Goal: Task Accomplishment & Management: Complete application form

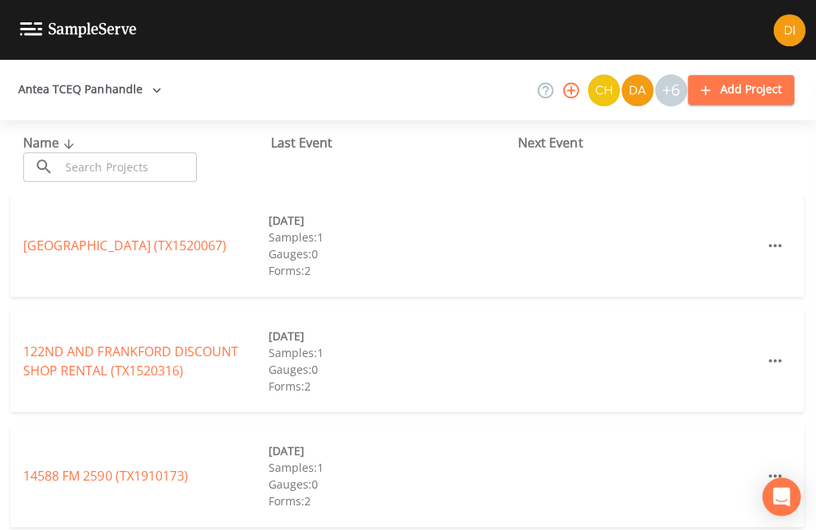
scroll to position [0, 2]
click at [134, 165] on input "text" at bounding box center [130, 165] width 136 height 29
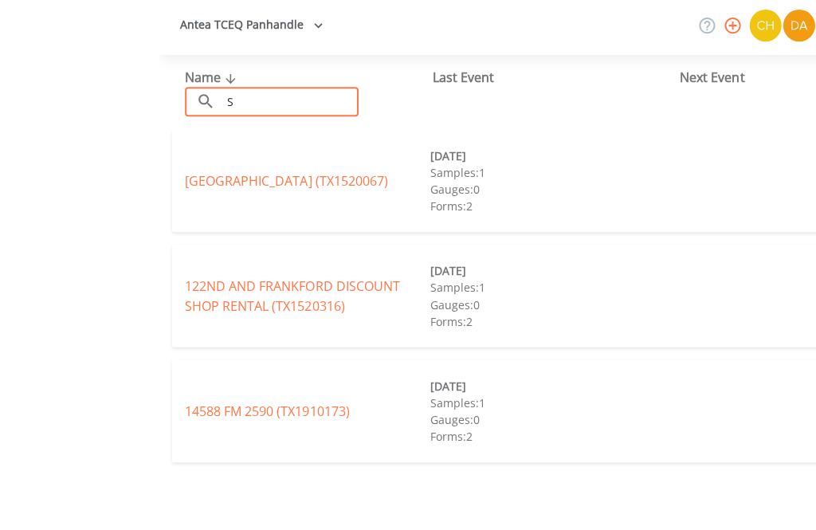
scroll to position [51, 0]
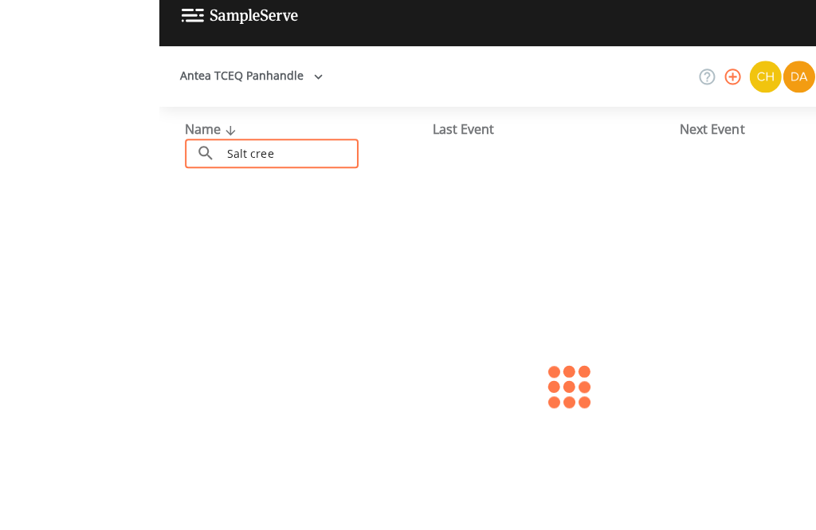
type input "Salt creek"
click at [228, 236] on link "[GEOGRAPHIC_DATA] (TX1320003)" at bounding box center [126, 245] width 202 height 18
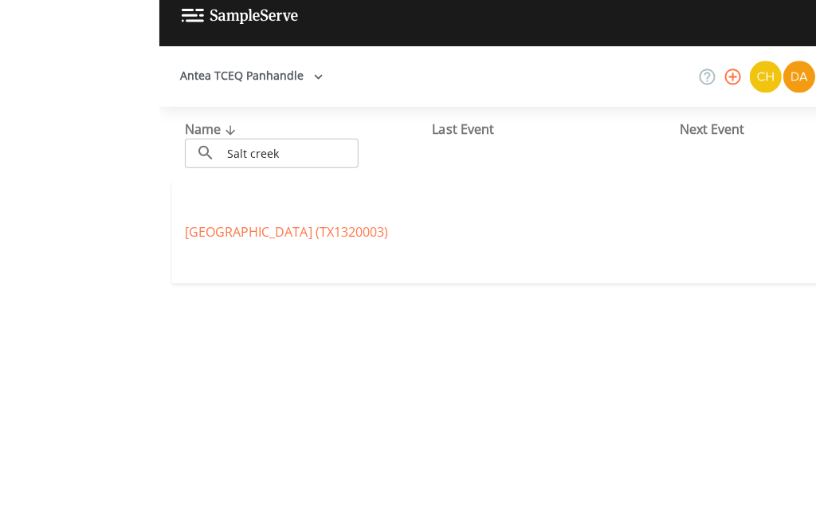
scroll to position [53, 0]
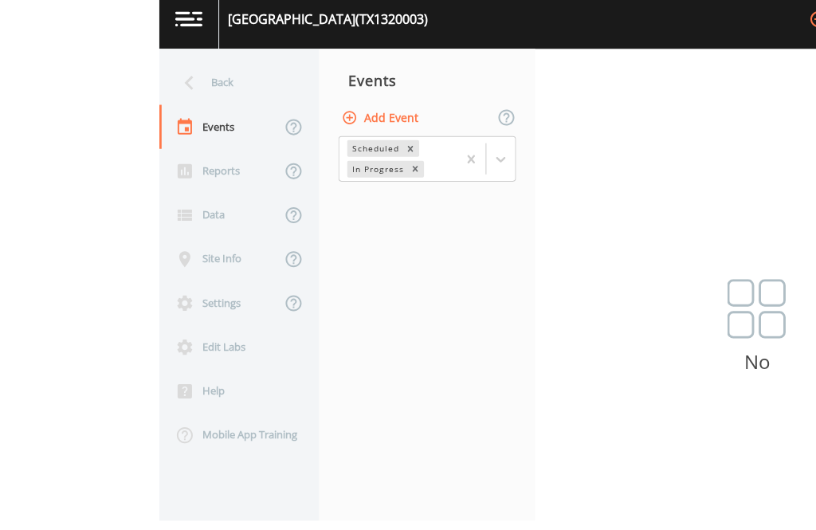
click at [264, 114] on button "Add Event" at bounding box center [221, 128] width 86 height 29
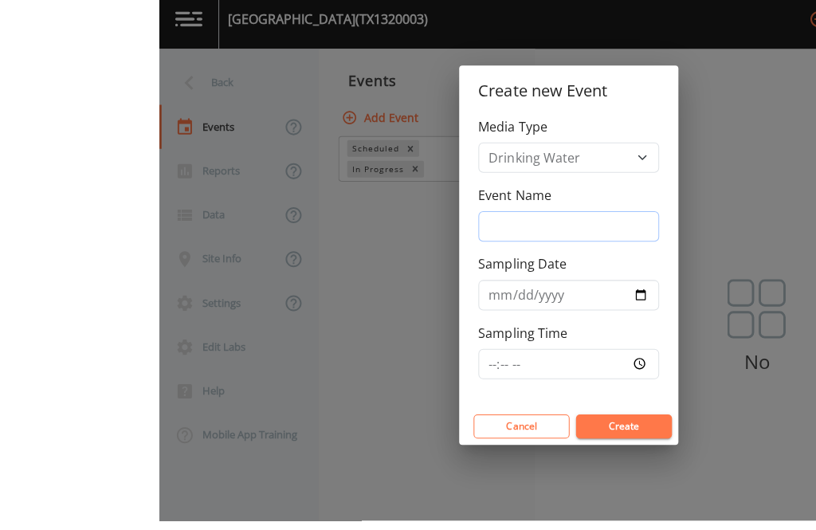
click at [498, 221] on input "Event Name" at bounding box center [408, 236] width 180 height 30
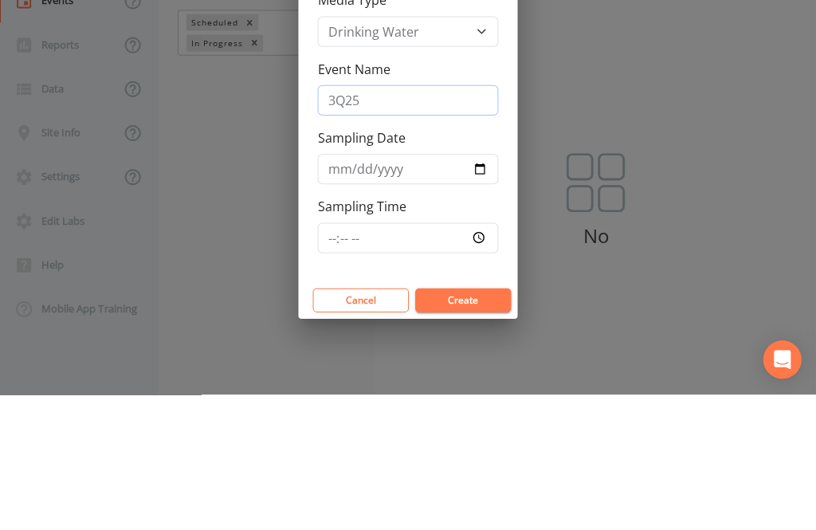
type input "3Q25"
click at [445, 290] on input "Sampling Date" at bounding box center [408, 305] width 180 height 30
type input "[DATE]"
click at [456, 373] on div "Create new Event Media Type Drinking Water Event Name 3Q25 Sampling Date [DATE]…" at bounding box center [408, 265] width 816 height 530
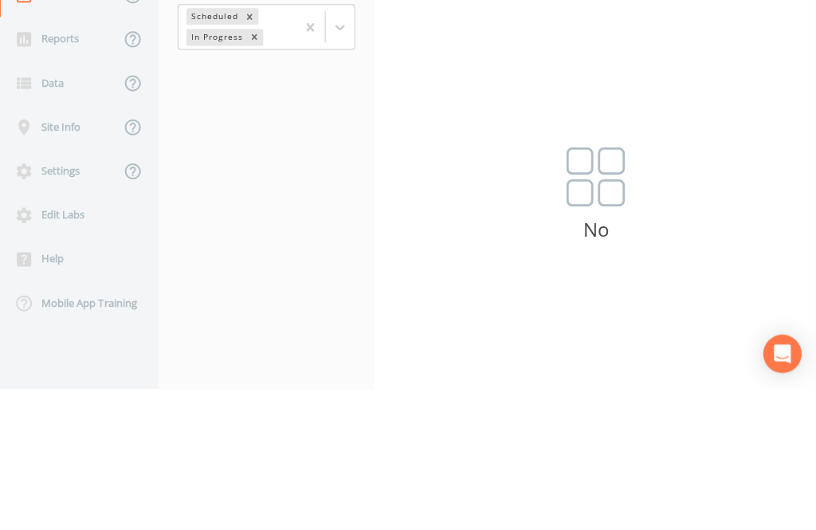
scroll to position [0, 0]
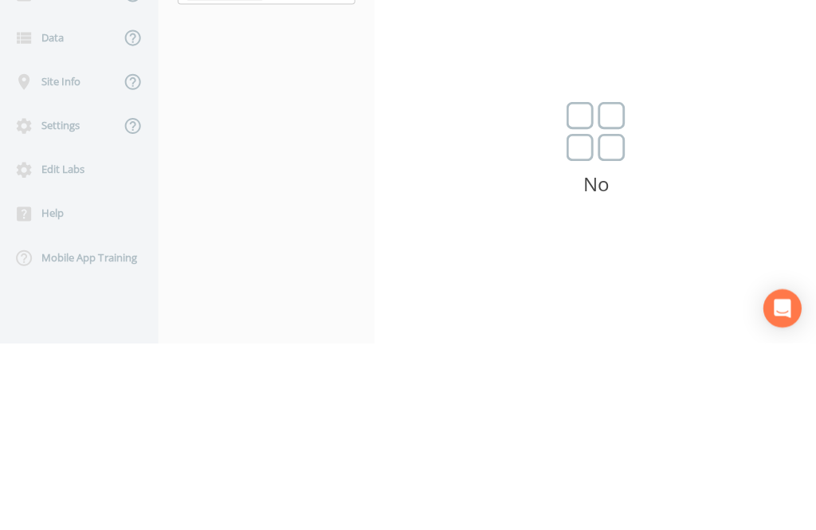
click at [245, 125] on button "Add Event" at bounding box center [221, 128] width 86 height 29
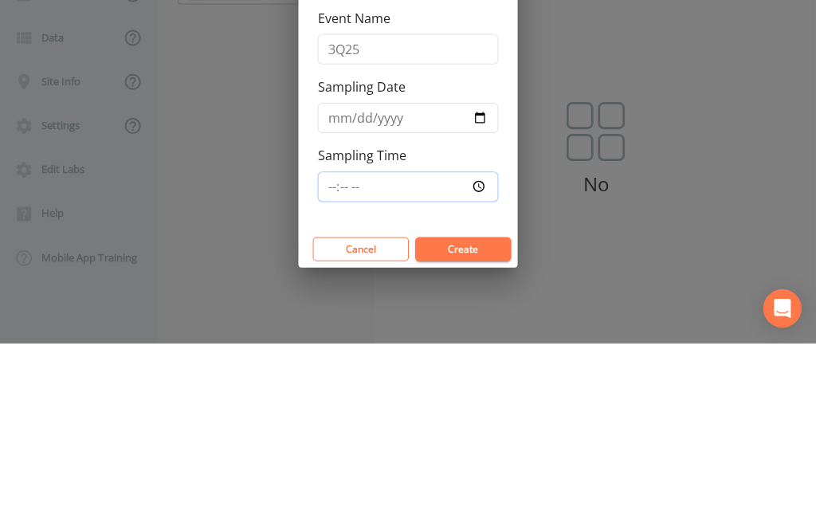
click at [406, 364] on input "Sampling Time" at bounding box center [408, 373] width 180 height 30
type input "07:00"
click at [480, 428] on button "Create" at bounding box center [463, 436] width 96 height 24
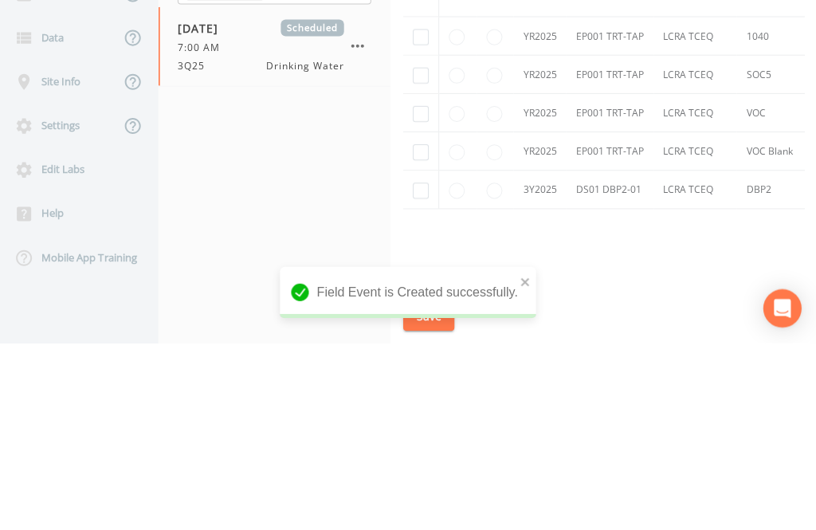
scroll to position [417, 0]
click at [421, 232] on input "checkbox" at bounding box center [421, 227] width 16 height 16
checkbox input "true"
click at [422, 268] on td at bounding box center [421, 264] width 36 height 38
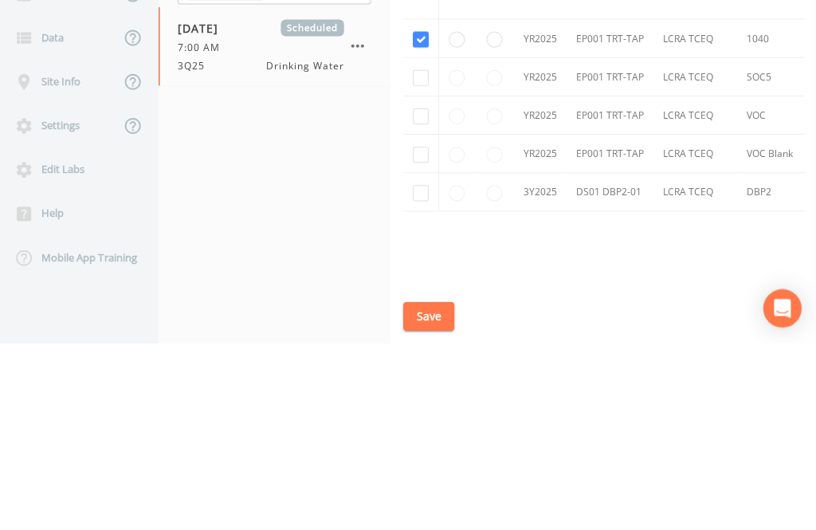
click at [419, 273] on input "checkbox" at bounding box center [421, 265] width 16 height 16
checkbox input "true"
click at [421, 311] on input "checkbox" at bounding box center [421, 304] width 16 height 16
checkbox input "true"
click at [421, 350] on input "checkbox" at bounding box center [421, 342] width 16 height 16
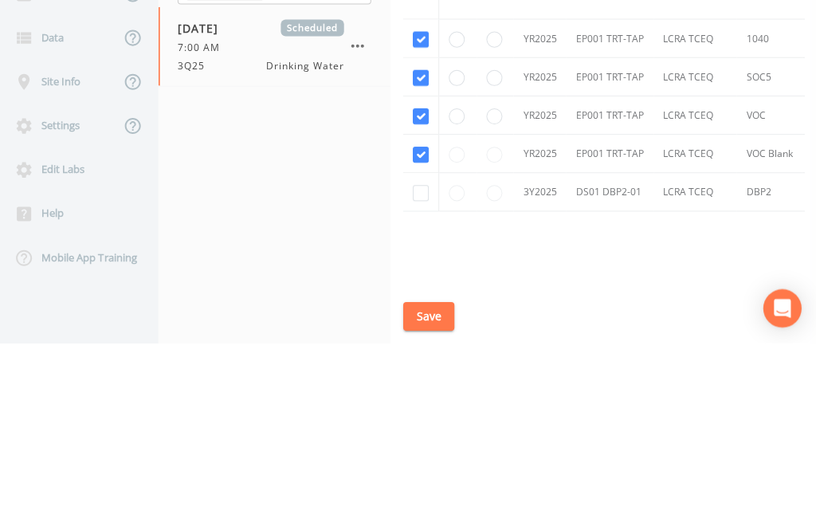
checkbox input "true"
click at [421, 388] on input "checkbox" at bounding box center [421, 380] width 16 height 16
checkbox input "true"
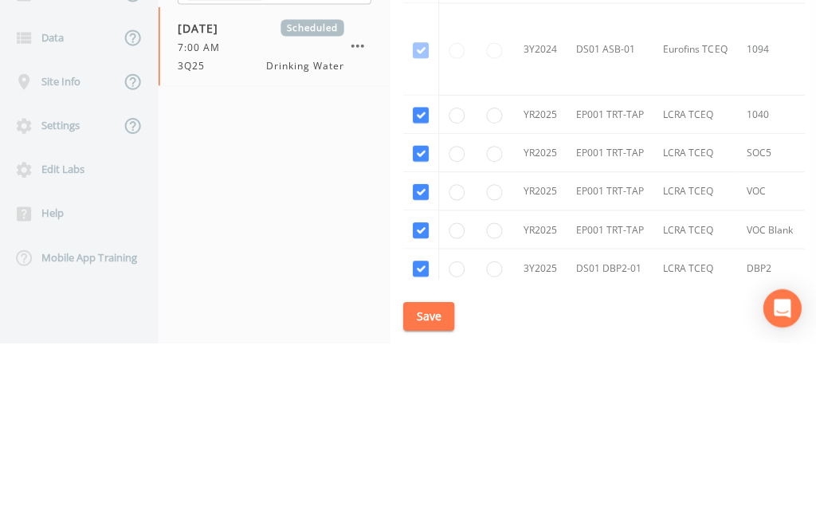
scroll to position [2, 0]
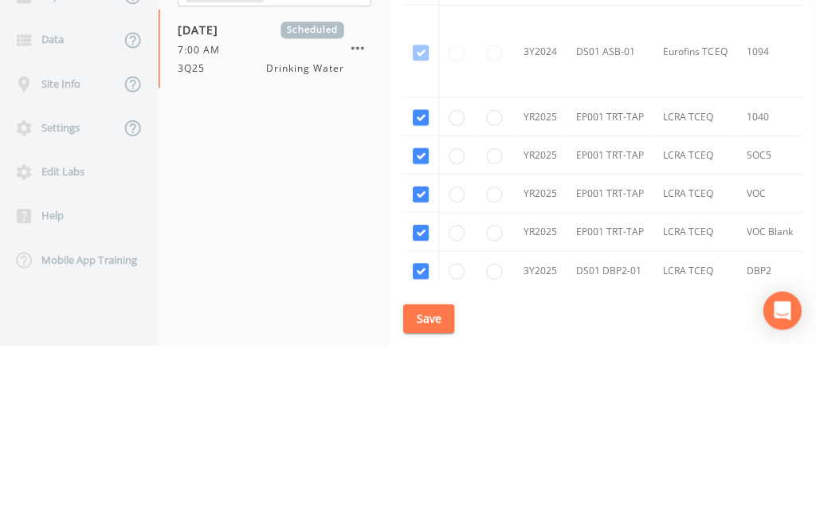
click at [433, 518] on button "Save" at bounding box center [428, 502] width 51 height 29
click at [441, 518] on button "Save" at bounding box center [428, 502] width 51 height 29
click at [428, 518] on button "Save" at bounding box center [428, 502] width 51 height 29
click at [448, 76] on link "Schedule" at bounding box center [437, 82] width 54 height 45
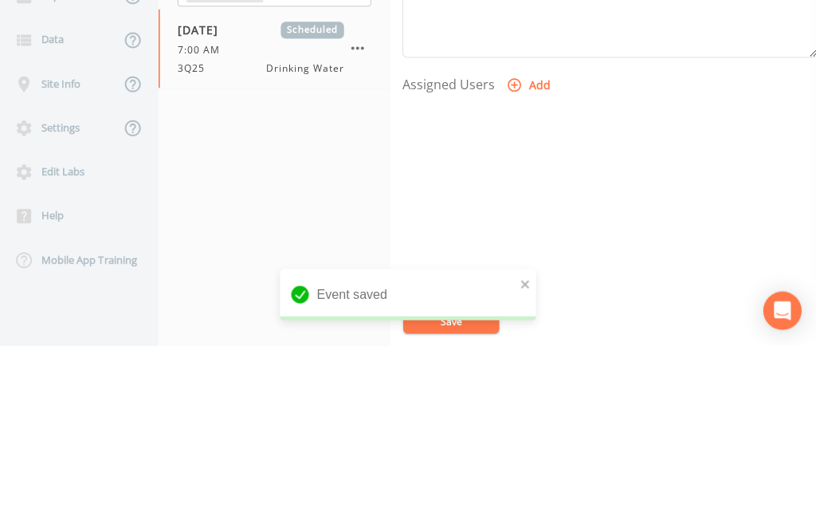
scroll to position [542, 0]
click at [523, 268] on button "Add" at bounding box center [529, 271] width 53 height 29
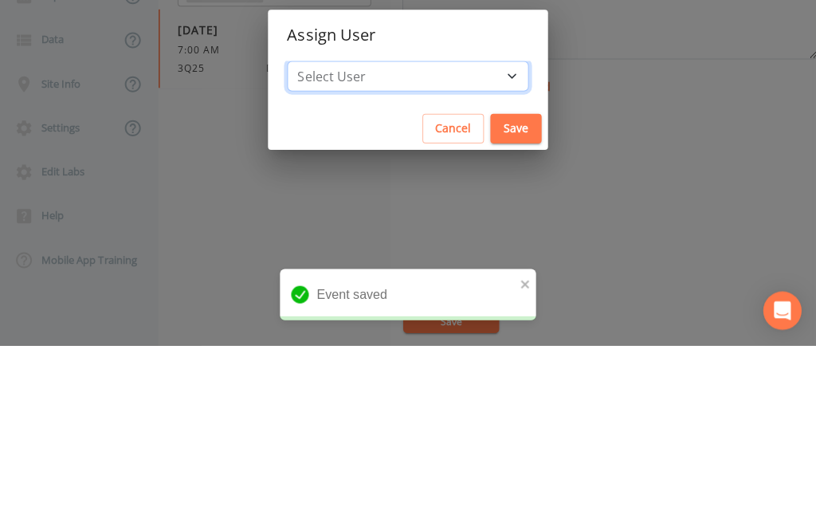
click at [456, 276] on select "Select User [PERSON_NAME] [PERSON_NAME] [PERSON_NAME] [PERSON_NAME] [PERSON_NAM…" at bounding box center [408, 261] width 241 height 30
select select "344ec927-06d4-4db1-b173-80838cd52a46"
click at [490, 328] on button "Save" at bounding box center [515, 313] width 51 height 29
select select
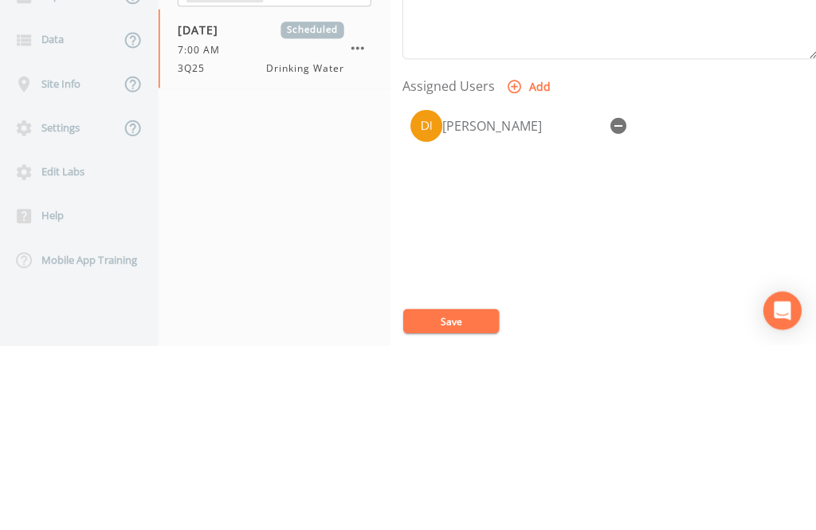
click at [465, 517] on button "Save" at bounding box center [451, 505] width 96 height 24
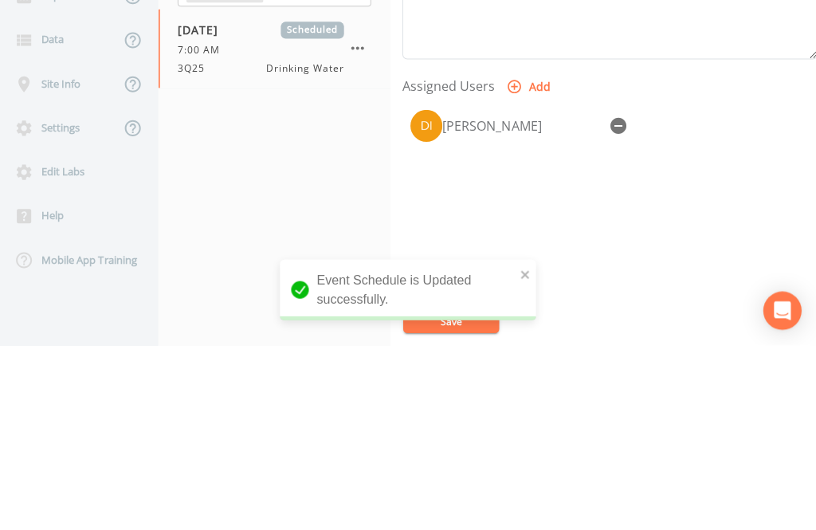
click at [70, 91] on div "Back" at bounding box center [71, 94] width 143 height 44
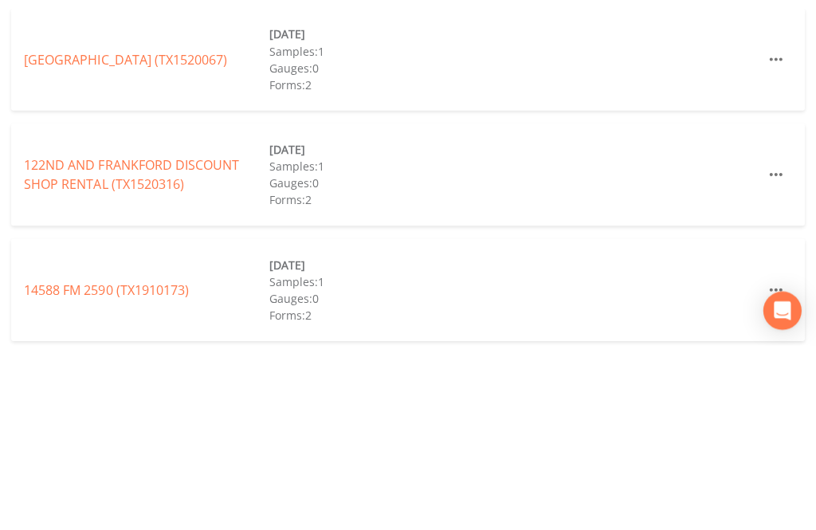
click at [148, 166] on input "text" at bounding box center [130, 165] width 136 height 29
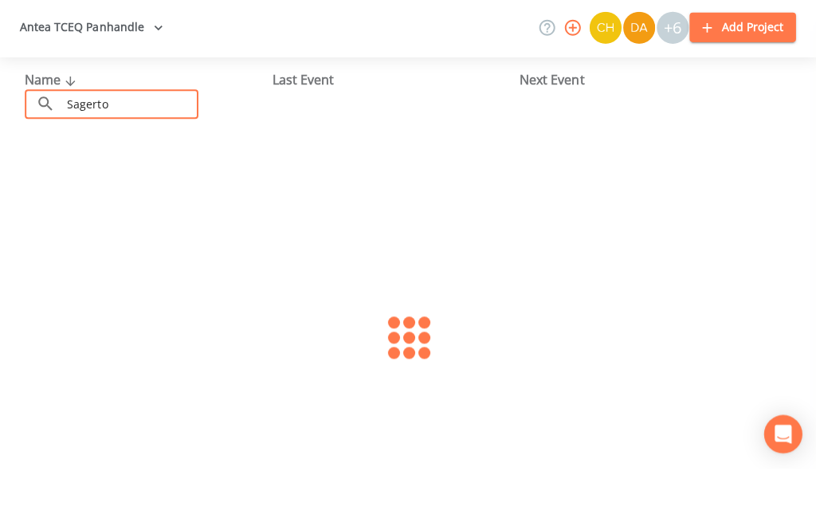
type input "Sagerton"
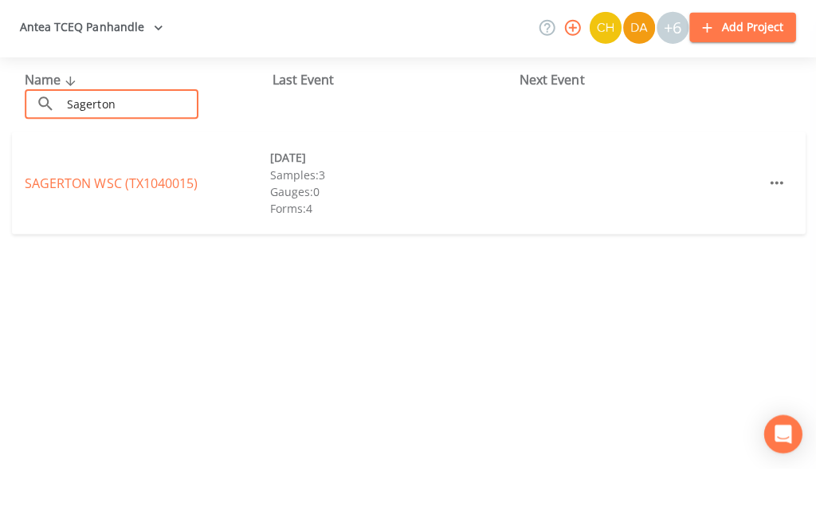
click at [124, 236] on link "SAGERTON WSC (TX1040015)" at bounding box center [111, 245] width 172 height 18
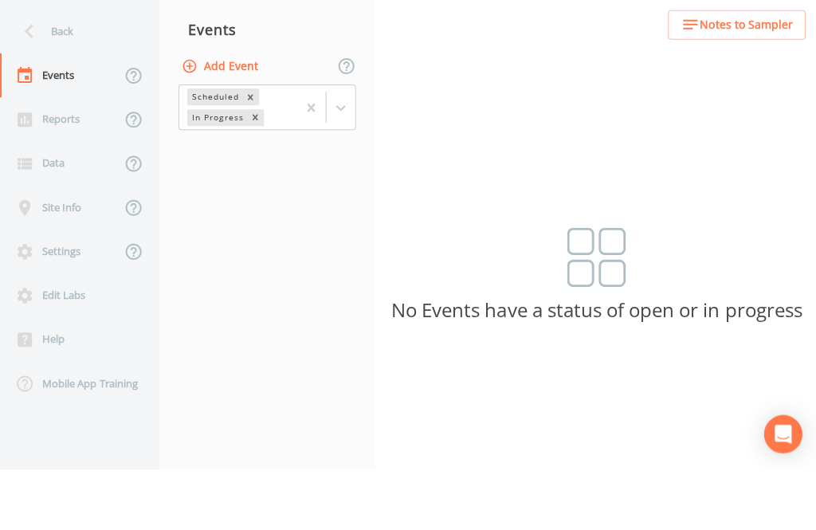
click at [238, 114] on button "Add Event" at bounding box center [221, 128] width 86 height 29
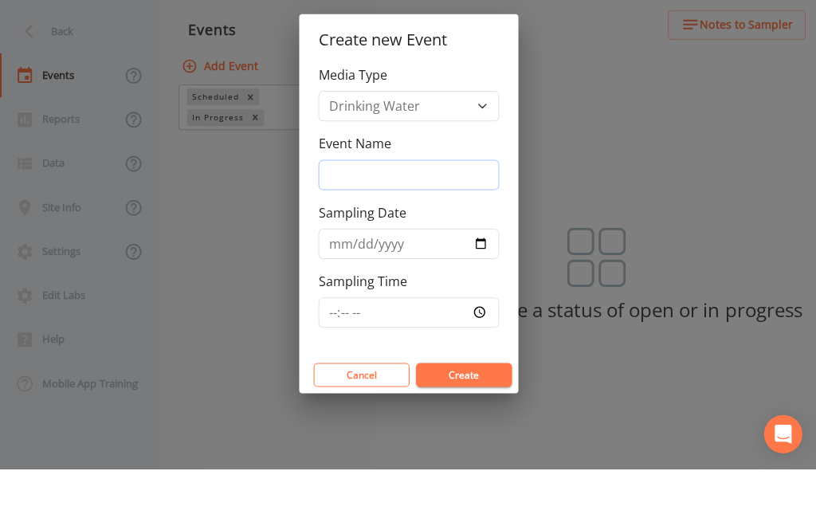
click at [433, 221] on input "Event Name" at bounding box center [408, 236] width 180 height 30
type input "3"
click at [688, 91] on div "Create new Event Media Type Drinking Water Event Name 3 Sampling Date Sampling …" at bounding box center [408, 265] width 816 height 530
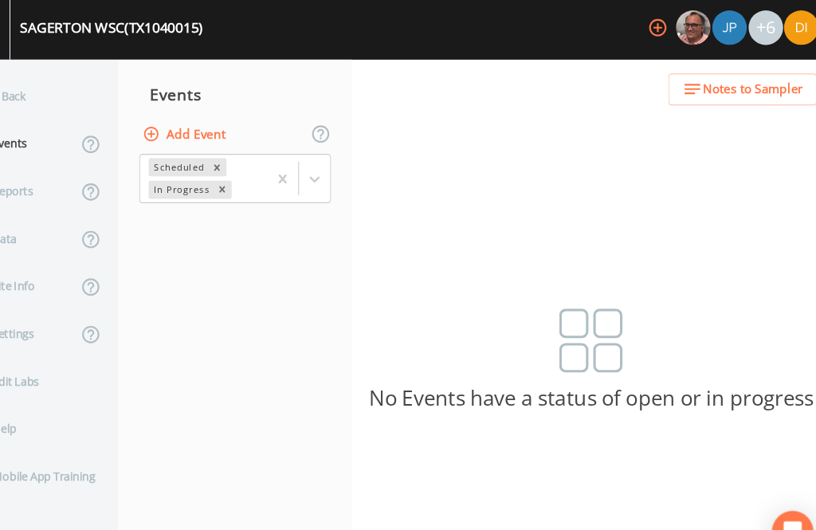
scroll to position [22, 0]
click at [190, 114] on button "Add Event" at bounding box center [221, 128] width 86 height 29
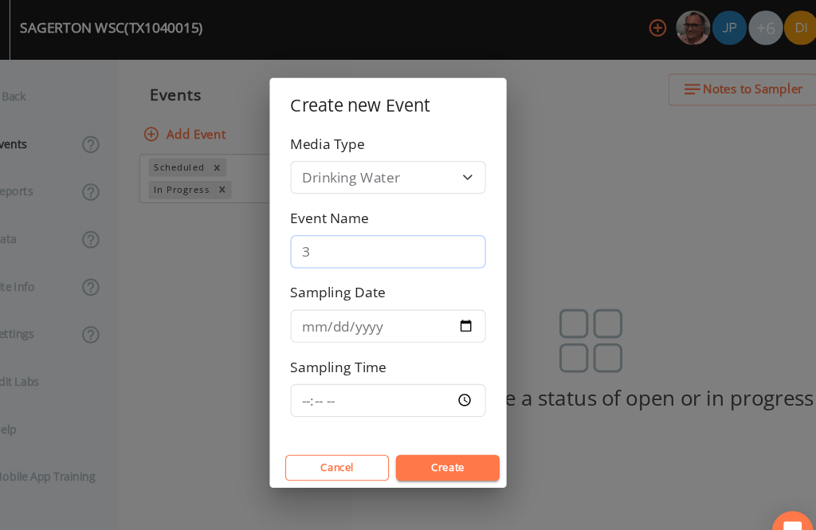
click at [365, 235] on input "3" at bounding box center [408, 236] width 180 height 30
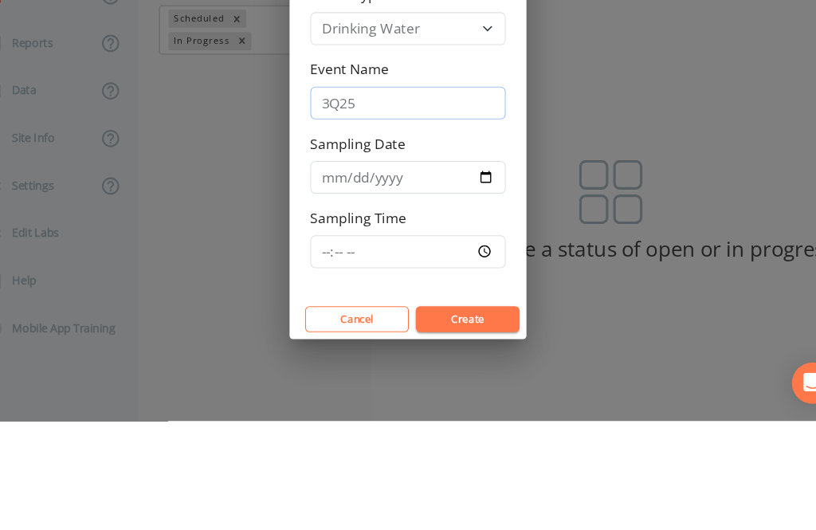
type input "3Q25"
click at [357, 290] on input "Sampling Date" at bounding box center [408, 305] width 180 height 30
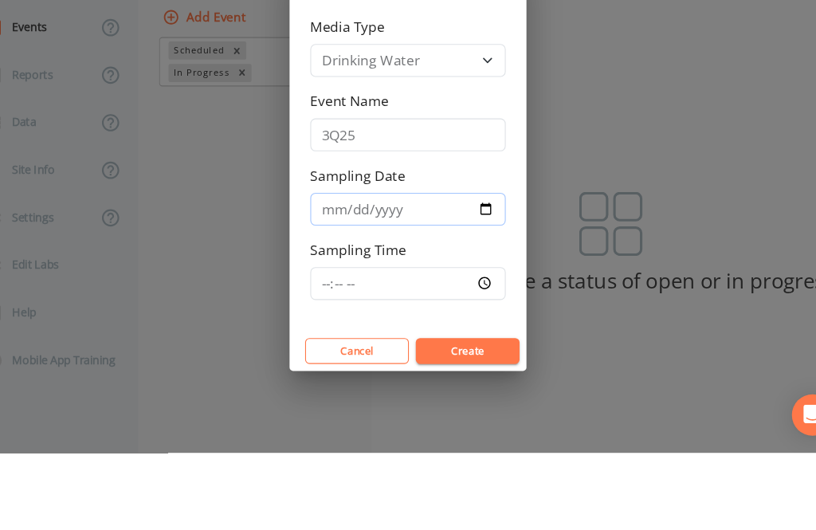
type input "[DATE]"
click at [428, 327] on div "Create new Event Media Type Drinking Water Event Name 3Q25 Sampling Date [DATE]…" at bounding box center [408, 265] width 816 height 530
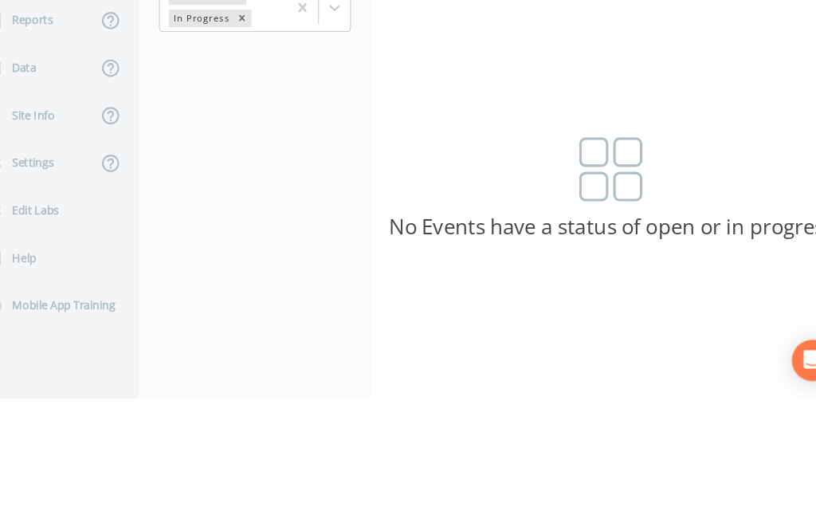
scroll to position [0, 0]
click at [224, 126] on button "Add Event" at bounding box center [221, 128] width 86 height 29
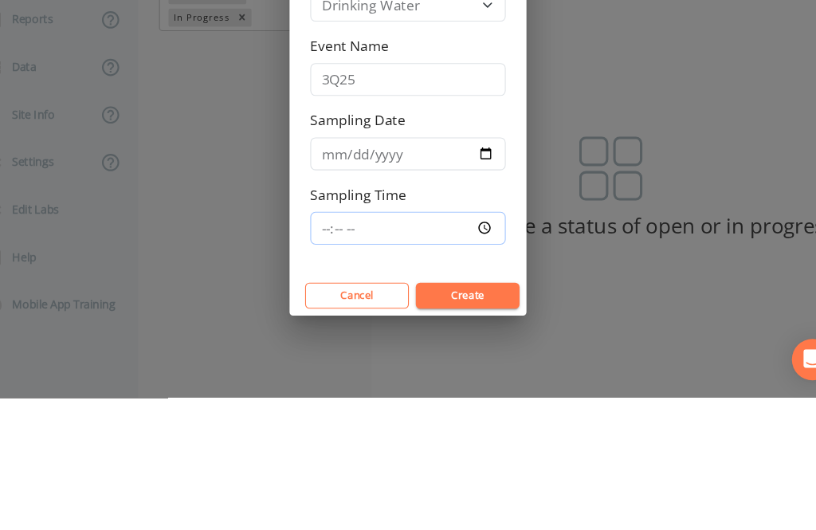
click at [363, 368] on input "Sampling Time" at bounding box center [408, 373] width 180 height 30
type input "08:30"
click at [452, 437] on button "Create" at bounding box center [463, 436] width 96 height 24
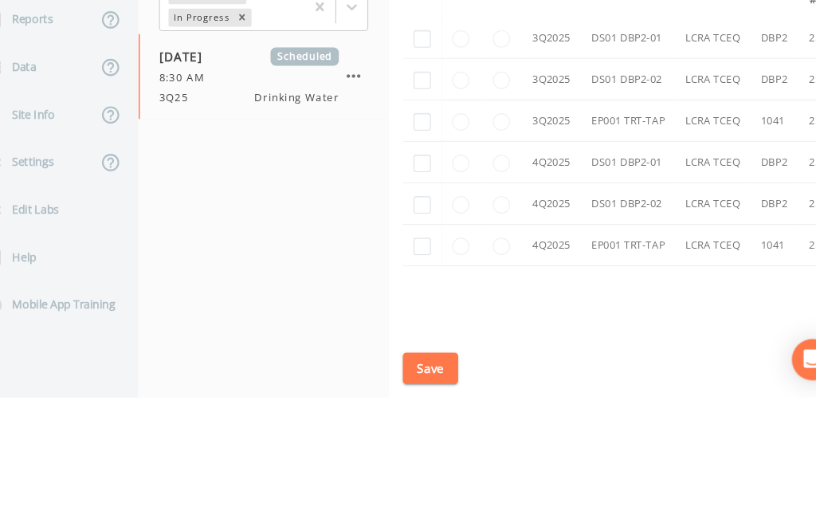
scroll to position [1727, 0]
click at [413, 284] on input "checkbox" at bounding box center [421, 276] width 16 height 16
checkbox input "true"
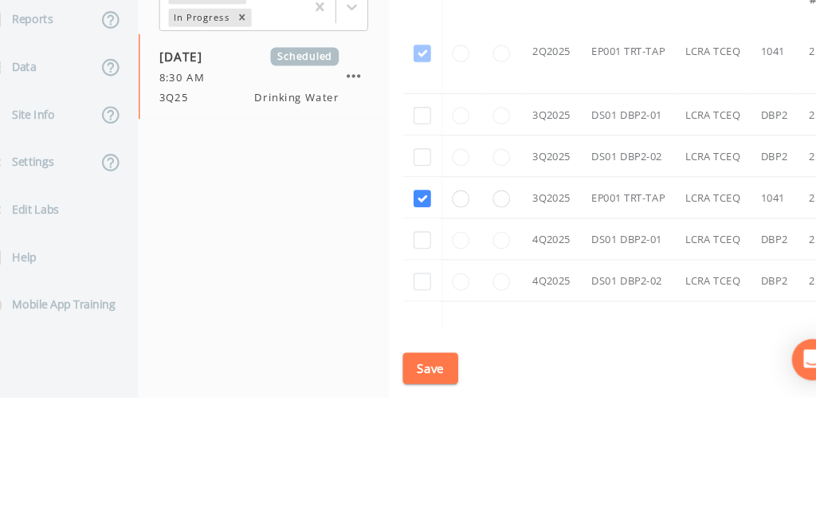
scroll to position [1480, 0]
click at [413, 316] on input "checkbox" at bounding box center [421, 308] width 16 height 16
checkbox input "true"
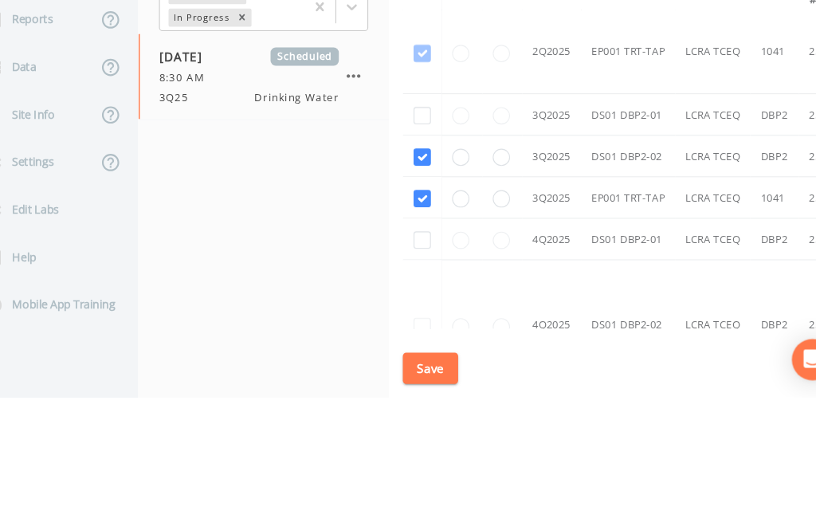
click at [403, 280] on td at bounding box center [421, 269] width 36 height 38
click at [413, 278] on input "checkbox" at bounding box center [421, 270] width 16 height 16
checkbox input "true"
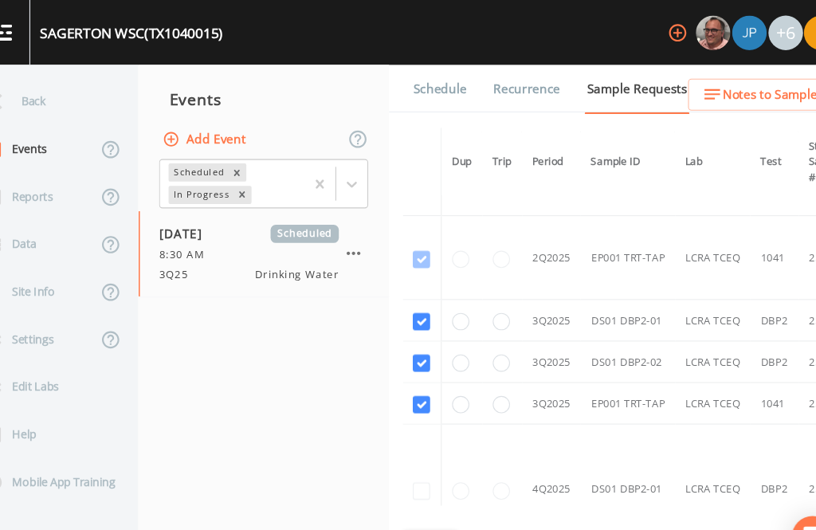
scroll to position [1454, 0]
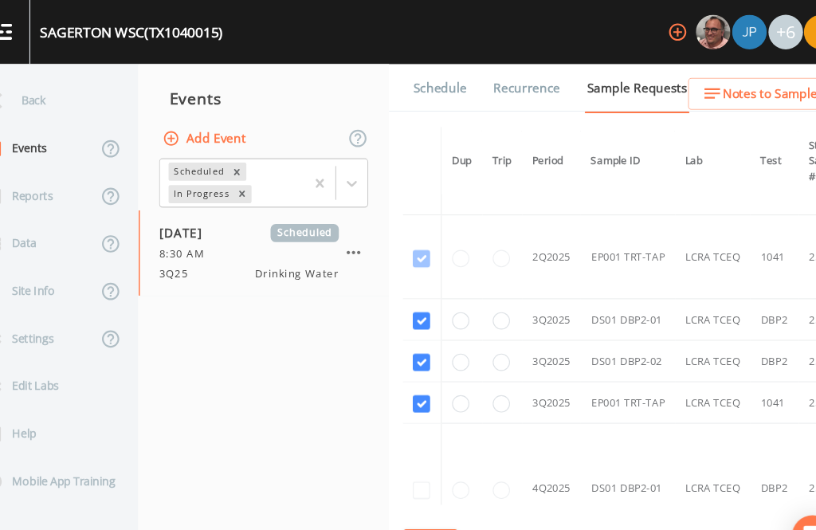
click at [403, 504] on button "Save" at bounding box center [428, 502] width 51 height 29
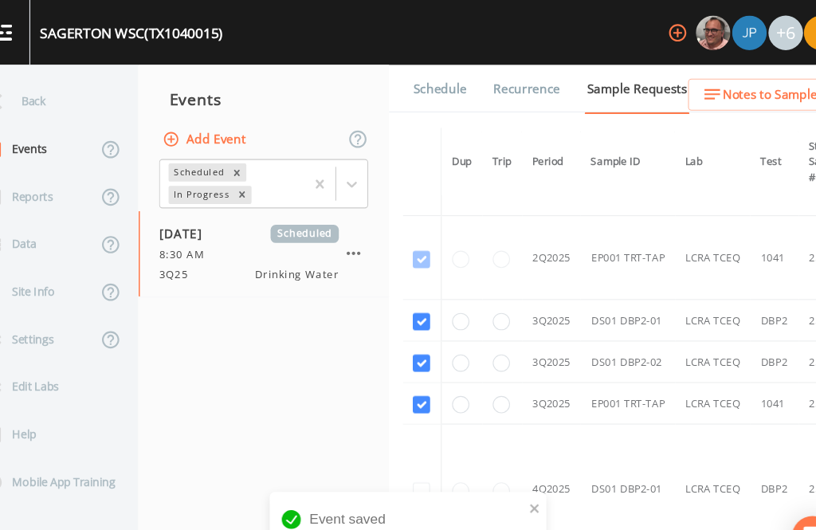
click at [410, 60] on link "Schedule" at bounding box center [437, 82] width 54 height 45
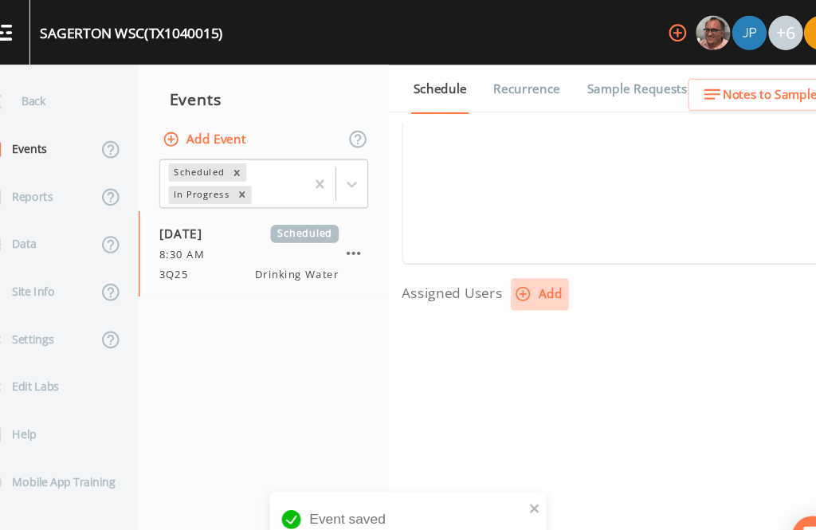
scroll to position [542, 0]
click at [507, 265] on icon "button" at bounding box center [514, 272] width 14 height 14
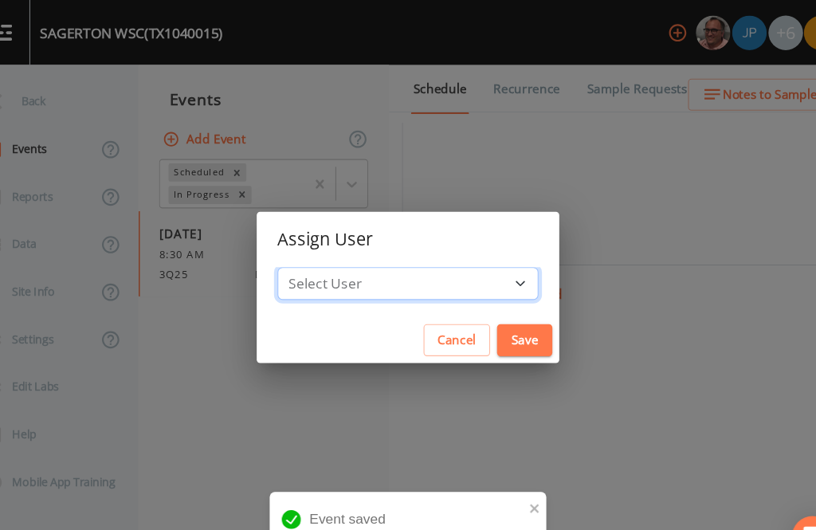
click at [405, 264] on select "Select User [PERSON_NAME] [PERSON_NAME] [PERSON_NAME] [PERSON_NAME] [PERSON_NAM…" at bounding box center [408, 261] width 241 height 30
select select "344ec927-06d4-4db1-b173-80838cd52a46"
click at [490, 311] on button "Save" at bounding box center [515, 313] width 51 height 29
select select
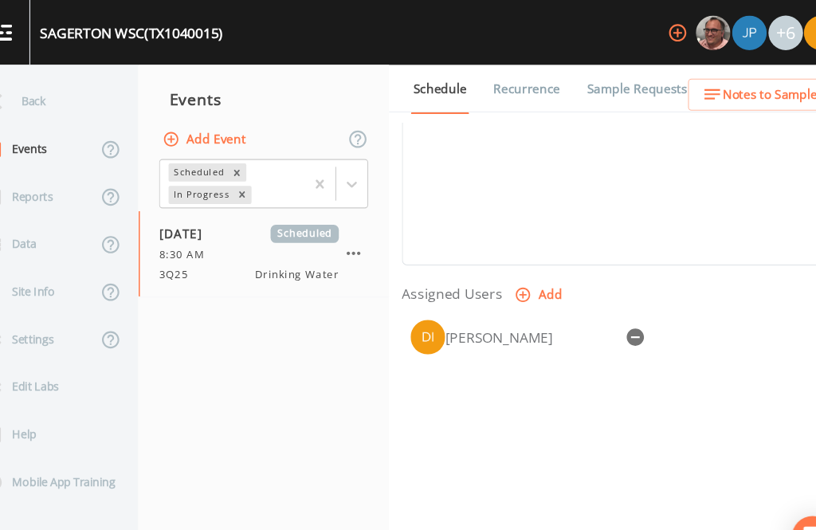
click at [429, 504] on button "Save" at bounding box center [451, 505] width 96 height 24
click at [61, 72] on div "Back" at bounding box center [71, 94] width 143 height 44
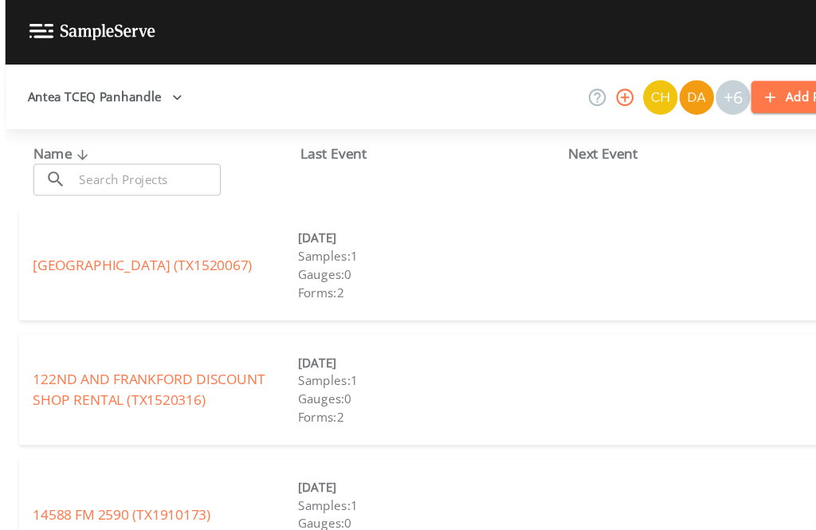
scroll to position [45, 0]
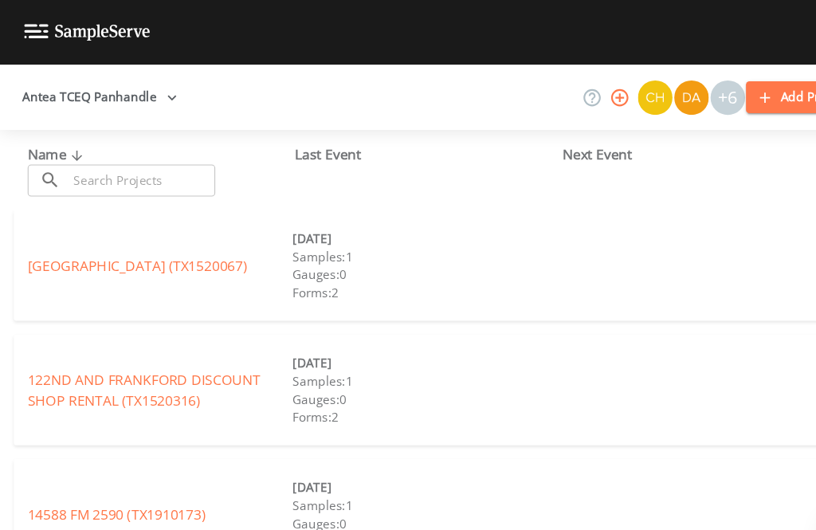
click at [143, 151] on input "text" at bounding box center [130, 165] width 136 height 29
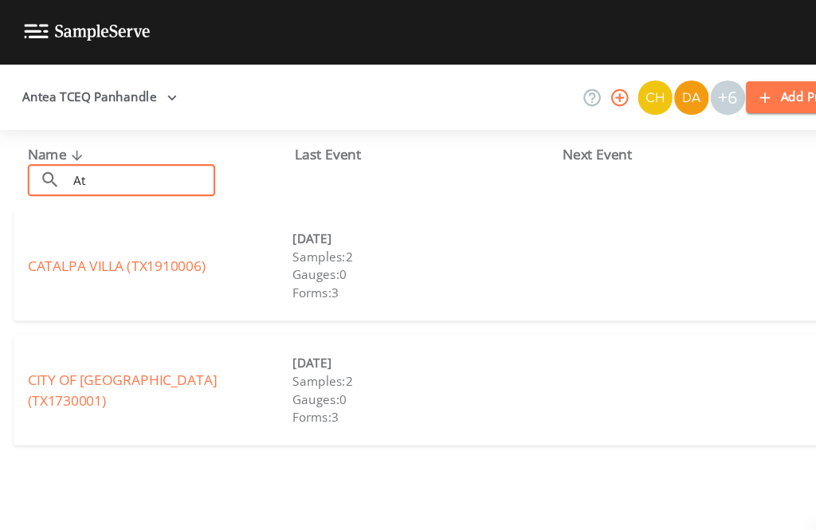
type input "A"
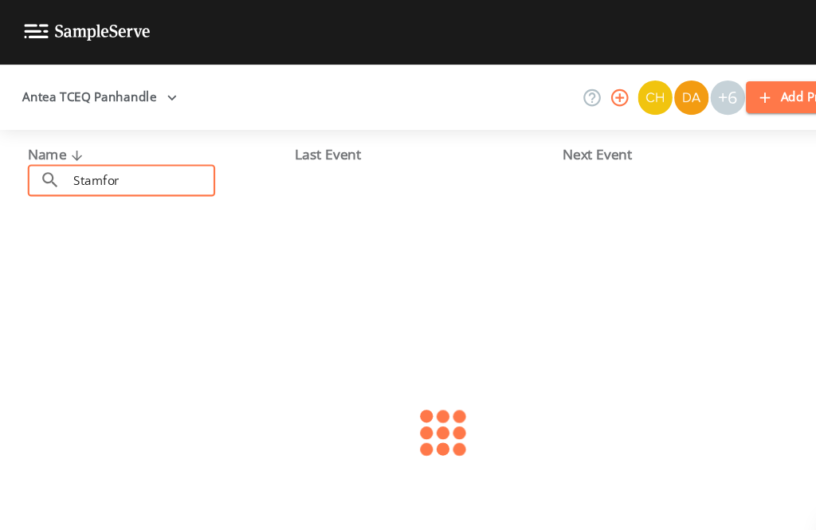
type input "[GEOGRAPHIC_DATA]"
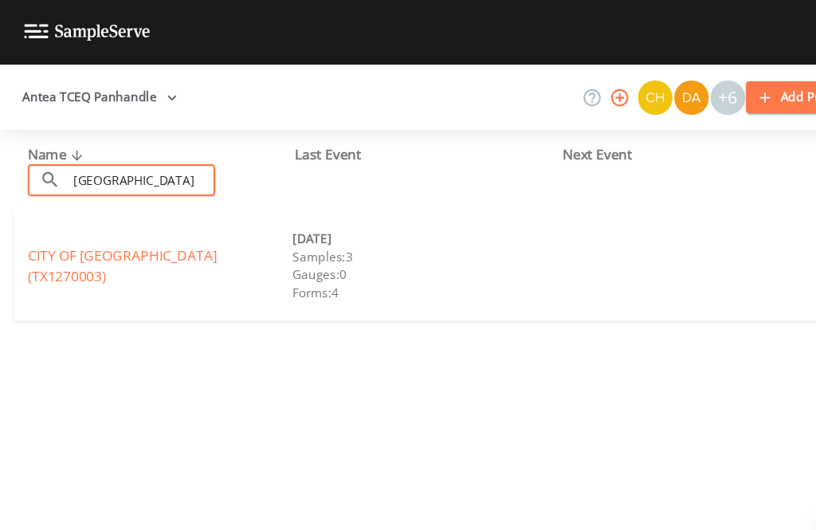
click at [143, 226] on link "CITY OF [GEOGRAPHIC_DATA] (TX1270003)" at bounding box center [112, 244] width 174 height 37
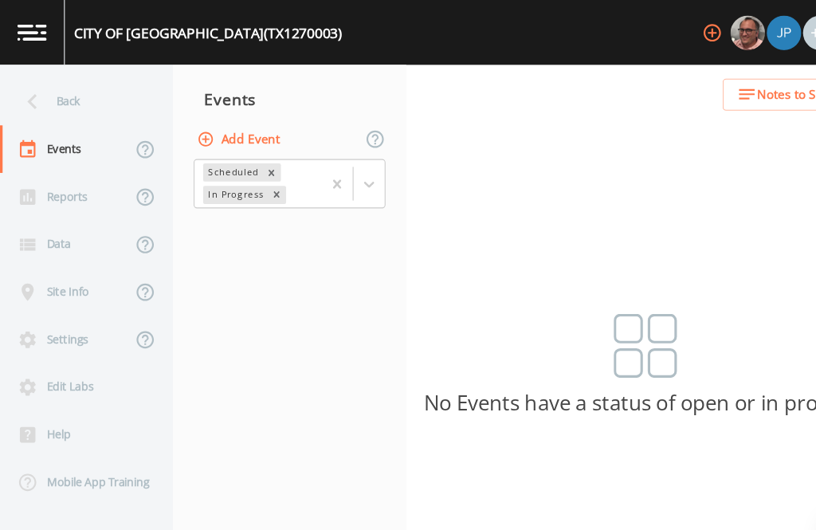
click at [239, 114] on button "Add Event" at bounding box center [221, 128] width 86 height 29
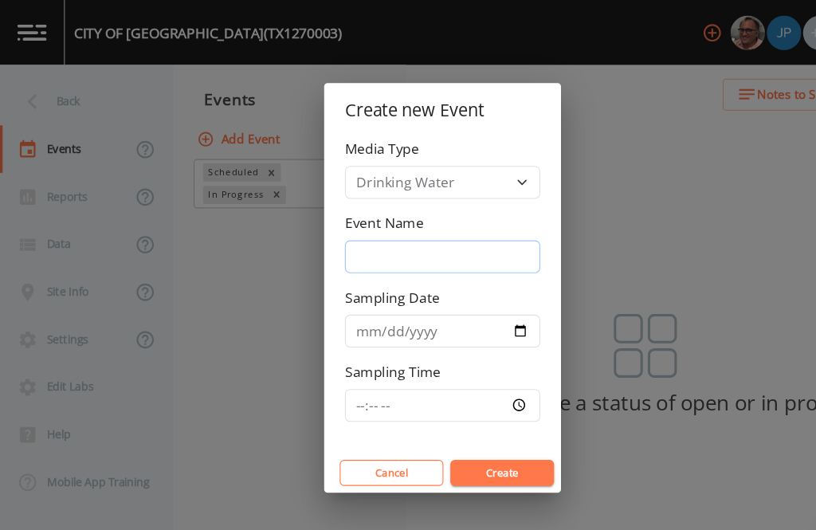
click at [387, 231] on input "Event Name" at bounding box center [408, 236] width 180 height 30
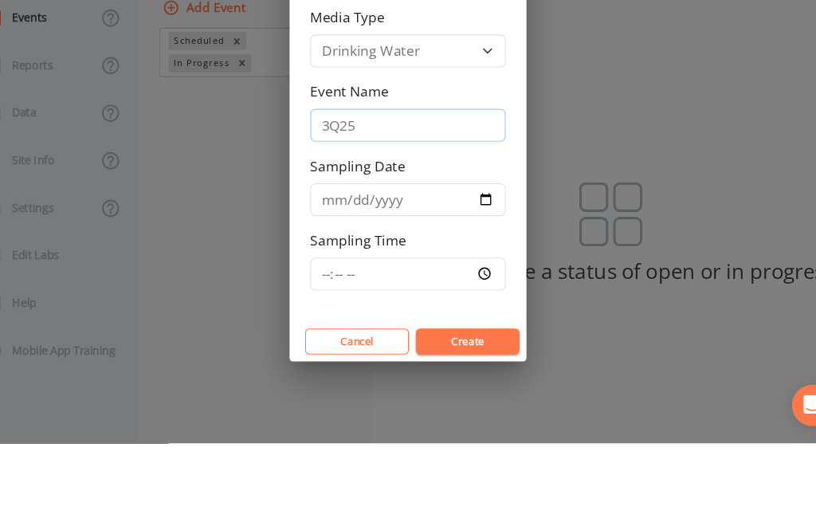
type input "3Q25"
click at [405, 290] on input "Sampling Date" at bounding box center [408, 305] width 180 height 30
type input "[DATE]"
click at [401, 366] on div "Create new Event Media Type Drinking Water Event Name 3Q25 Sampling Date [DATE]…" at bounding box center [408, 265] width 816 height 530
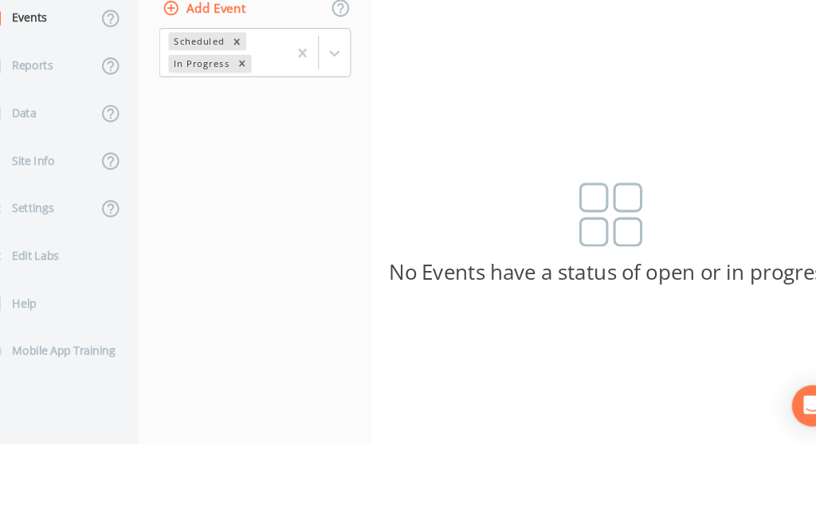
scroll to position [3, 0]
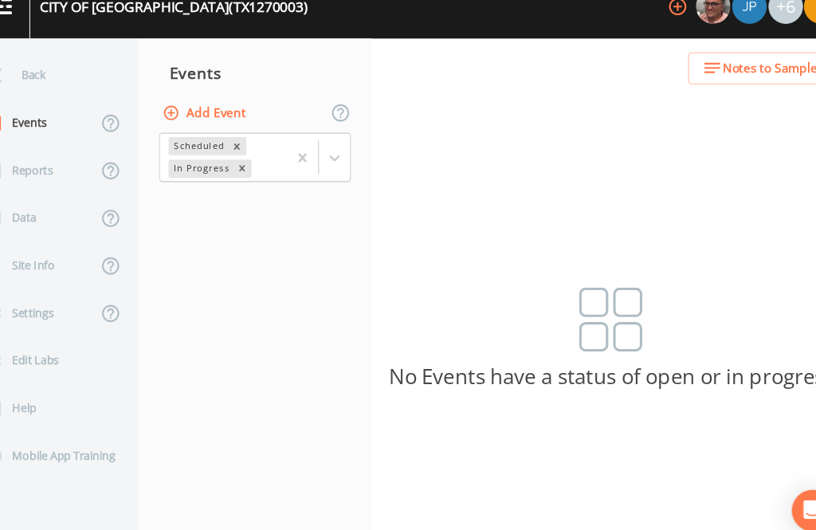
click at [206, 114] on button "Add Event" at bounding box center [221, 128] width 86 height 29
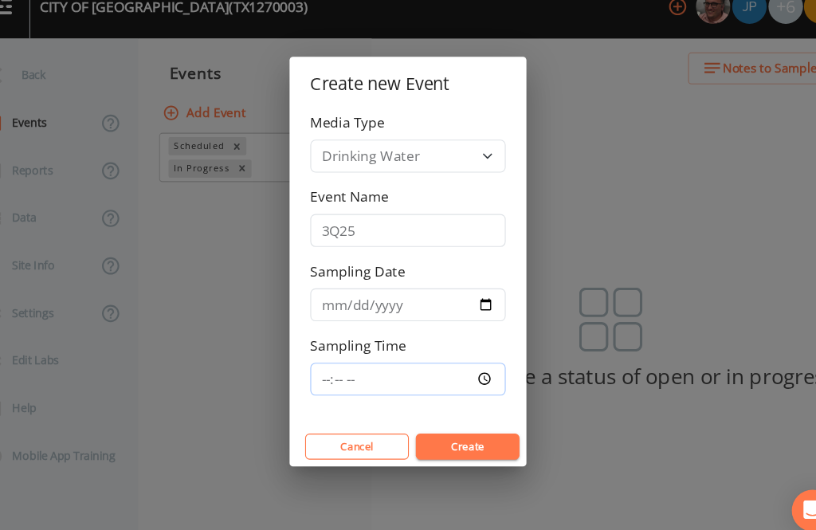
click at [390, 358] on input "Sampling Time" at bounding box center [408, 373] width 180 height 30
type input "09:30"
click at [438, 424] on button "Create" at bounding box center [463, 436] width 96 height 24
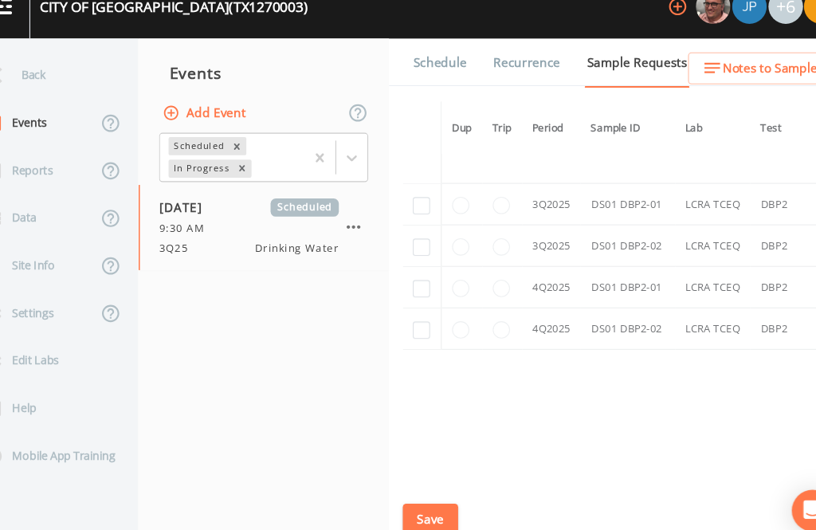
scroll to position [2533, -1]
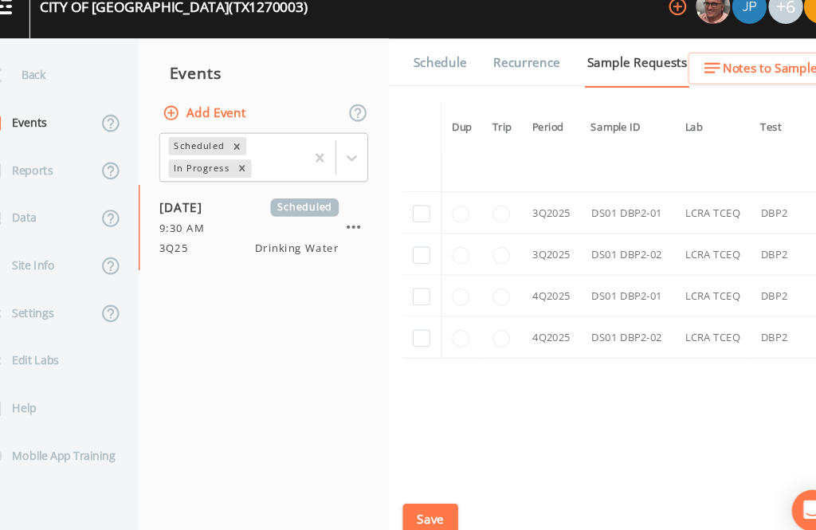
click at [413, 213] on input "checkbox" at bounding box center [421, 221] width 16 height 16
checkbox input "true"
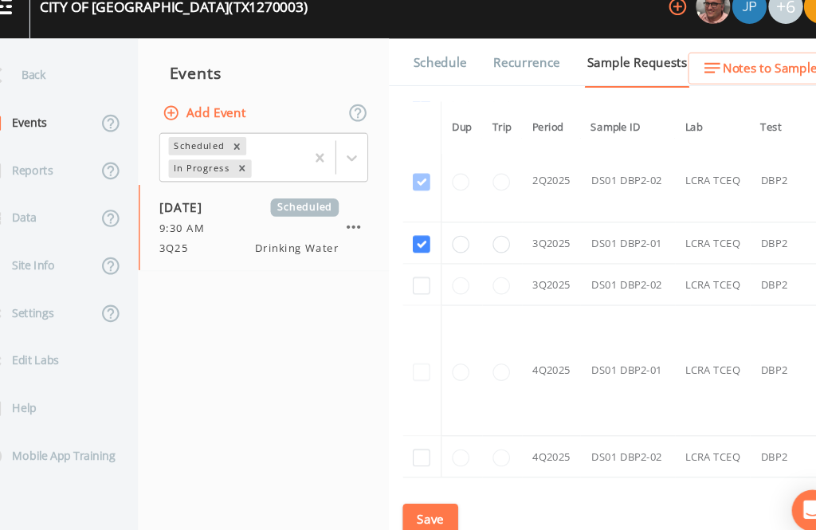
scroll to position [2094, 0]
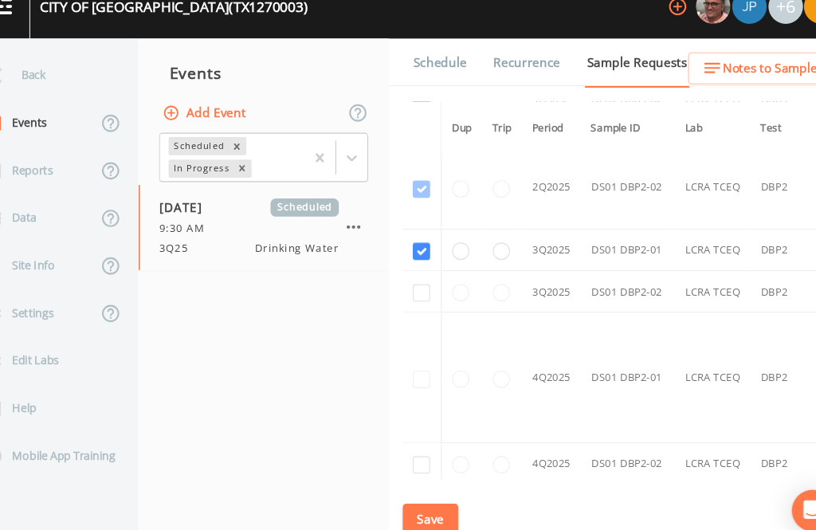
click at [413, 298] on input "checkbox" at bounding box center [421, 294] width 16 height 16
checkbox input "true"
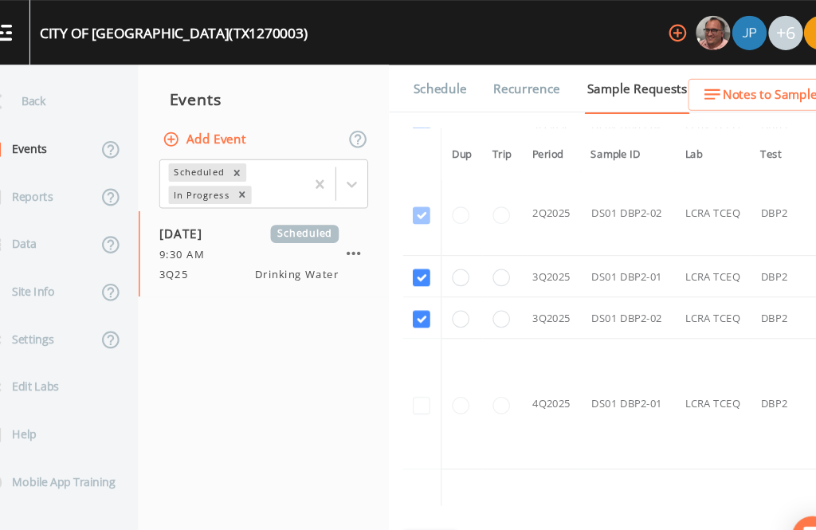
click at [403, 499] on button "Save" at bounding box center [428, 502] width 51 height 29
click at [425, 60] on link "Schedule" at bounding box center [437, 82] width 54 height 45
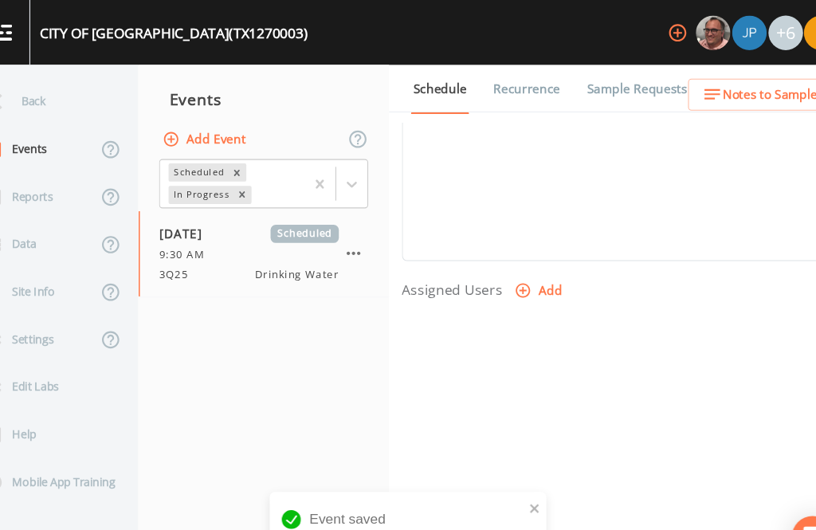
scroll to position [542, 0]
click at [503, 257] on button "Add" at bounding box center [529, 271] width 53 height 29
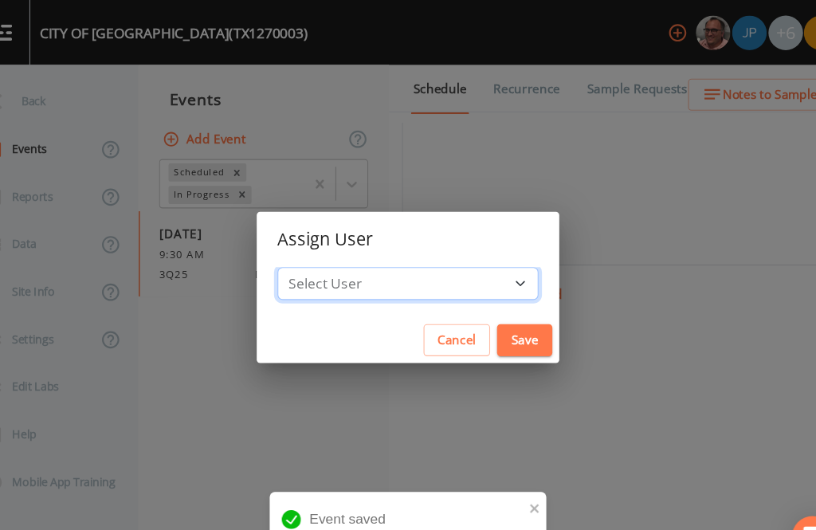
click at [421, 262] on select "Select User [PERSON_NAME] [PERSON_NAME] [PERSON_NAME] [PERSON_NAME] [PERSON_NAM…" at bounding box center [408, 261] width 241 height 30
select select "344ec927-06d4-4db1-b173-80838cd52a46"
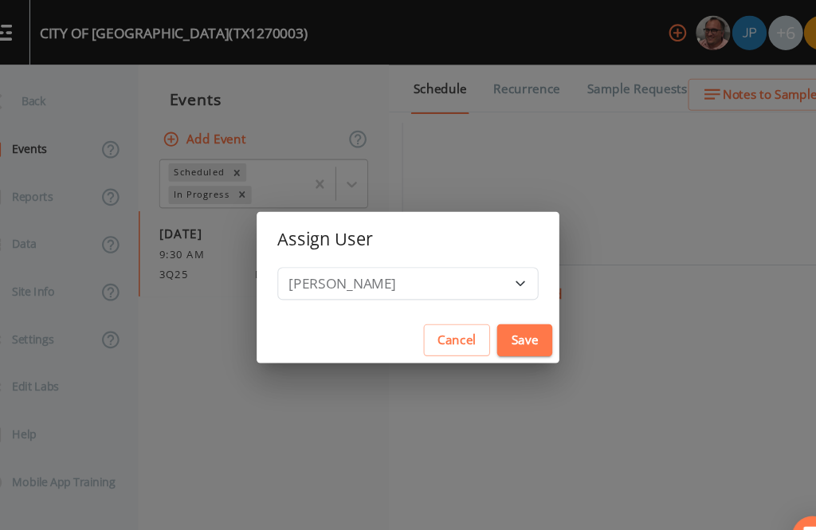
click at [490, 308] on button "Save" at bounding box center [515, 313] width 51 height 29
select select
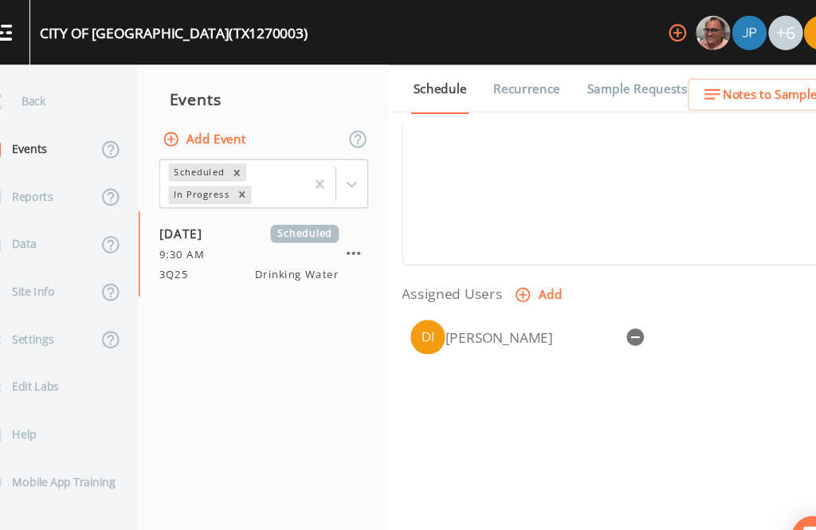
click at [429, 511] on button "Save" at bounding box center [451, 505] width 96 height 24
click at [55, 72] on div "Back" at bounding box center [71, 94] width 143 height 44
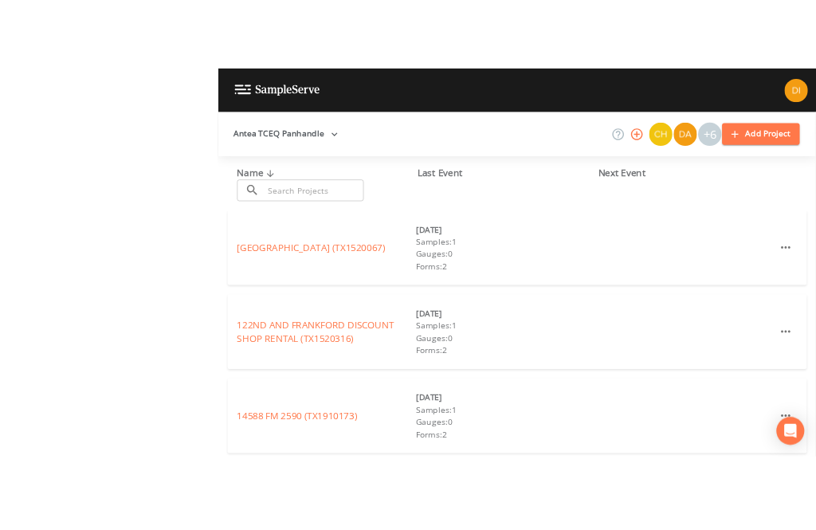
scroll to position [51, 0]
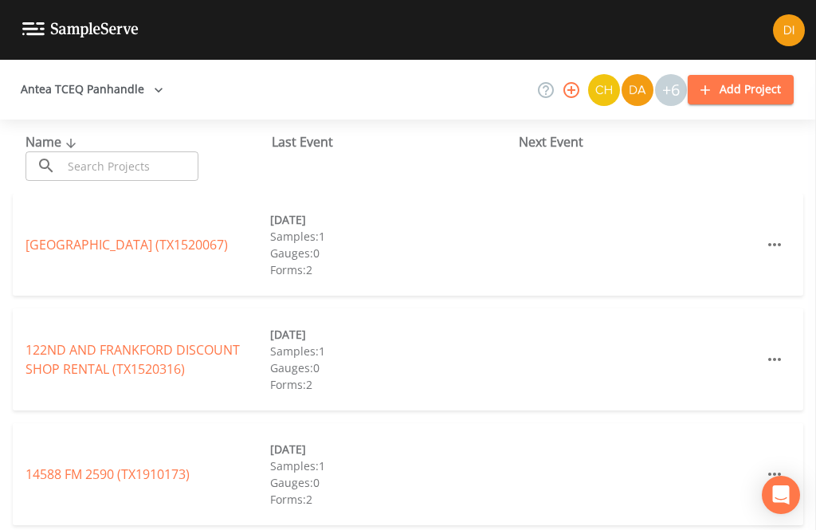
click at [123, 151] on input "text" at bounding box center [130, 165] width 136 height 29
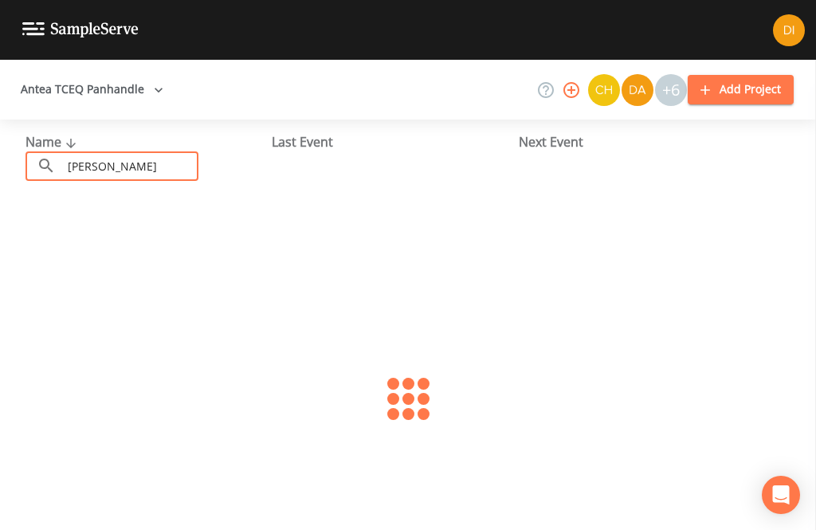
type input "[PERSON_NAME]"
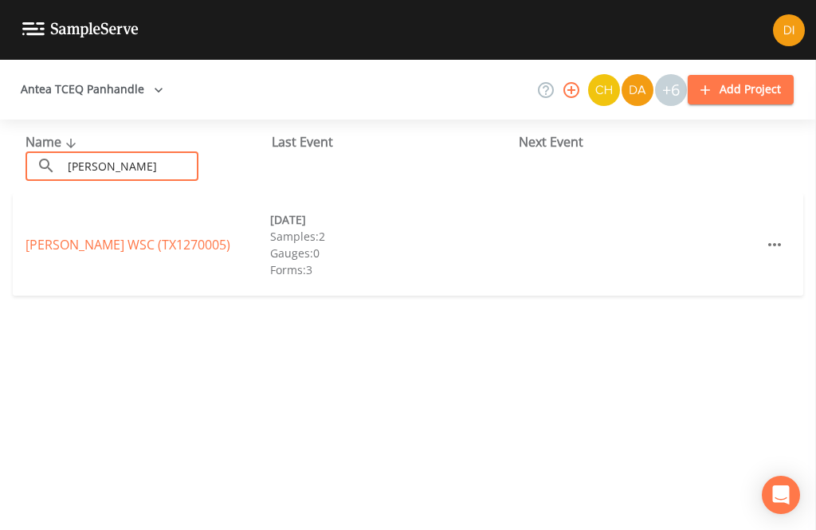
click at [178, 236] on link "[PERSON_NAME] WSC (TX1270005)" at bounding box center [127, 245] width 205 height 18
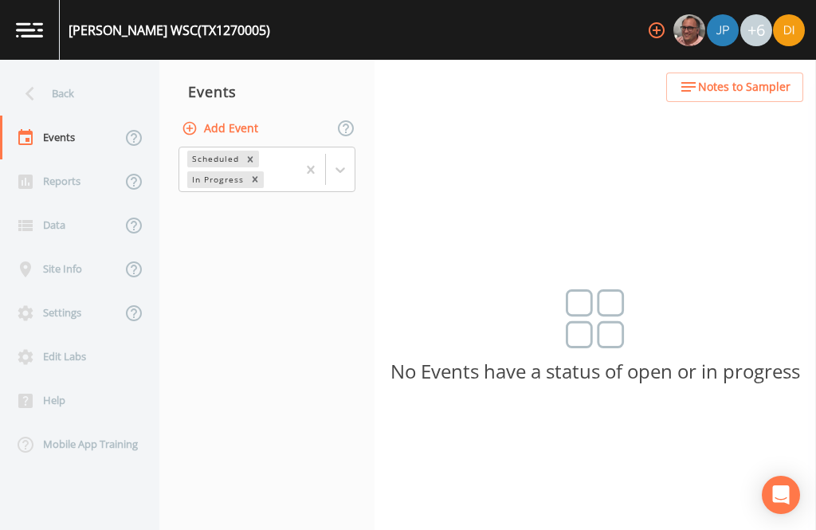
click at [243, 114] on button "Add Event" at bounding box center [221, 128] width 86 height 29
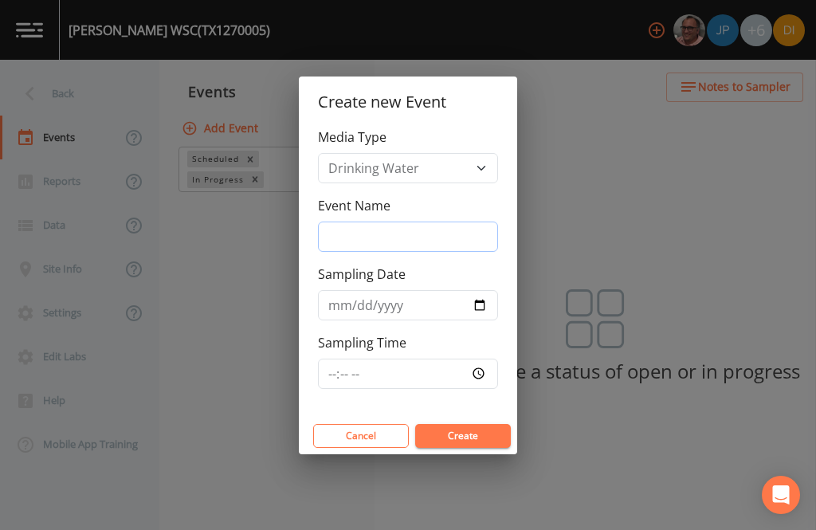
click at [460, 229] on input "Event Name" at bounding box center [408, 236] width 180 height 30
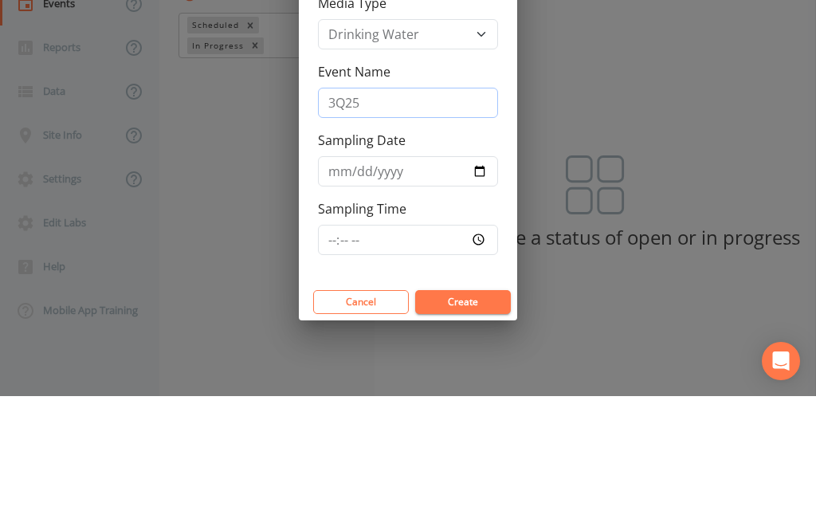
type input "3Q25"
click at [452, 290] on input "Sampling Date" at bounding box center [408, 305] width 180 height 30
type input "[DATE]"
click at [454, 366] on input "Sampling Time" at bounding box center [408, 373] width 180 height 30
type input "10:15"
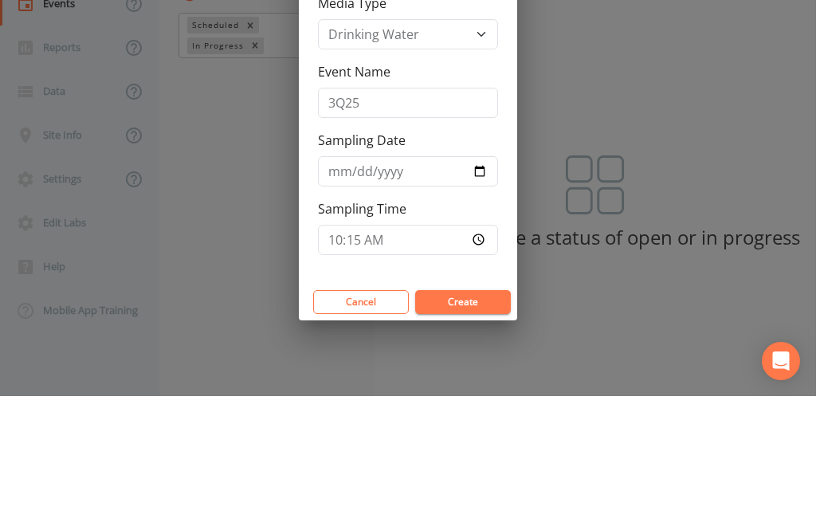
click at [484, 430] on button "Create" at bounding box center [463, 436] width 96 height 24
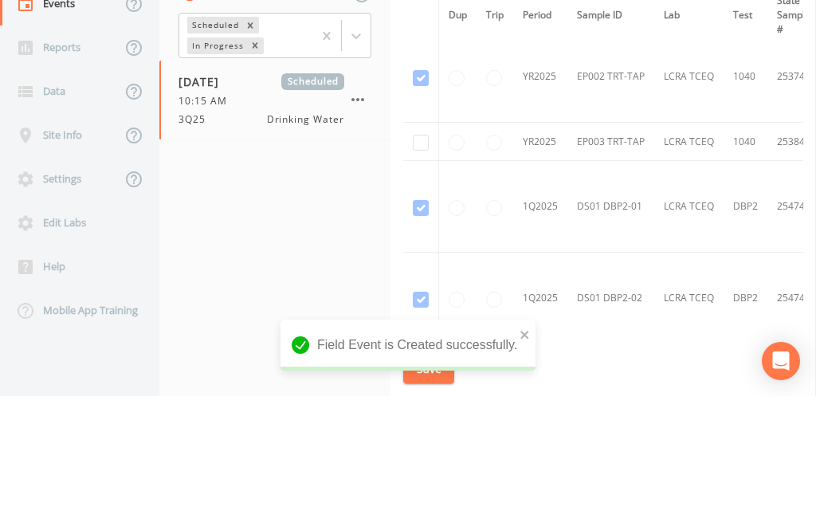
scroll to position [1115, 0]
click at [422, 268] on input "checkbox" at bounding box center [421, 276] width 16 height 16
checkbox input "true"
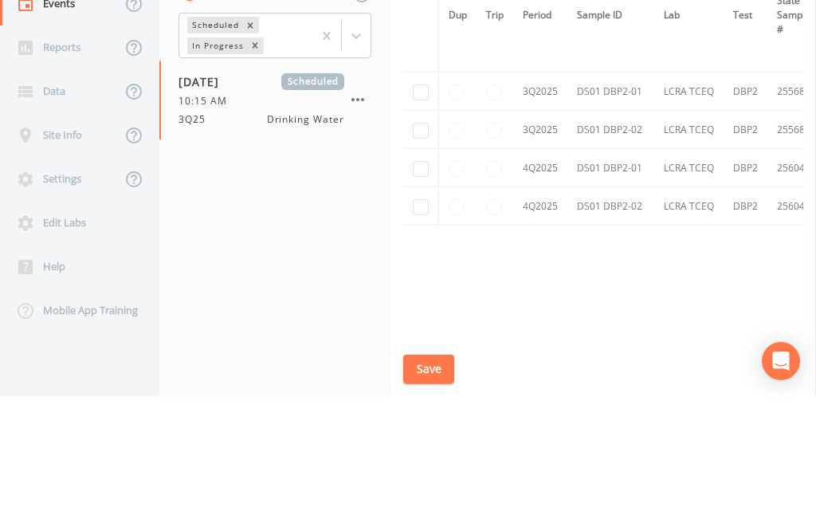
scroll to position [1573, -1]
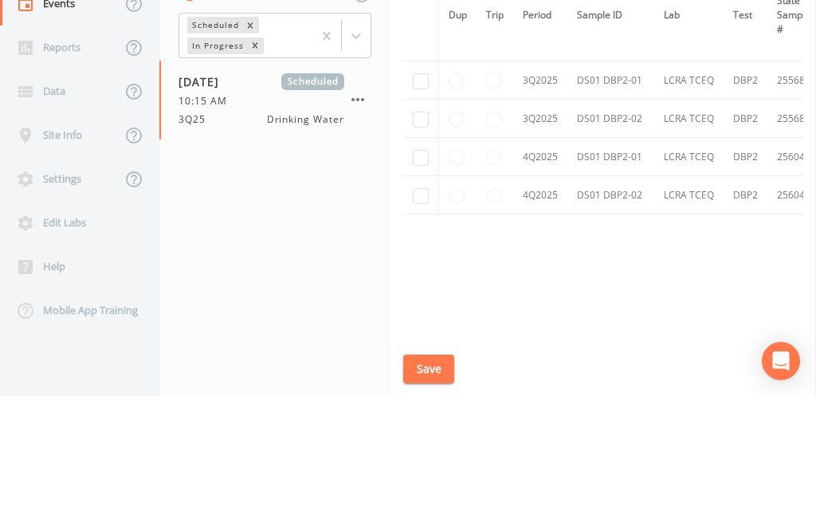
click at [421, 207] on input "checkbox" at bounding box center [421, 215] width 16 height 16
checkbox input "true"
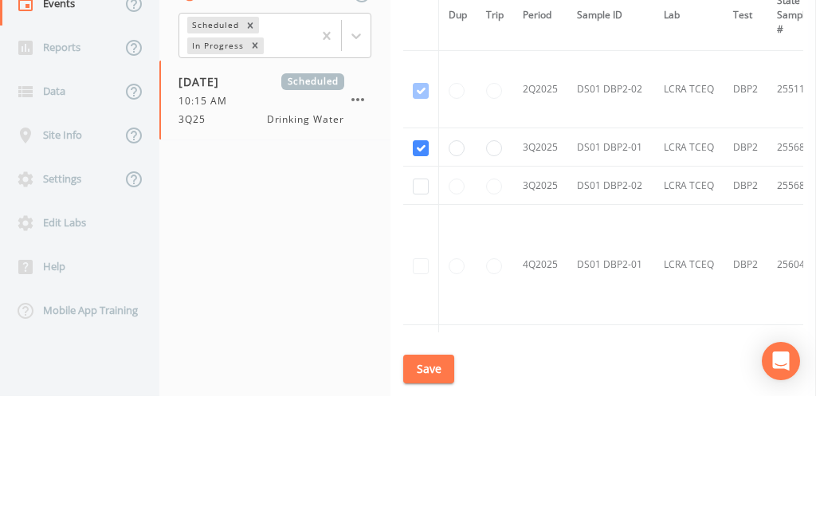
scroll to position [1268, 0]
click at [418, 324] on input "checkbox" at bounding box center [421, 323] width 16 height 16
checkbox input "true"
click at [427, 499] on button "Save" at bounding box center [428, 502] width 51 height 29
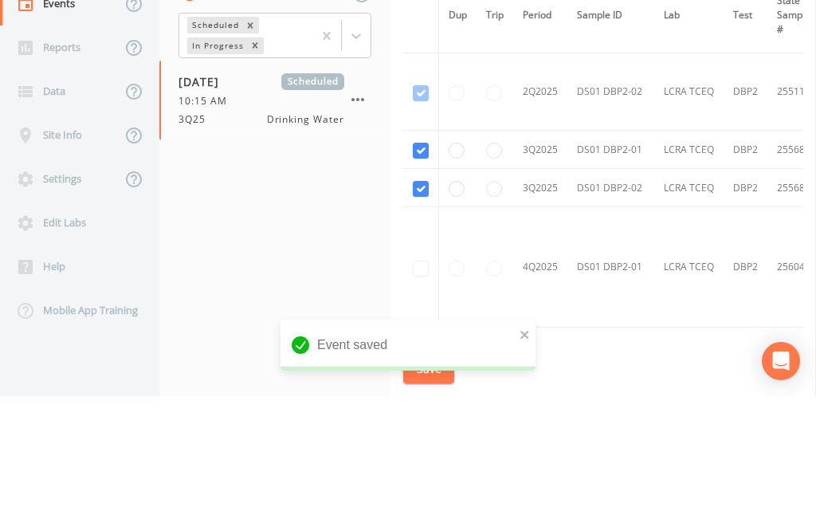
click at [439, 60] on link "Schedule" at bounding box center [437, 82] width 54 height 45
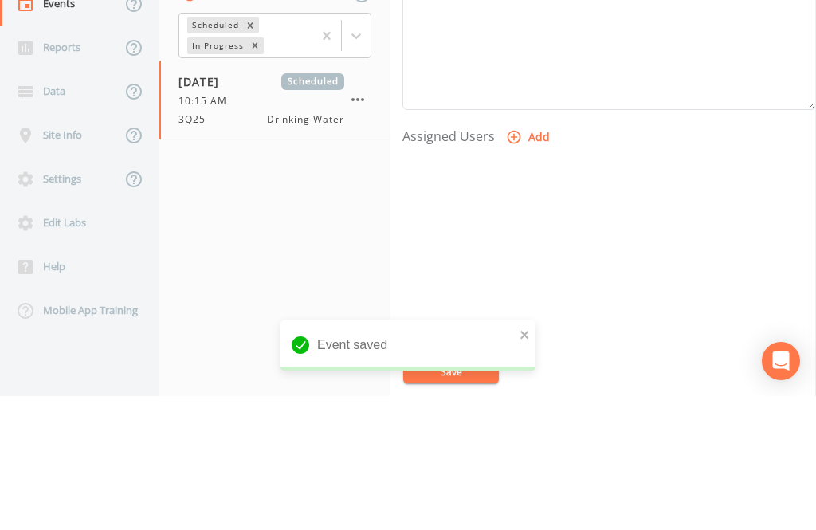
scroll to position [542, 0]
click at [525, 257] on button "Add" at bounding box center [529, 271] width 53 height 29
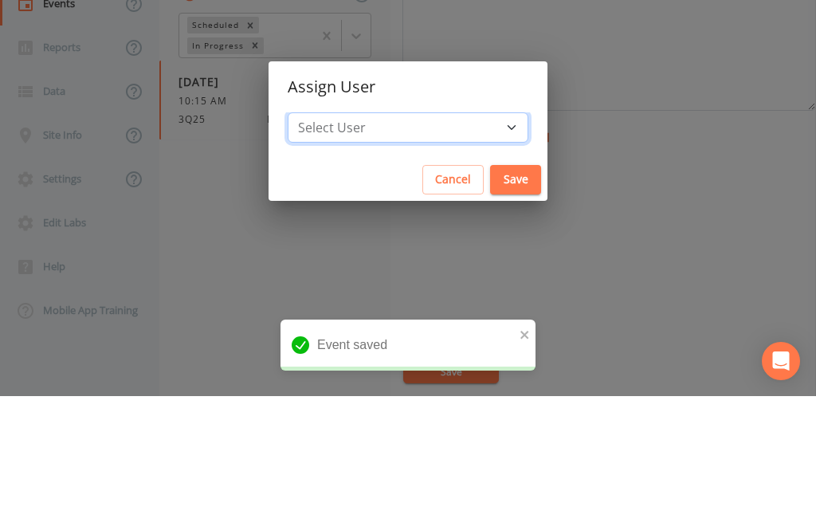
click at [454, 257] on select "Select User [PERSON_NAME] [PERSON_NAME] [PERSON_NAME] [PERSON_NAME] [PERSON_NAM…" at bounding box center [408, 261] width 241 height 30
select select "344ec927-06d4-4db1-b173-80838cd52a46"
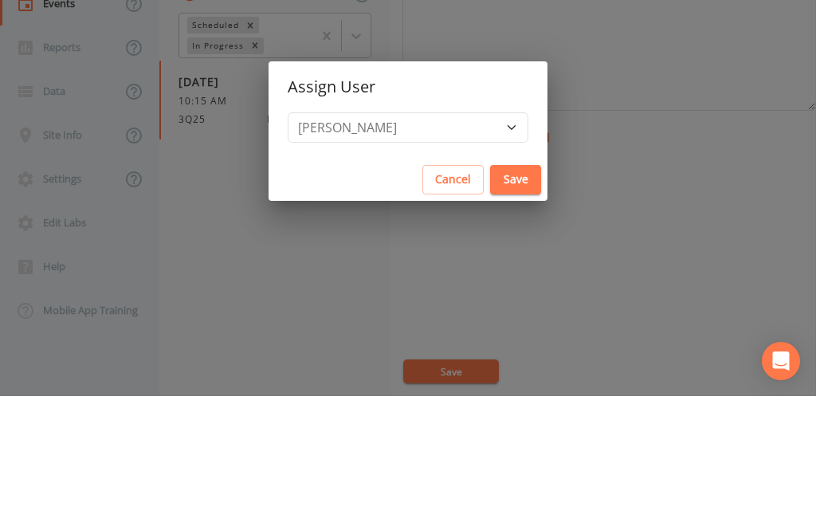
click at [490, 305] on button "Save" at bounding box center [515, 313] width 51 height 29
select select
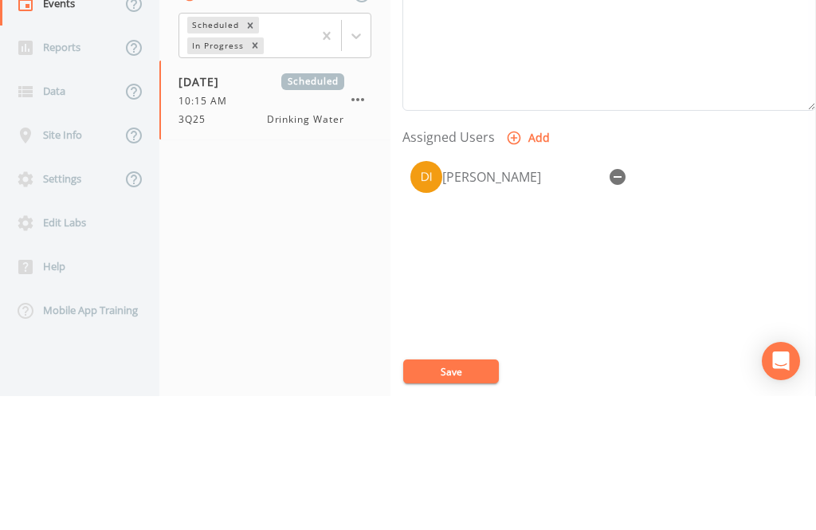
click at [452, 499] on button "Save" at bounding box center [451, 505] width 96 height 24
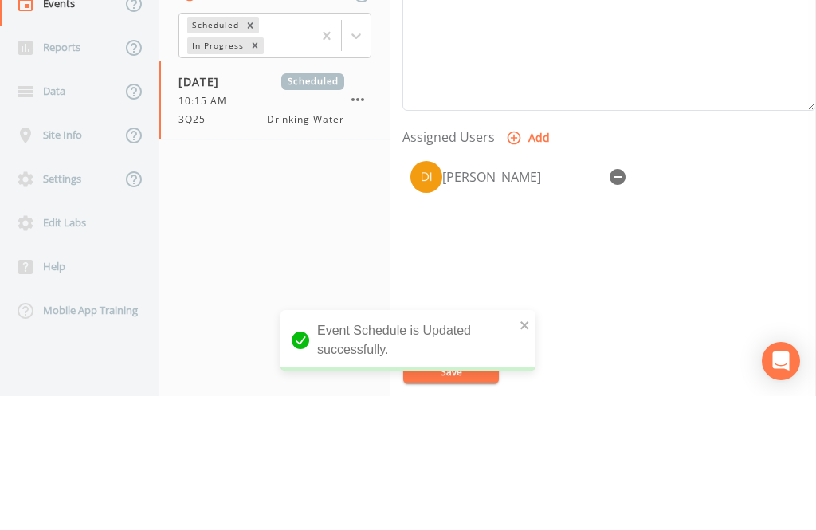
click at [65, 72] on div "Back" at bounding box center [71, 94] width 143 height 44
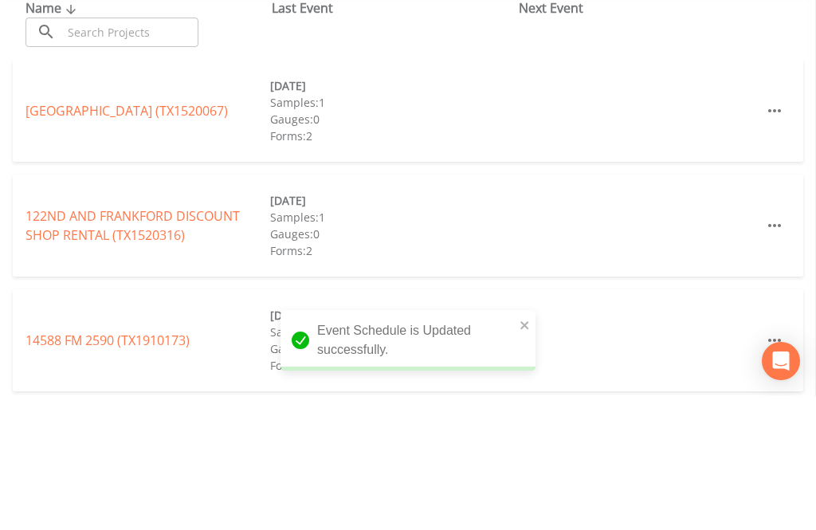
click at [101, 151] on input "text" at bounding box center [130, 165] width 136 height 29
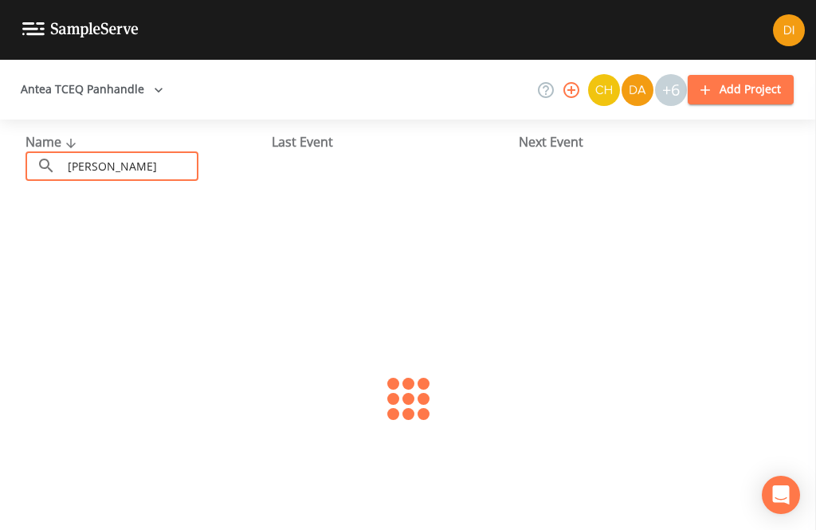
type input "[PERSON_NAME]"
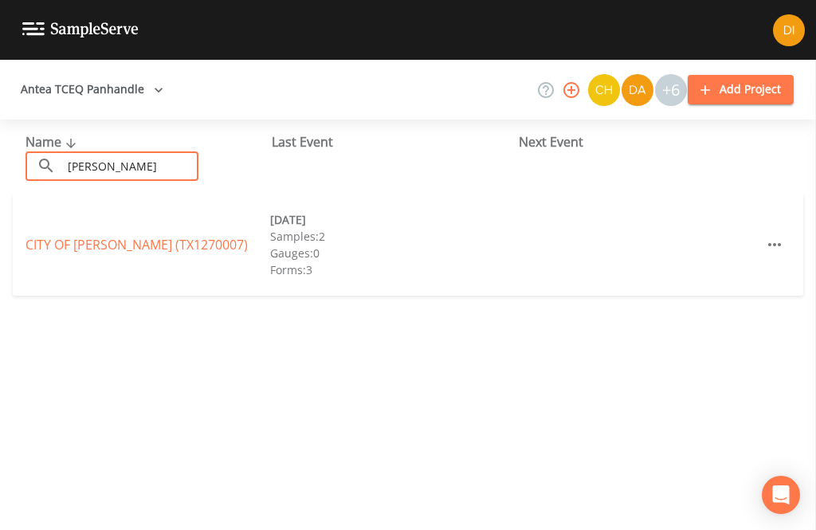
click at [150, 236] on link "CITY OF [PERSON_NAME] (TX1270007)" at bounding box center [136, 245] width 222 height 18
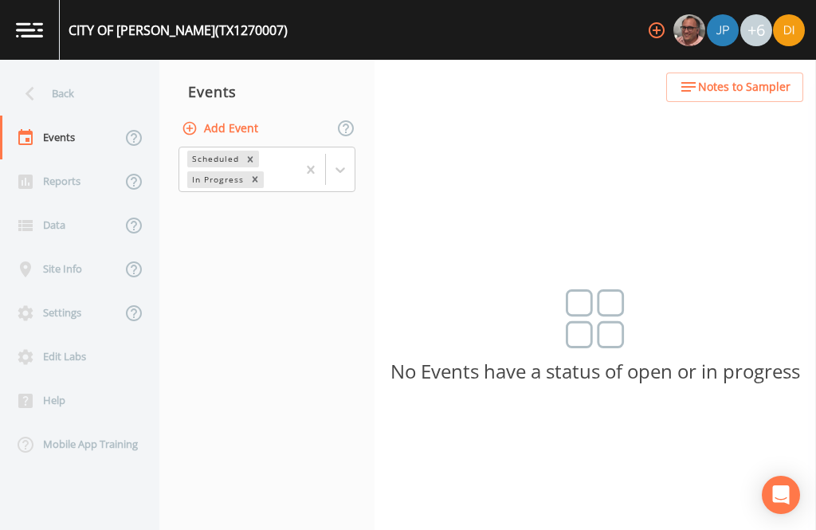
click at [232, 114] on button "Add Event" at bounding box center [221, 128] width 86 height 29
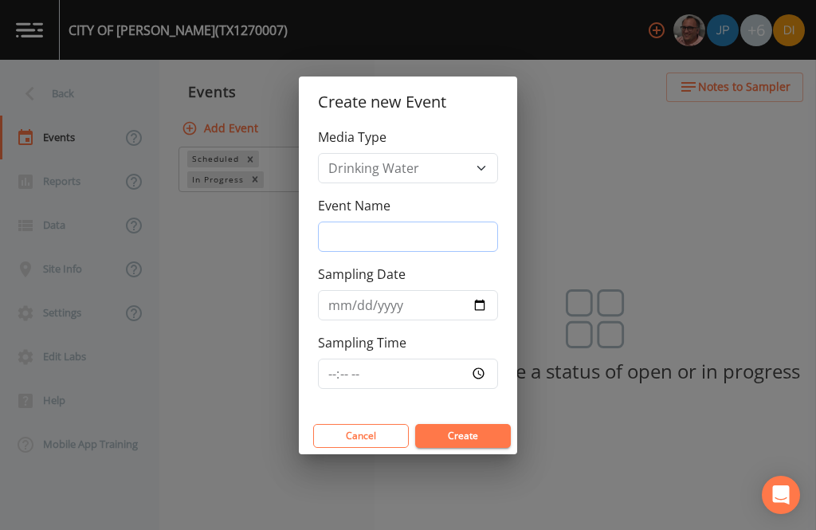
click at [479, 221] on input "Event Name" at bounding box center [408, 236] width 180 height 30
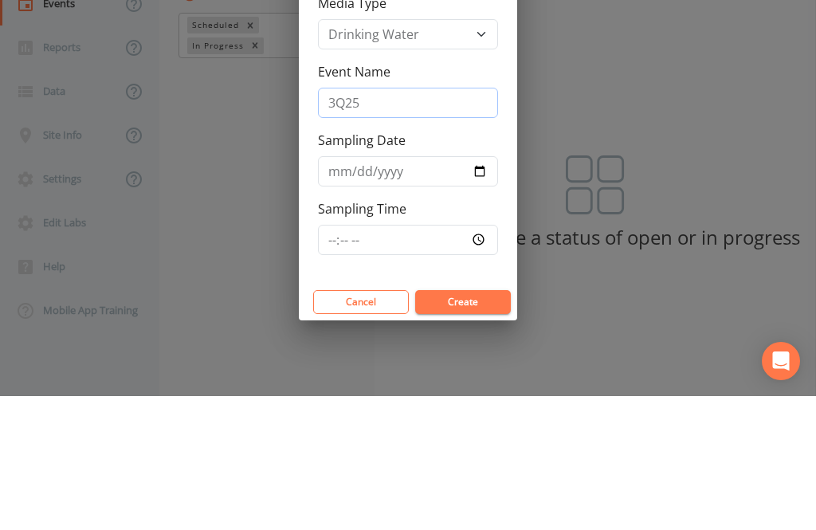
type input "3Q25"
click at [458, 290] on input "Sampling Date" at bounding box center [408, 305] width 180 height 30
type input "[DATE]"
click at [460, 424] on button "Create" at bounding box center [463, 436] width 96 height 24
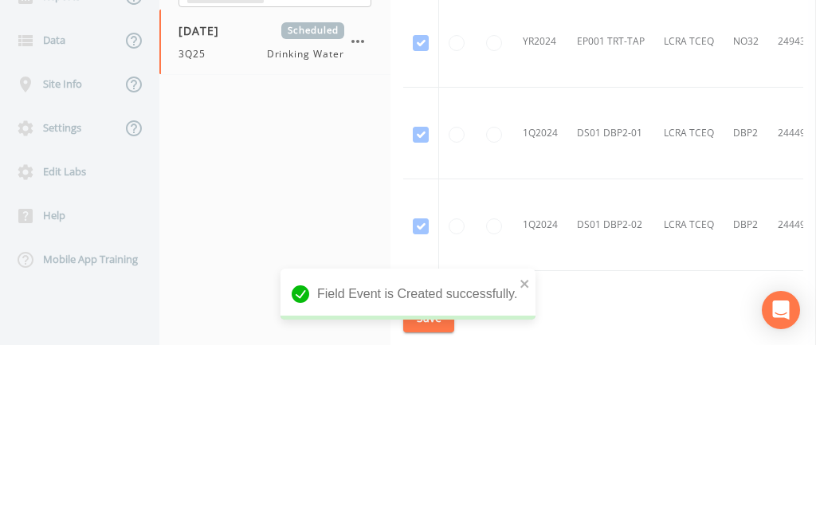
click at [365, 227] on icon "button" at bounding box center [357, 226] width 19 height 19
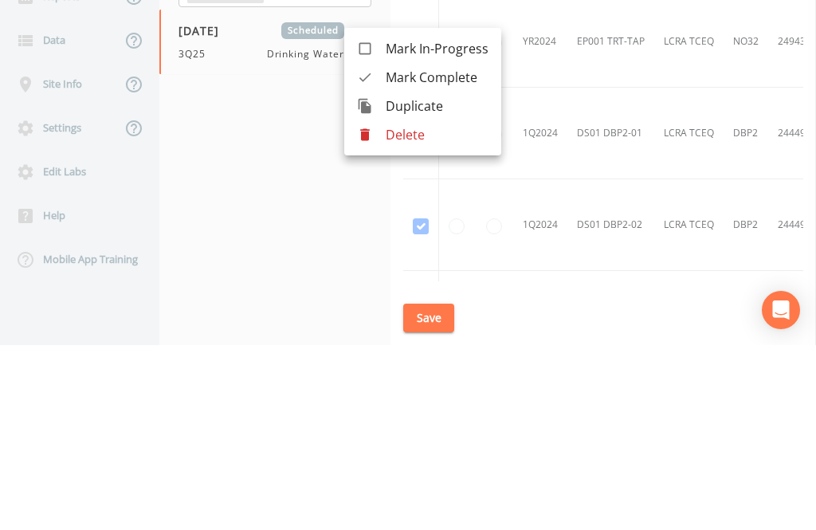
click at [235, 229] on div at bounding box center [408, 265] width 816 height 530
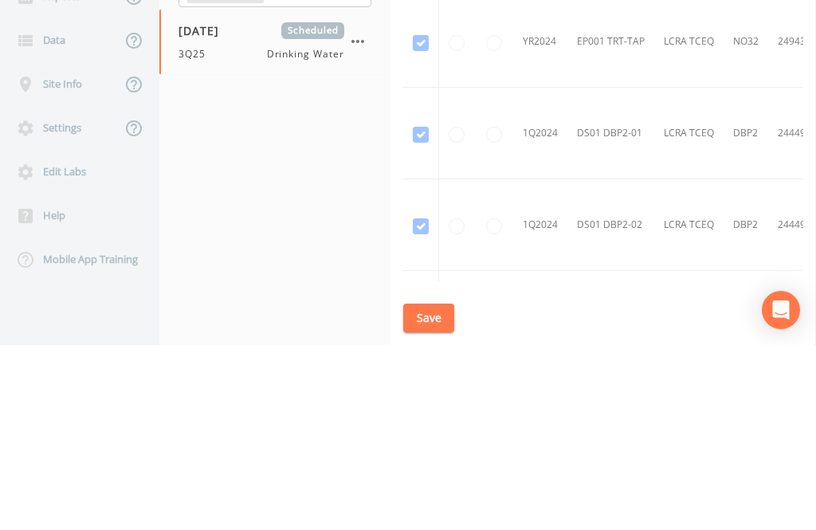
click at [230, 222] on span "[DATE]" at bounding box center [204, 215] width 52 height 17
click at [362, 224] on icon "button" at bounding box center [357, 226] width 19 height 19
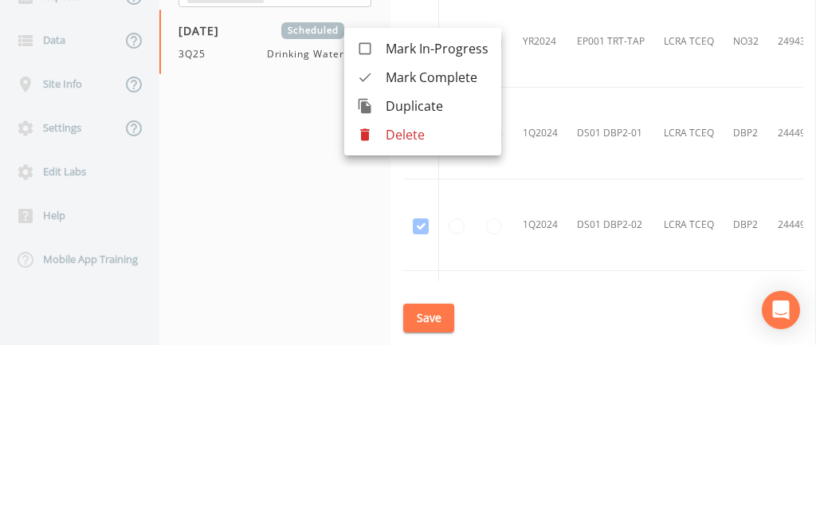
click at [408, 319] on p "Delete" at bounding box center [437, 319] width 103 height 19
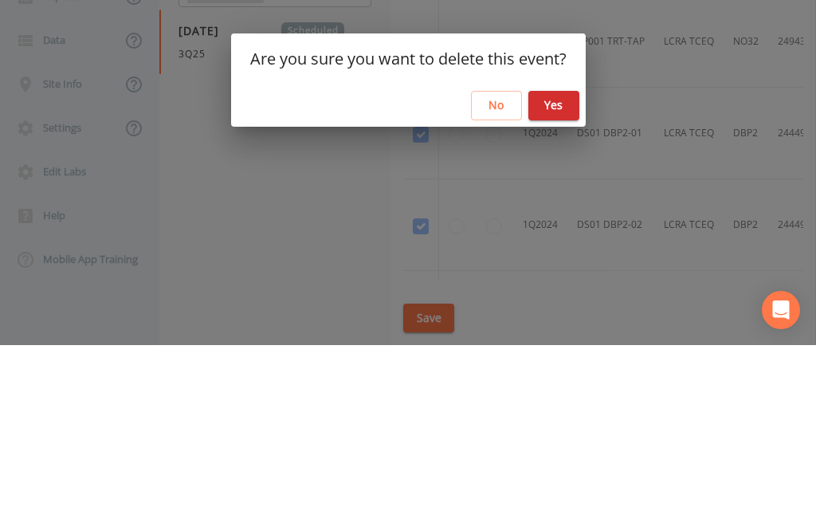
click at [566, 283] on button "Yes" at bounding box center [553, 290] width 51 height 29
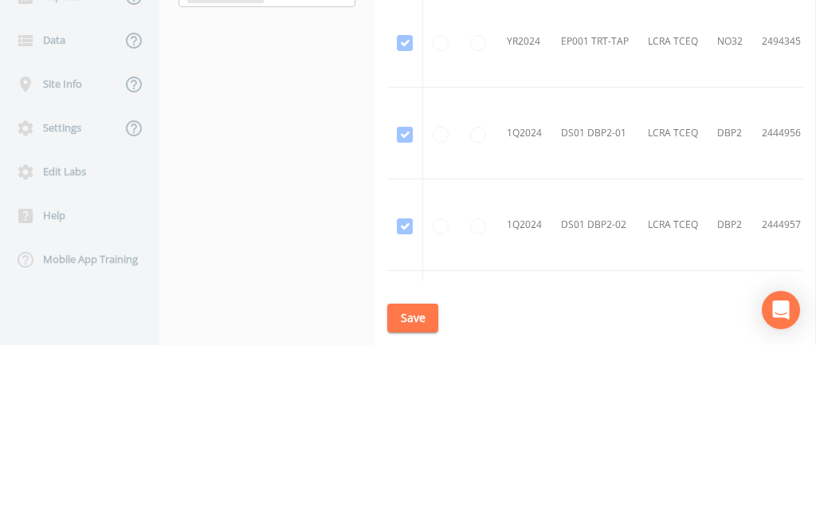
click at [244, 125] on button "Add Event" at bounding box center [221, 128] width 86 height 29
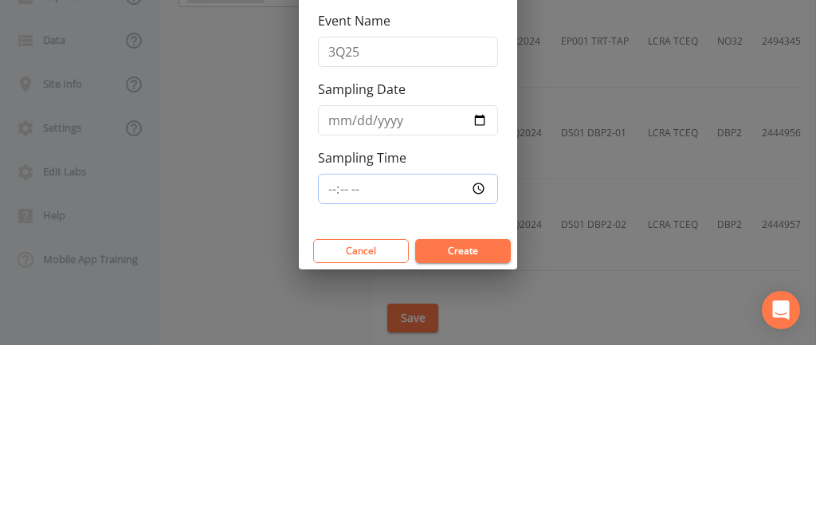
click at [450, 366] on input "Sampling Time" at bounding box center [408, 373] width 180 height 30
type input "11:15"
click at [472, 424] on button "Create" at bounding box center [463, 436] width 96 height 24
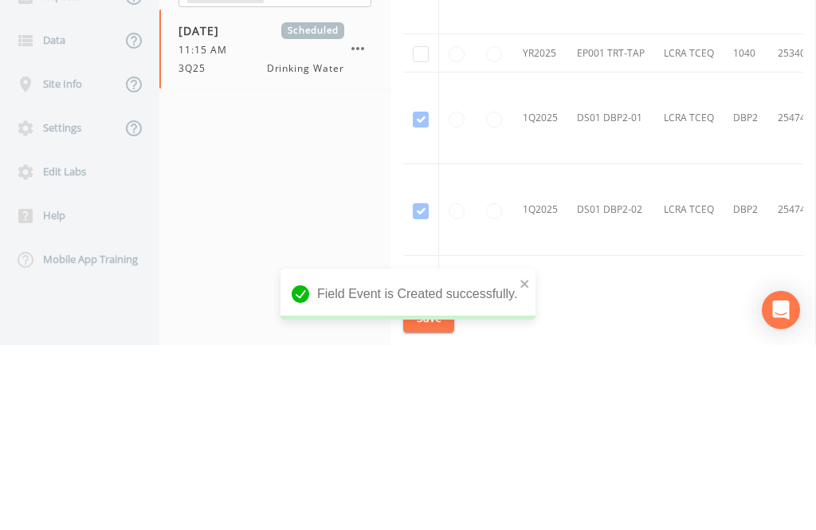
scroll to position [785, 0]
click at [415, 246] on input "checkbox" at bounding box center [421, 240] width 16 height 16
checkbox input "true"
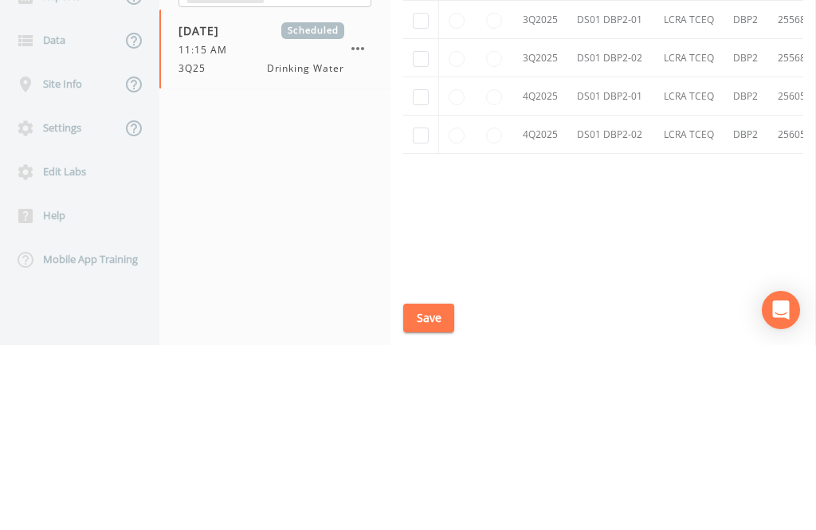
scroll to position [1227, -1]
click at [423, 213] on input "checkbox" at bounding box center [421, 206] width 16 height 16
checkbox input "true"
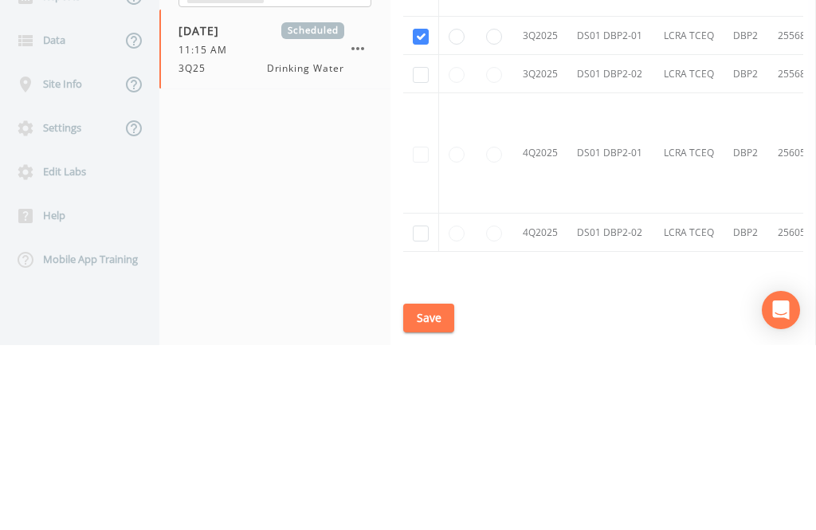
scroll to position [1022, 0]
click at [419, 268] on input "checkbox" at bounding box center [421, 260] width 16 height 16
checkbox input "true"
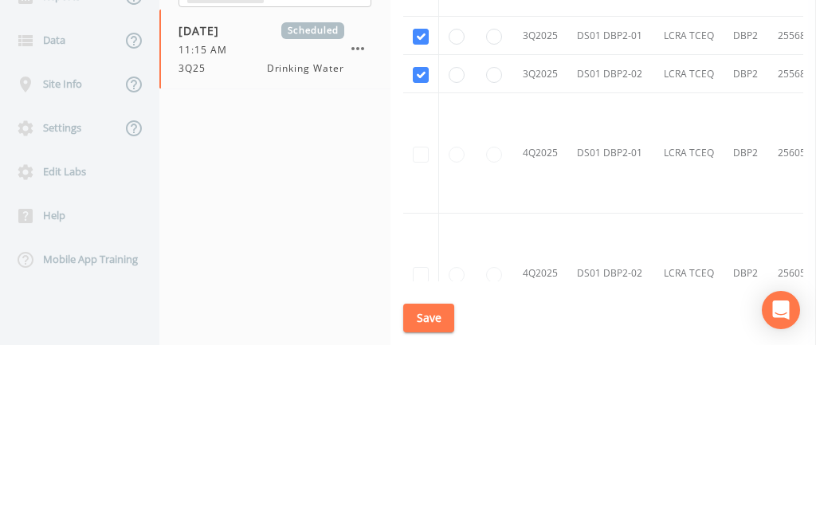
click at [438, 518] on button "Save" at bounding box center [428, 502] width 51 height 29
click at [445, 84] on link "Schedule" at bounding box center [437, 82] width 54 height 45
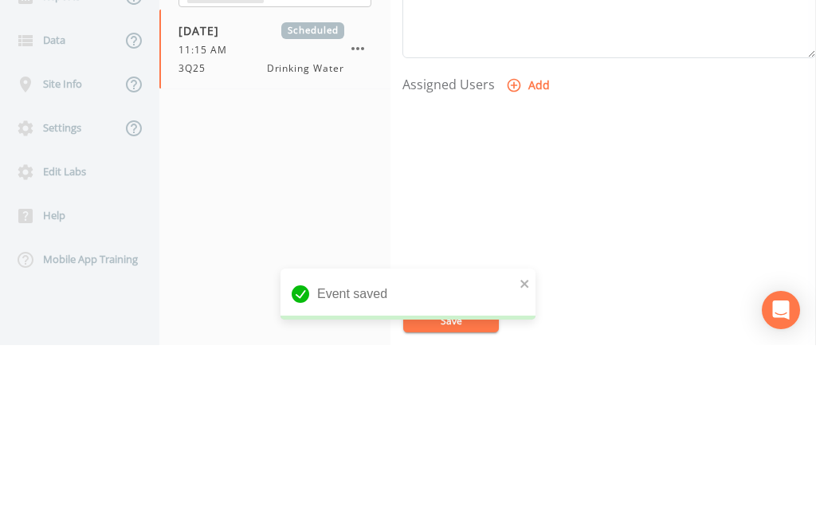
scroll to position [542, 0]
click at [529, 266] on button "Add" at bounding box center [529, 271] width 53 height 29
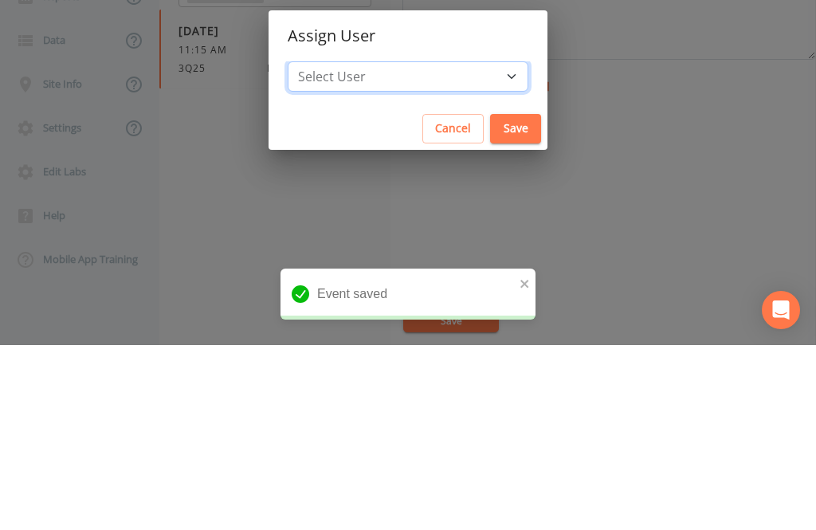
click at [457, 276] on select "Select User [PERSON_NAME] [PERSON_NAME] [PERSON_NAME] [PERSON_NAME] [PERSON_NAM…" at bounding box center [408, 261] width 241 height 30
select select "344ec927-06d4-4db1-b173-80838cd52a46"
click at [490, 328] on button "Save" at bounding box center [515, 313] width 51 height 29
select select
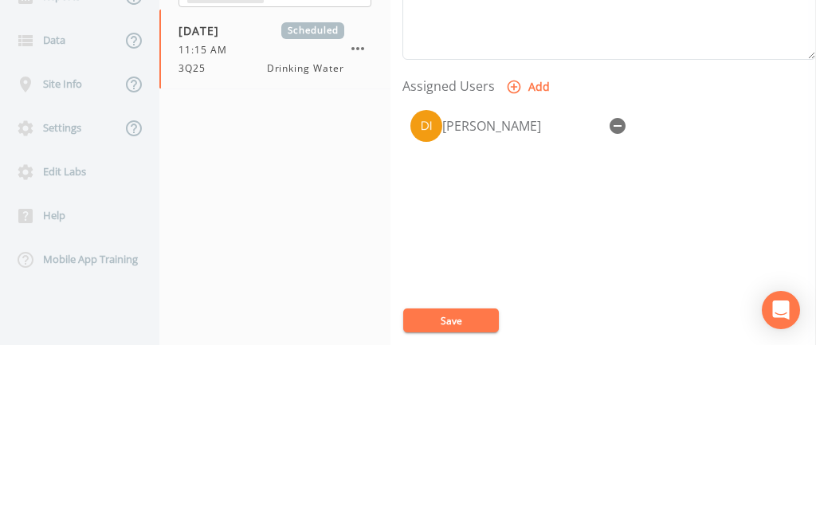
click at [451, 517] on button "Save" at bounding box center [451, 505] width 96 height 24
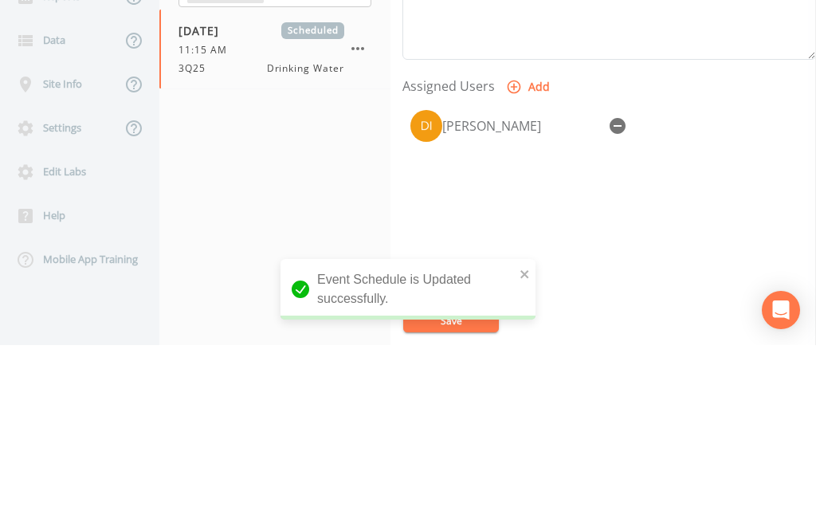
click at [79, 91] on div "Back" at bounding box center [71, 94] width 143 height 44
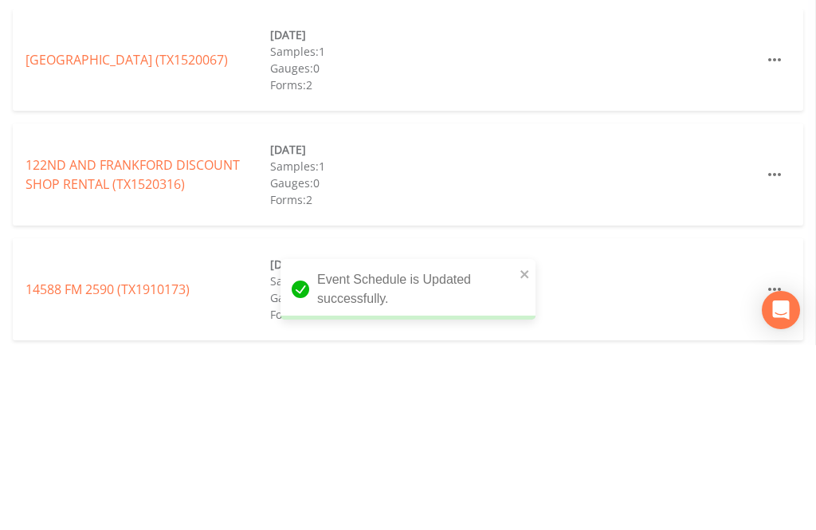
click at [136, 163] on input "text" at bounding box center [130, 165] width 136 height 29
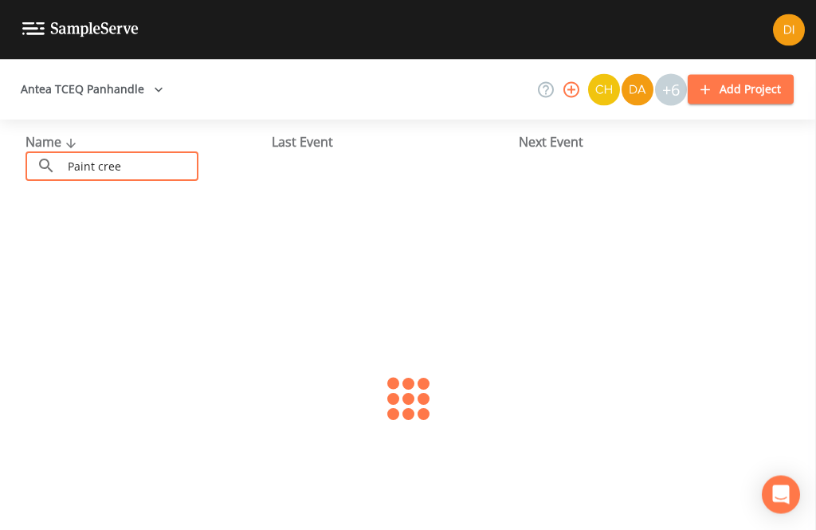
type input "Paint creek"
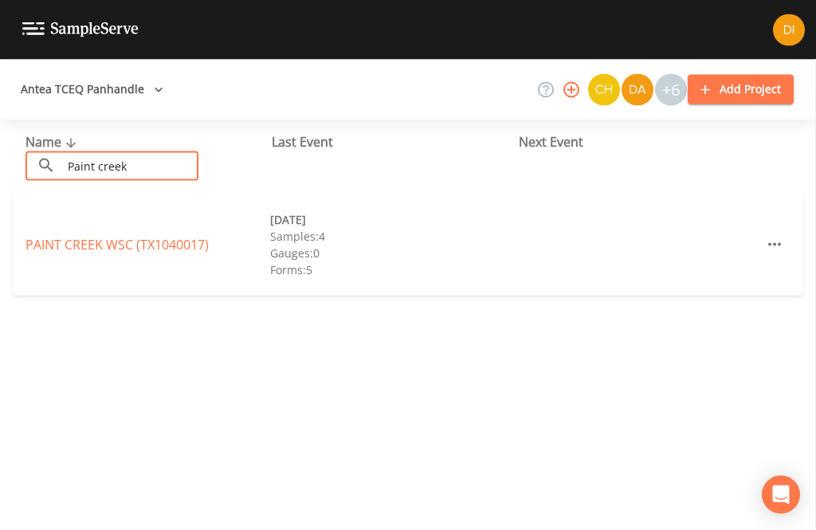
click at [174, 241] on link "[GEOGRAPHIC_DATA] (TX1040017)" at bounding box center [116, 245] width 183 height 18
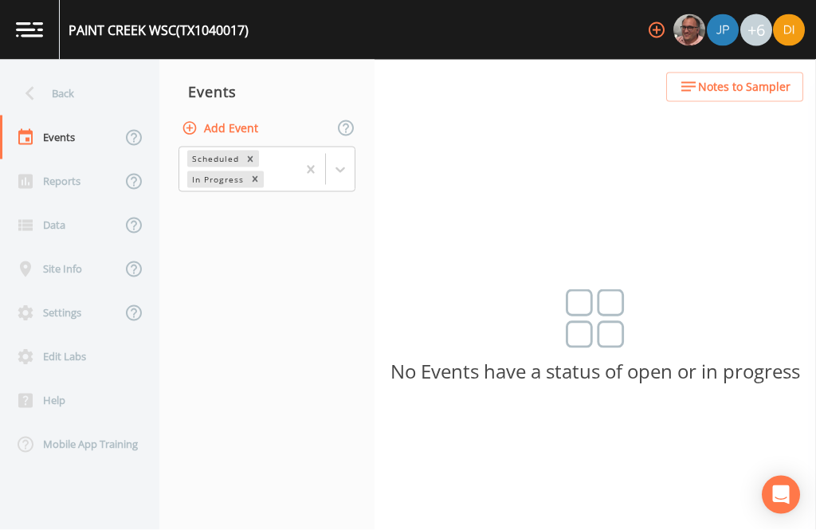
click at [247, 124] on button "Add Event" at bounding box center [221, 128] width 86 height 29
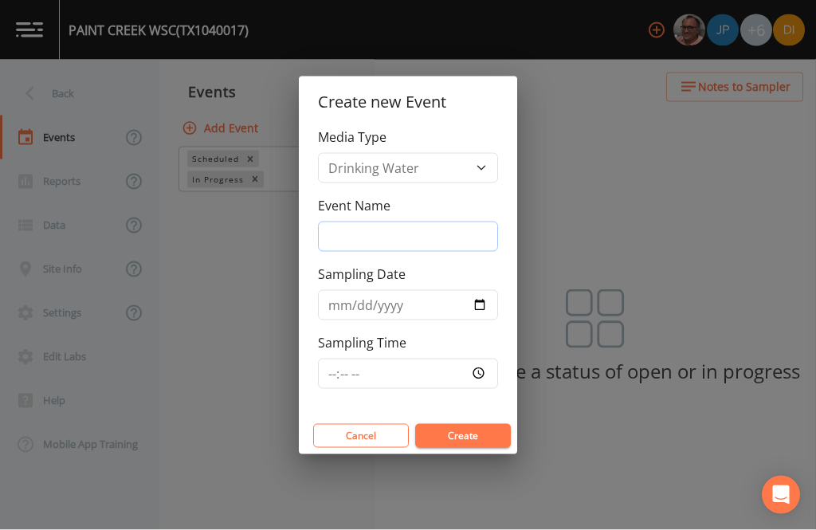
click at [409, 252] on input "Event Name" at bounding box center [408, 236] width 180 height 30
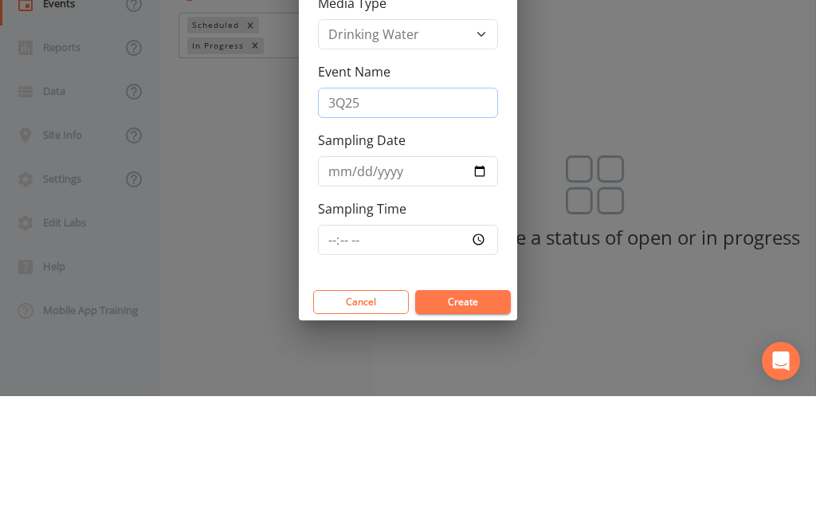
type input "3Q25"
click at [449, 290] on input "Sampling Date" at bounding box center [408, 305] width 180 height 30
type input "[DATE]"
click at [446, 391] on div "Create new Event Media Type Drinking Water Event Name 3Q25 Sampling Date [DATE]…" at bounding box center [408, 265] width 816 height 530
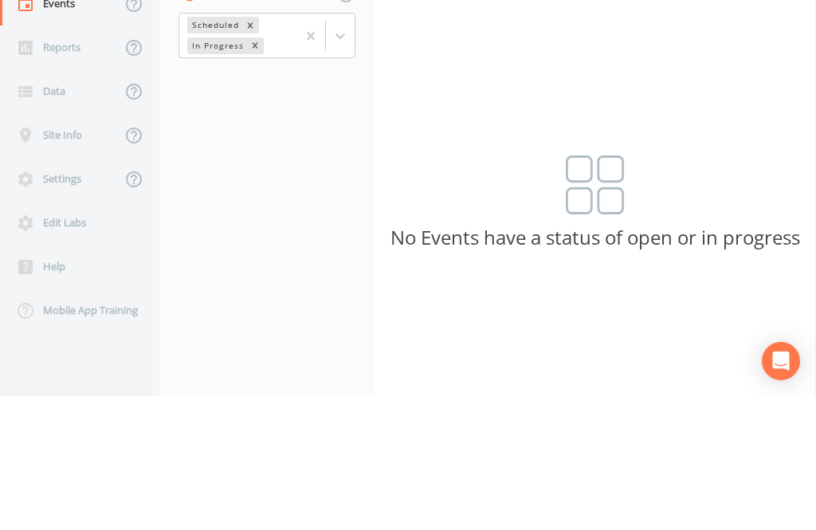
scroll to position [50, 0]
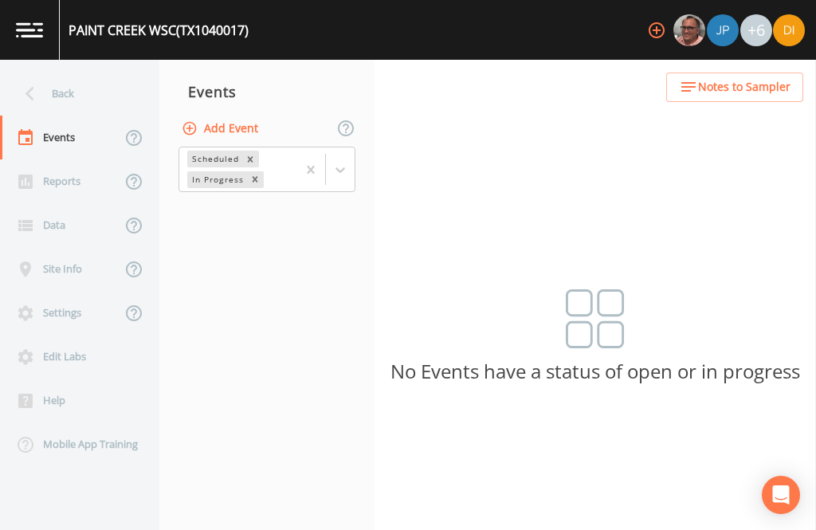
click at [251, 114] on button "Add Event" at bounding box center [221, 128] width 86 height 29
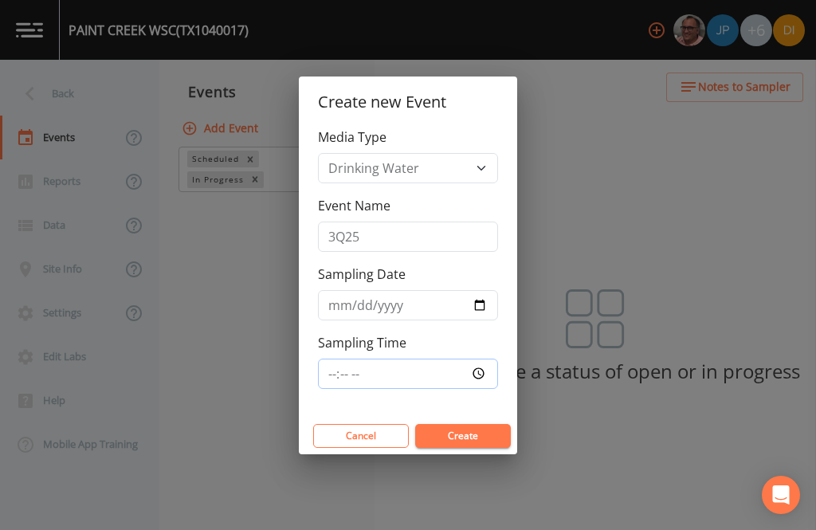
click at [386, 373] on input "Sampling Time" at bounding box center [408, 373] width 180 height 30
type input "12:00"
click at [475, 424] on button "Create" at bounding box center [463, 436] width 96 height 24
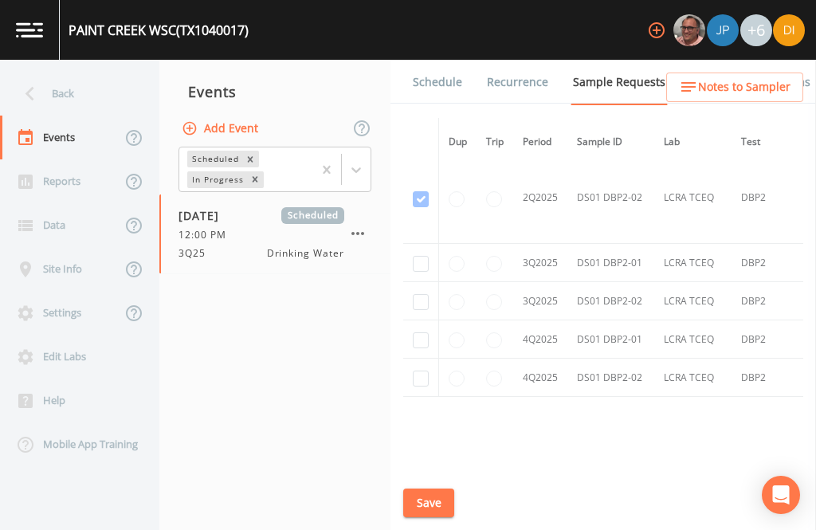
scroll to position [1657, -1]
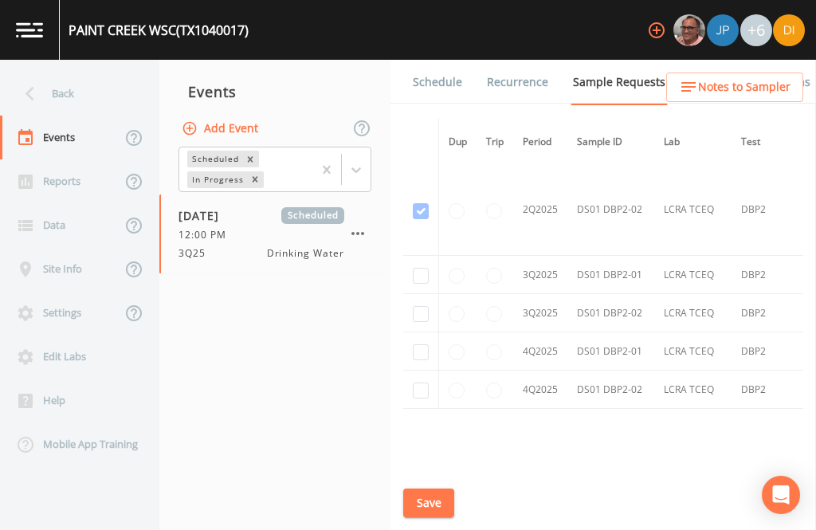
click at [425, 268] on input "checkbox" at bounding box center [421, 276] width 16 height 16
checkbox input "true"
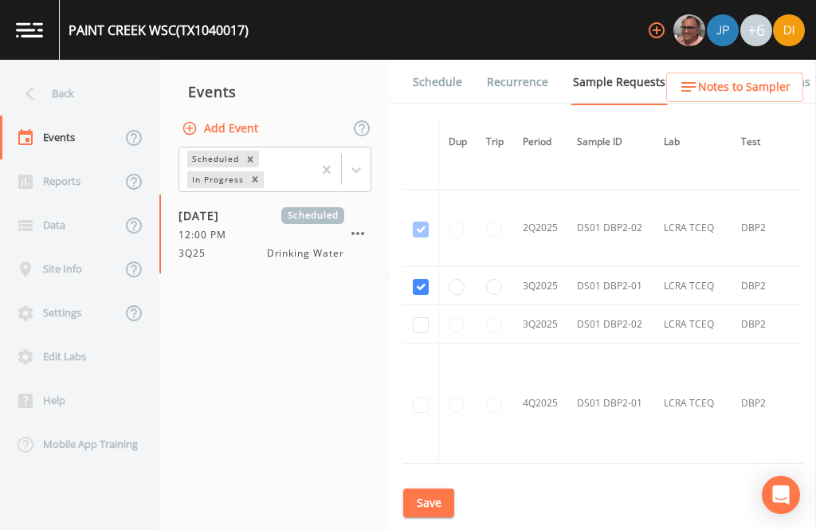
scroll to position [1366, 0]
click at [419, 319] on input "checkbox" at bounding box center [421, 327] width 16 height 16
checkbox input "true"
click at [432, 505] on button "Save" at bounding box center [428, 502] width 51 height 29
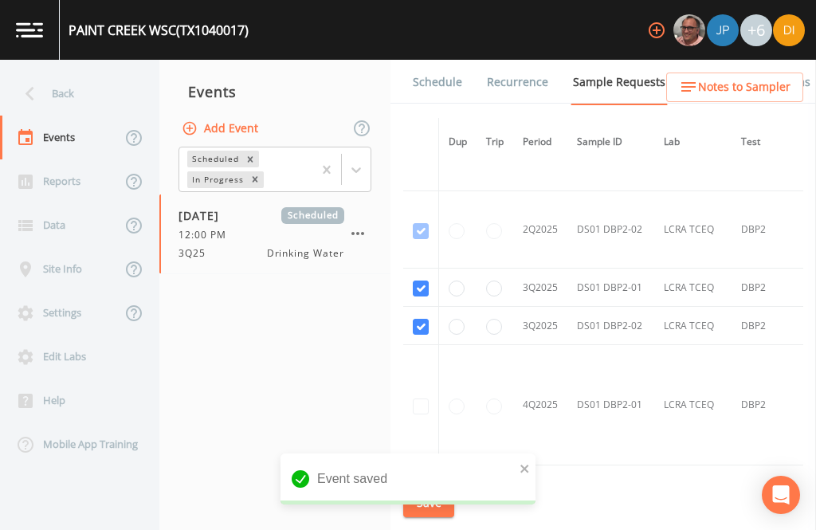
click at [448, 60] on link "Schedule" at bounding box center [437, 82] width 54 height 45
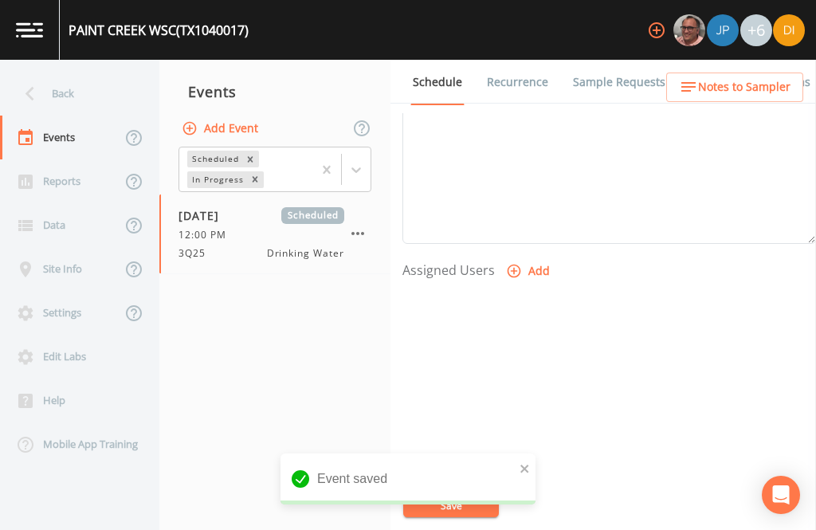
click at [521, 257] on button "Add" at bounding box center [529, 271] width 53 height 29
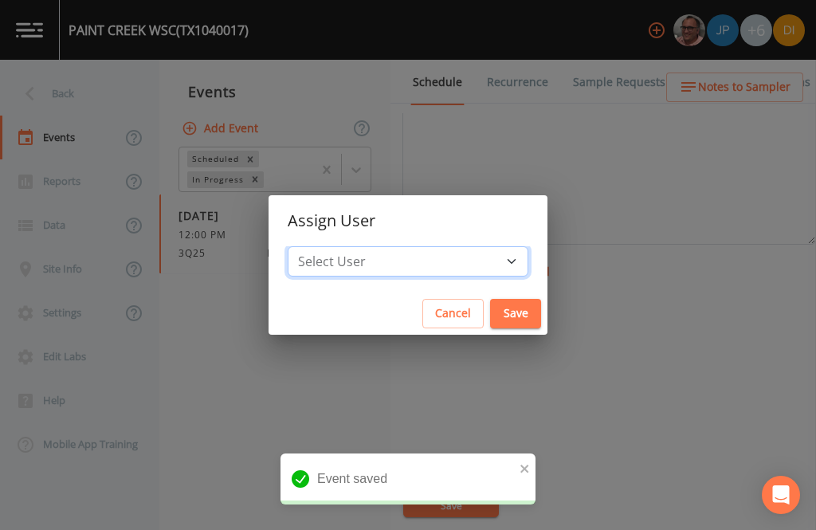
click at [440, 268] on select "Select User [PERSON_NAME] [PERSON_NAME] [PERSON_NAME] [PERSON_NAME] [PERSON_NAM…" at bounding box center [408, 261] width 241 height 30
select select "344ec927-06d4-4db1-b173-80838cd52a46"
click at [490, 309] on button "Save" at bounding box center [515, 313] width 51 height 29
select select
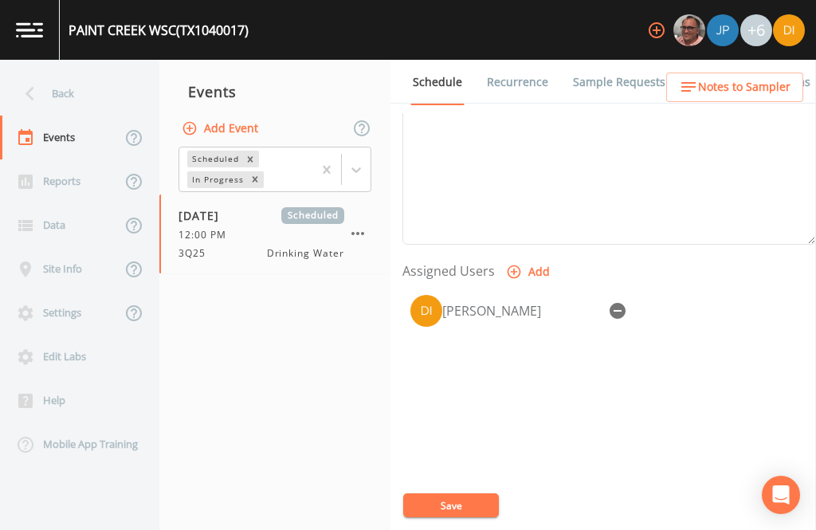
click at [454, 500] on button "Save" at bounding box center [451, 505] width 96 height 24
click at [457, 488] on div "Event Name 3Q25 Target Sampling Date [DATE] Time (Optional) 12:00:00 Event Note…" at bounding box center [608, 321] width 413 height 417
click at [440, 499] on button "Save" at bounding box center [451, 505] width 96 height 24
click at [452, 506] on button "Save" at bounding box center [451, 505] width 96 height 24
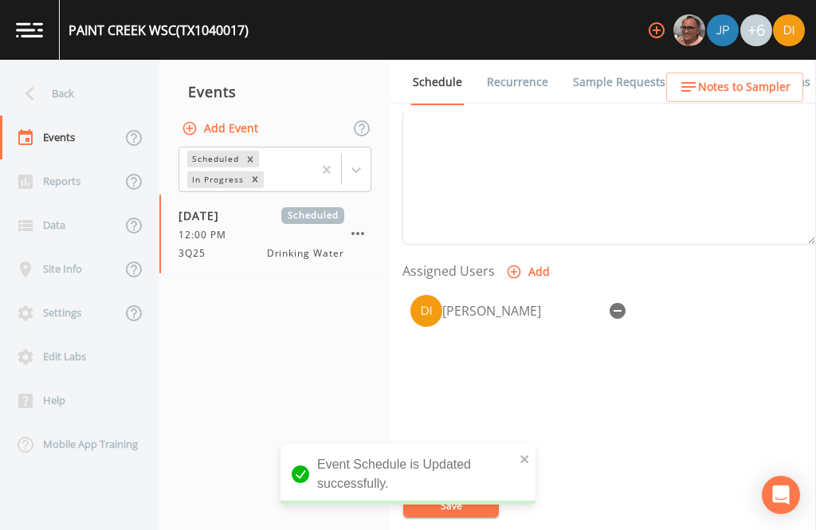
click at [67, 72] on div "Back" at bounding box center [71, 94] width 143 height 44
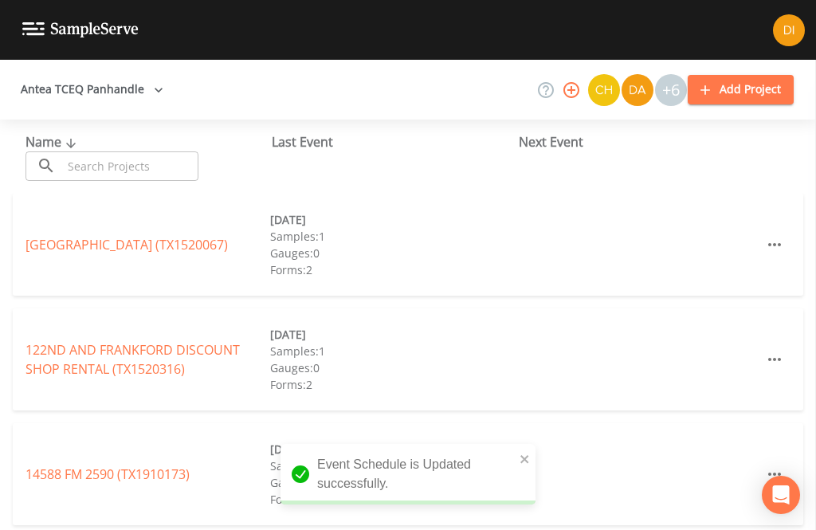
click at [147, 151] on input "text" at bounding box center [130, 165] width 136 height 29
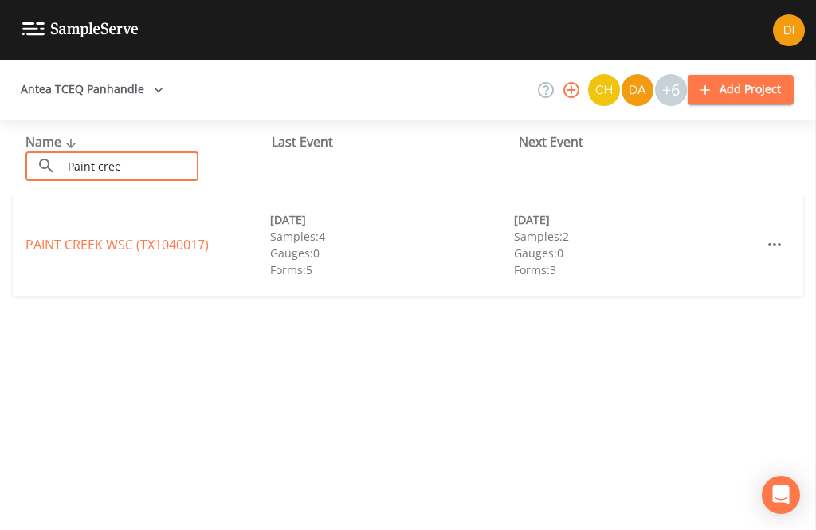
type input "Paint cree"
click at [163, 236] on link "[GEOGRAPHIC_DATA] (TX1040017)" at bounding box center [116, 245] width 183 height 18
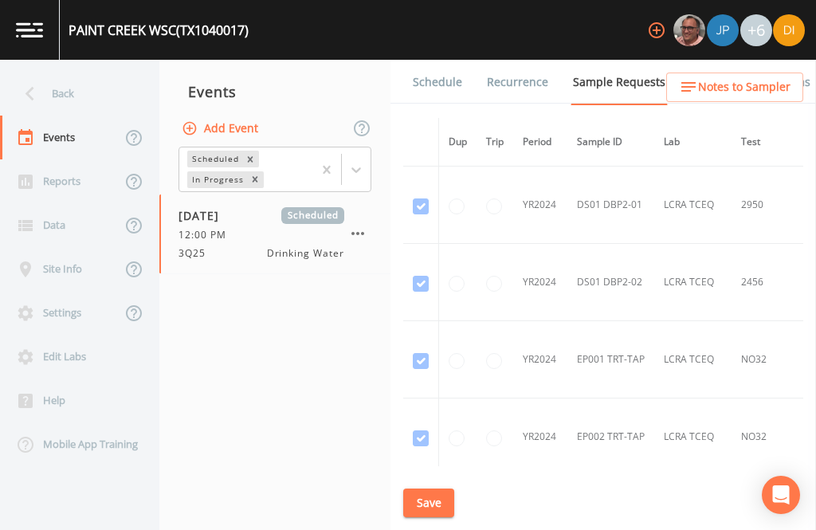
click at [92, 72] on div "Back" at bounding box center [71, 94] width 143 height 44
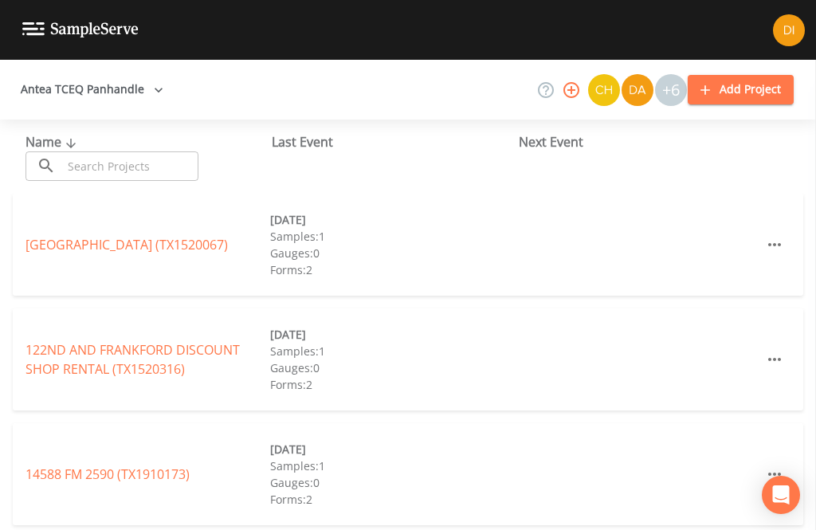
click at [138, 151] on input "text" at bounding box center [130, 165] width 136 height 29
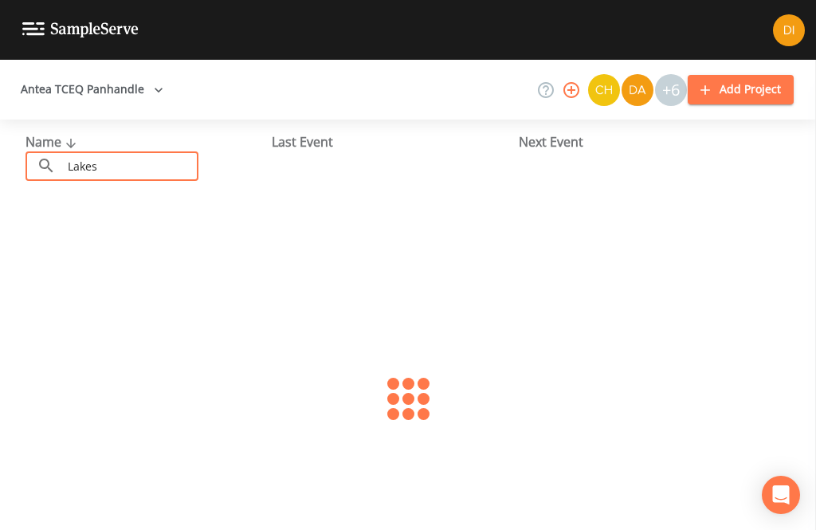
type input "[PERSON_NAME]"
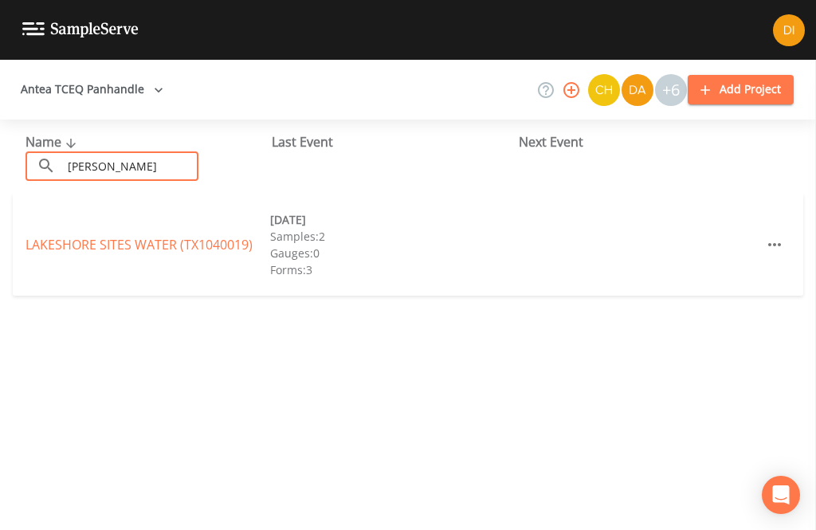
click at [135, 236] on link "LAKESHORE SITES WATER (TX1040019)" at bounding box center [138, 245] width 227 height 18
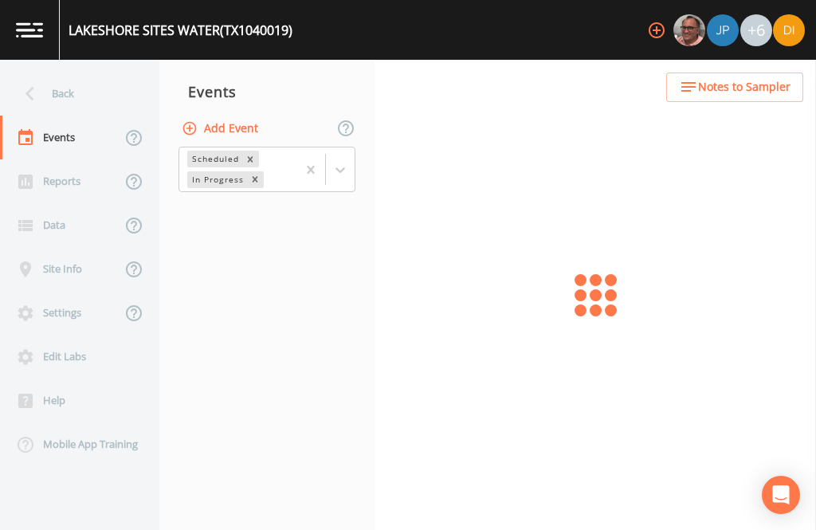
click at [233, 114] on button "Add Event" at bounding box center [221, 128] width 86 height 29
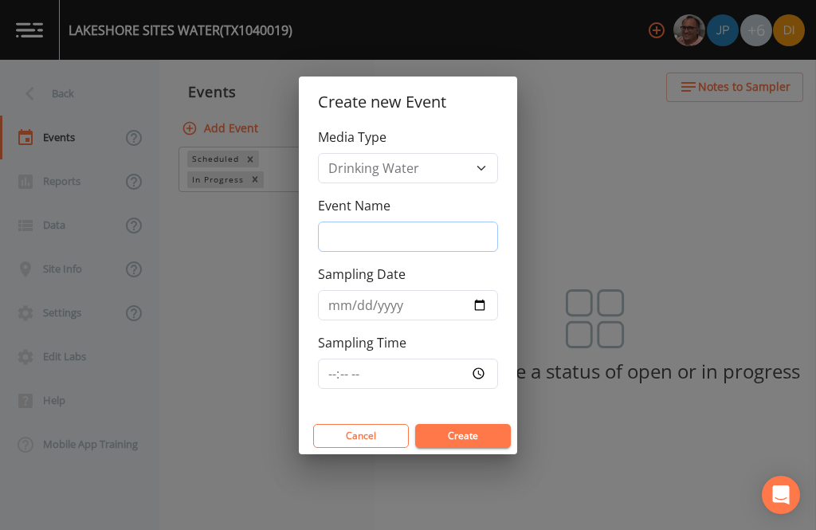
click at [444, 234] on input "Event Name" at bounding box center [408, 236] width 180 height 30
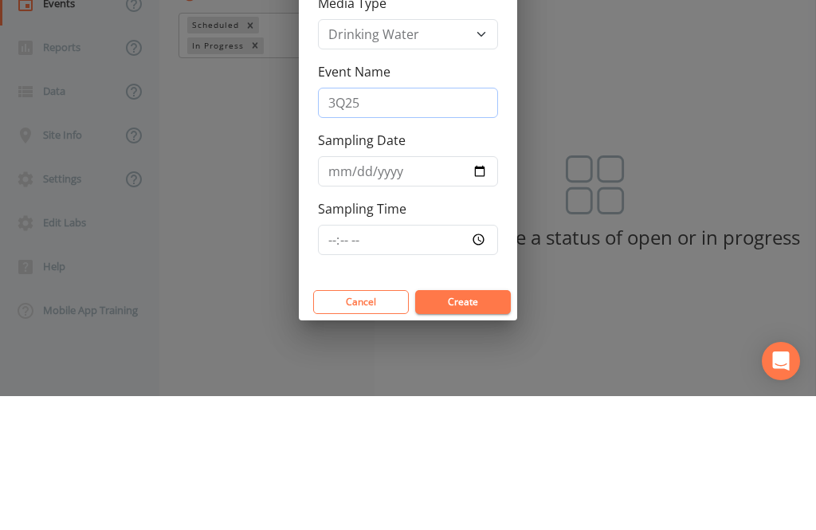
type input "3Q25"
click at [441, 290] on input "Sampling Date" at bounding box center [408, 305] width 180 height 30
type input "[DATE]"
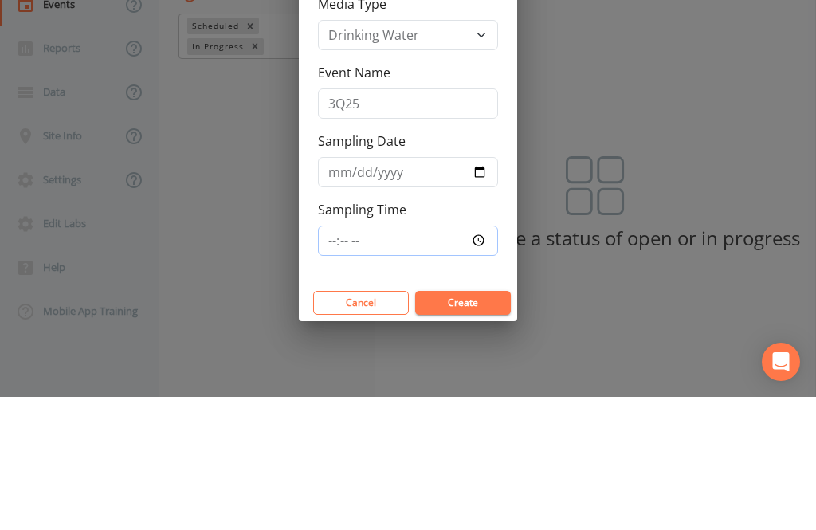
click at [382, 368] on input "Sampling Time" at bounding box center [408, 373] width 180 height 30
type input "12:30"
click at [479, 438] on button "Create" at bounding box center [463, 436] width 96 height 24
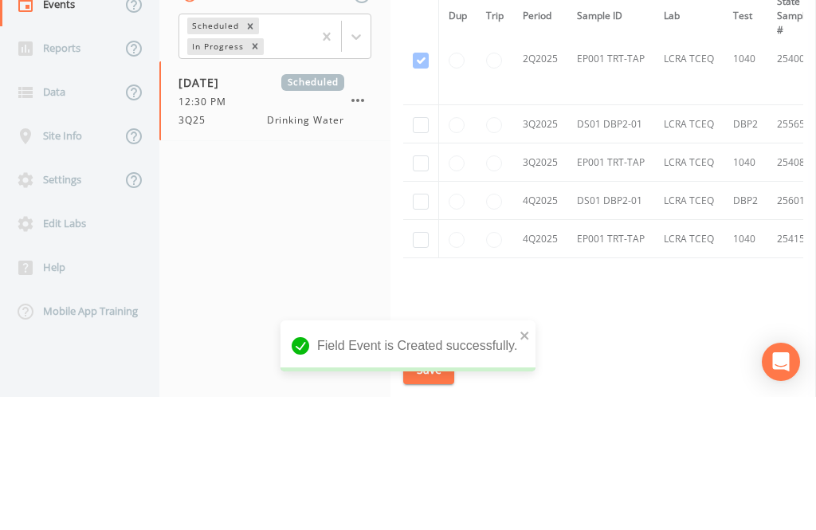
scroll to position [1129, -1]
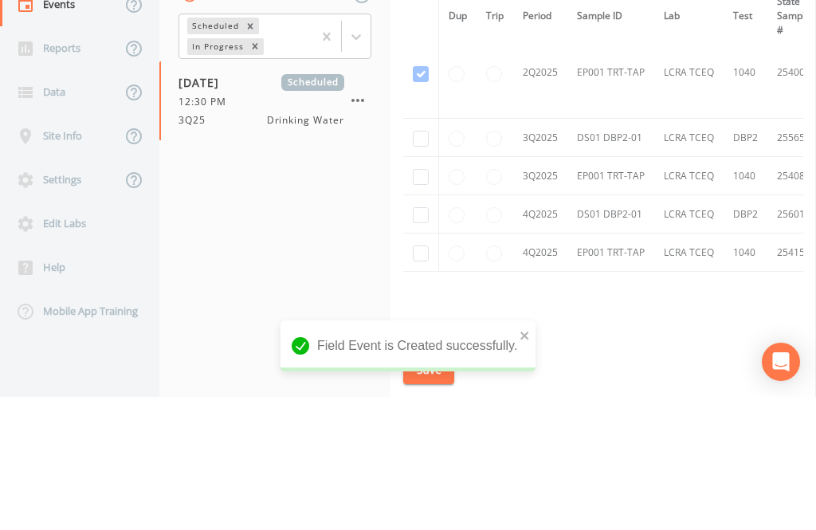
click at [425, 302] on input "checkbox" at bounding box center [421, 310] width 16 height 16
checkbox input "true"
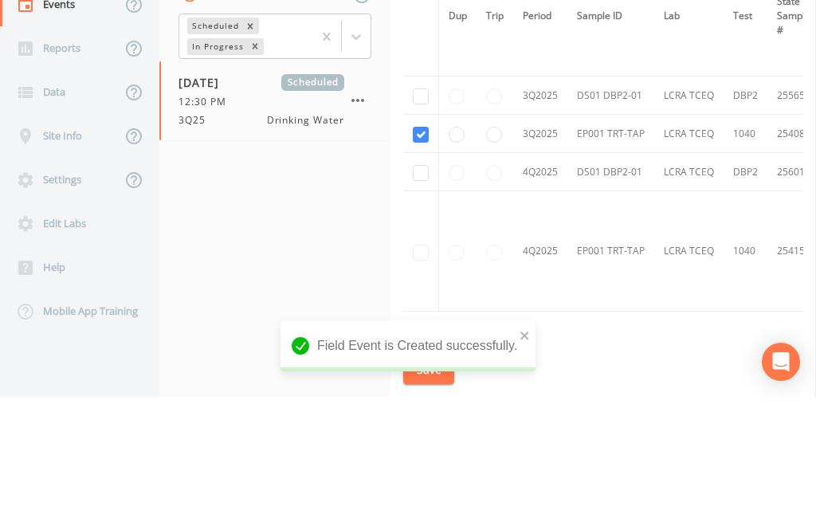
scroll to position [975, 0]
click at [418, 222] on input "checkbox" at bounding box center [421, 230] width 16 height 16
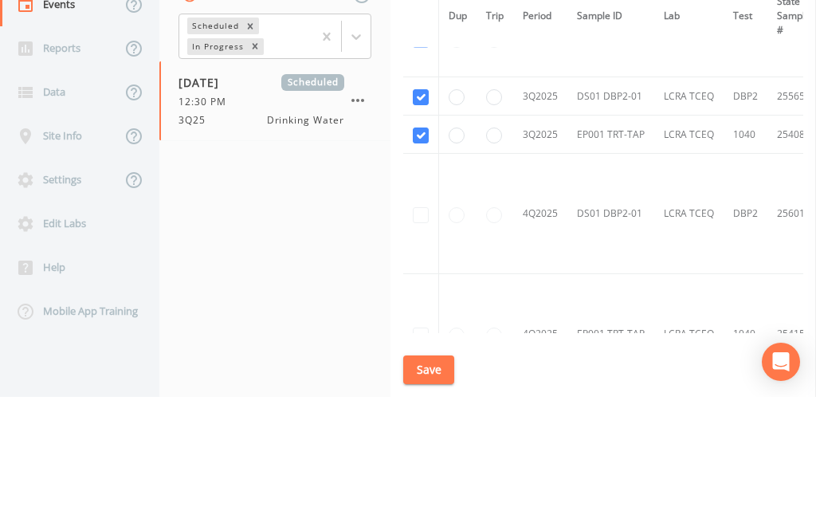
click at [417, 222] on input "checkbox" at bounding box center [421, 230] width 16 height 16
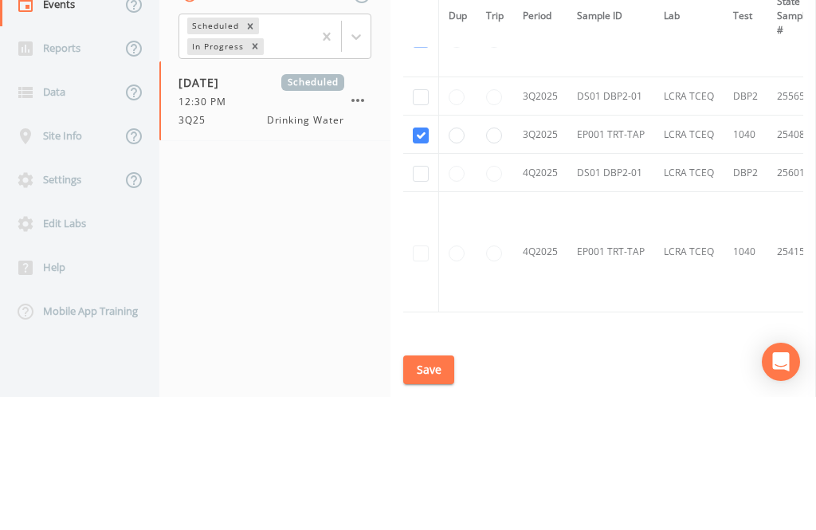
click at [416, 222] on input "checkbox" at bounding box center [421, 230] width 16 height 16
checkbox input "true"
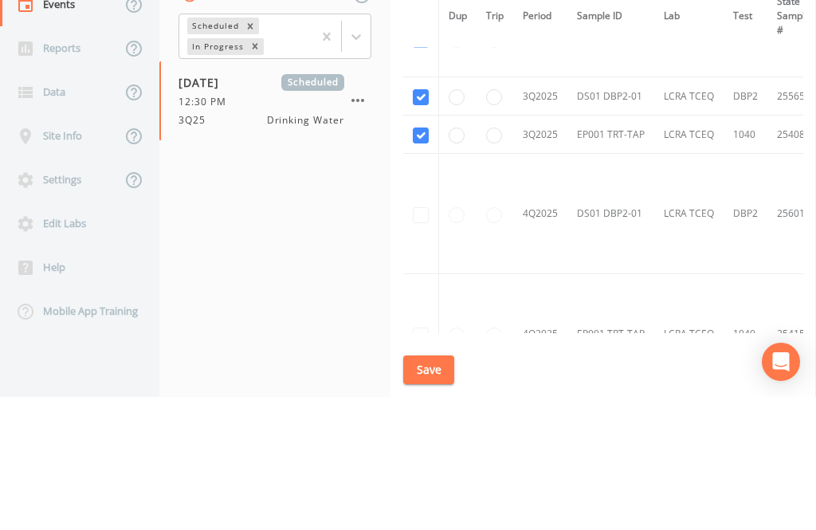
click at [421, 494] on button "Save" at bounding box center [428, 502] width 51 height 29
click at [440, 60] on link "Schedule" at bounding box center [437, 82] width 54 height 45
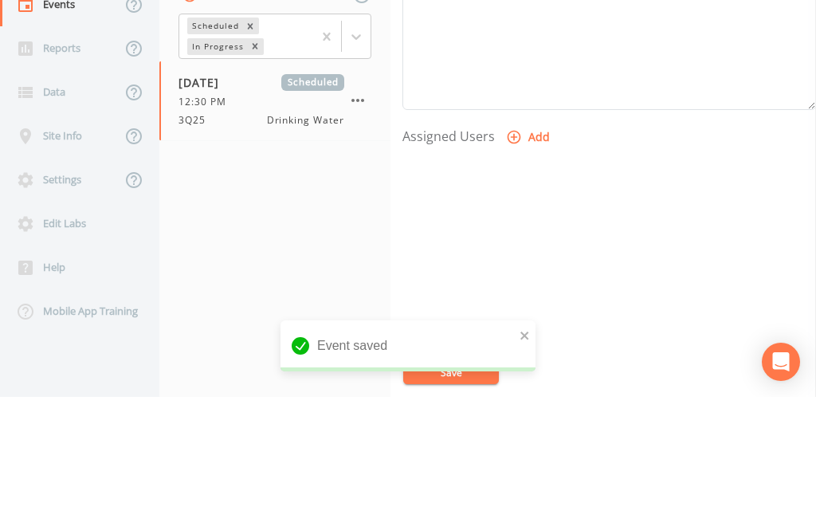
scroll to position [542, 0]
click at [533, 257] on button "Add" at bounding box center [529, 271] width 53 height 29
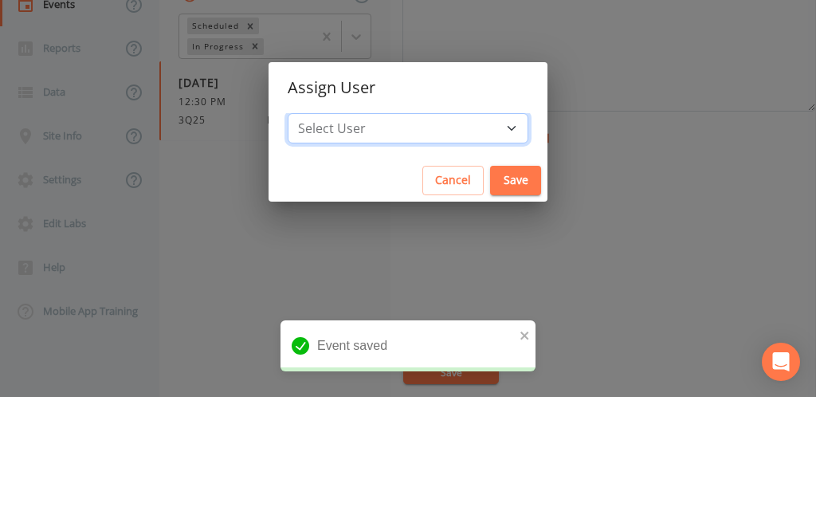
click at [455, 254] on select "Select User [PERSON_NAME] [PERSON_NAME] [PERSON_NAME] [PERSON_NAME] [PERSON_NAM…" at bounding box center [408, 261] width 241 height 30
select select "344ec927-06d4-4db1-b173-80838cd52a46"
click at [490, 317] on button "Save" at bounding box center [515, 313] width 51 height 29
select select
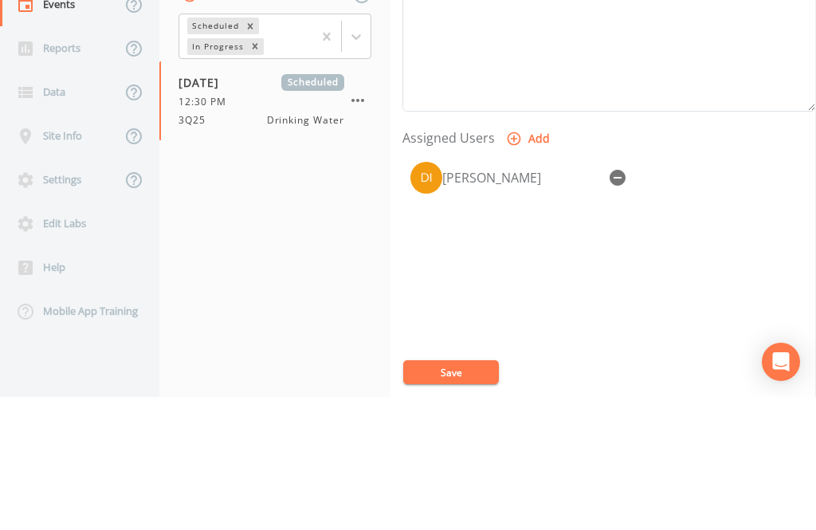
click at [457, 497] on button "Save" at bounding box center [451, 505] width 96 height 24
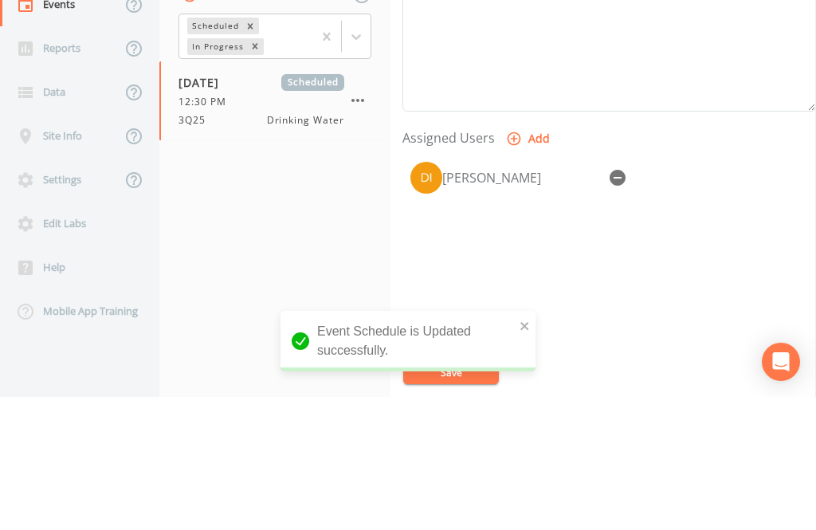
click at [77, 72] on div "Back" at bounding box center [71, 94] width 143 height 44
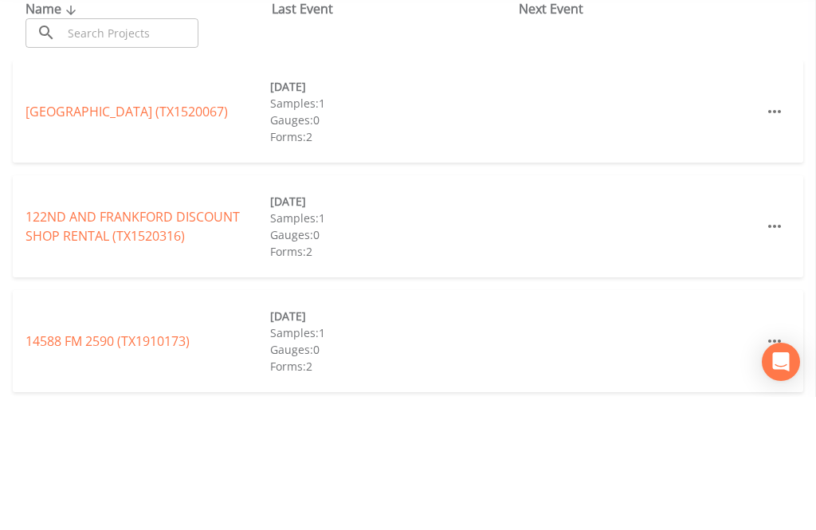
click at [123, 151] on input "text" at bounding box center [130, 165] width 136 height 29
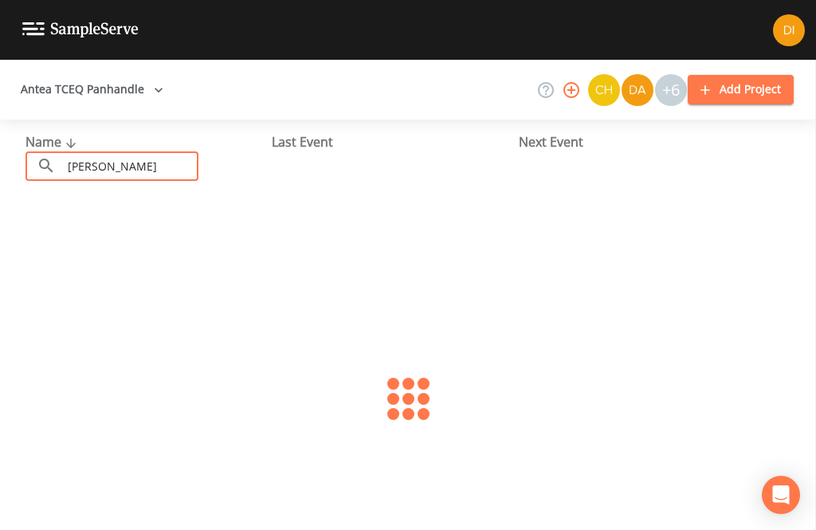
type input "[PERSON_NAME]"
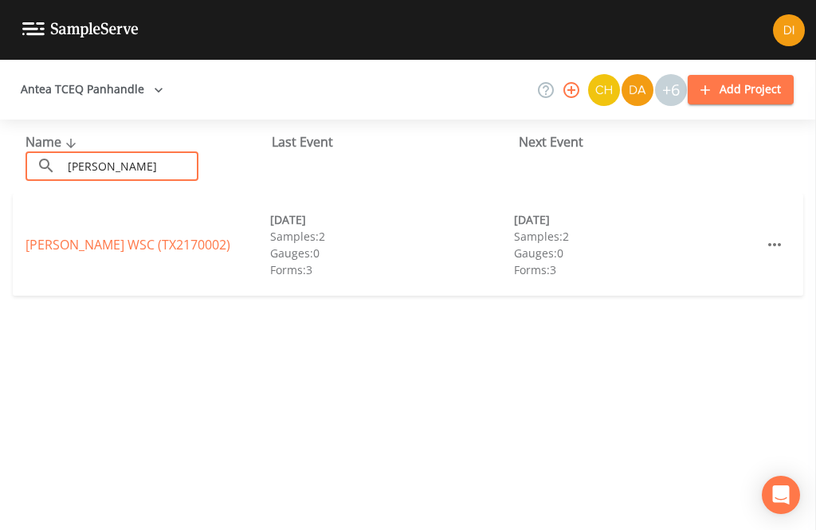
click at [137, 236] on link "[PERSON_NAME] WSC (TX2170002)" at bounding box center [127, 245] width 205 height 18
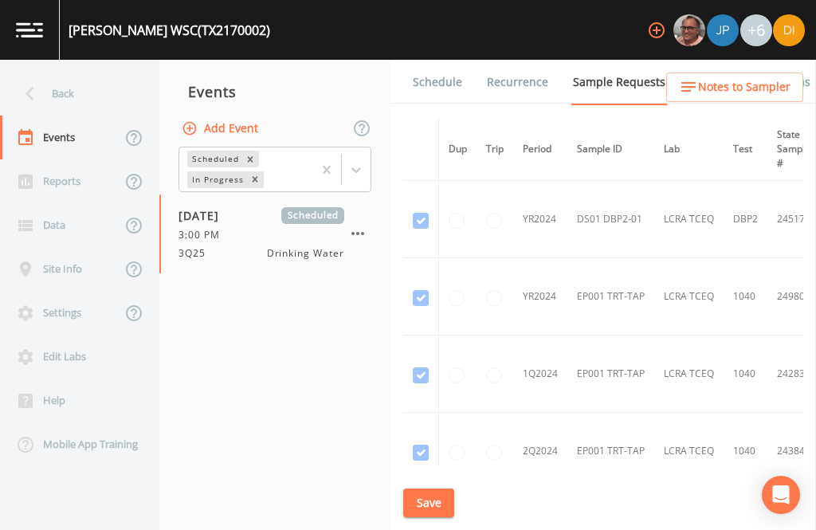
click at [358, 224] on icon "button" at bounding box center [357, 233] width 19 height 19
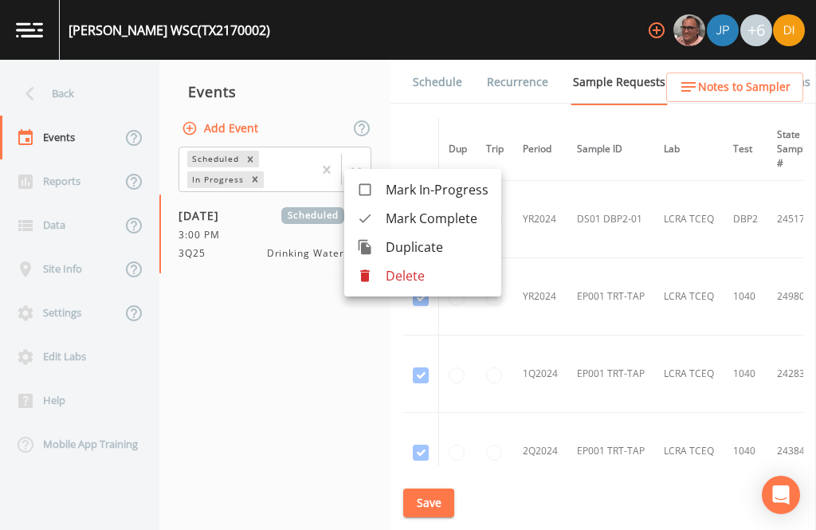
click at [413, 272] on p "Delete" at bounding box center [437, 275] width 103 height 19
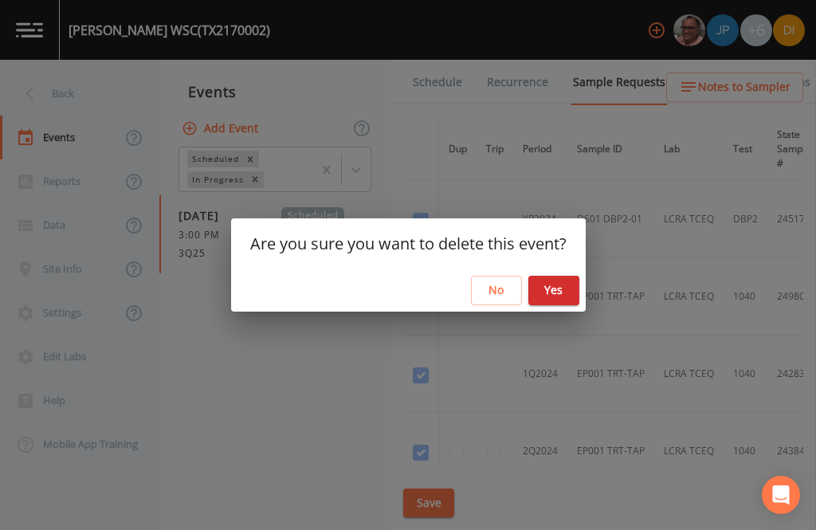
click at [558, 289] on button "Yes" at bounding box center [553, 290] width 51 height 29
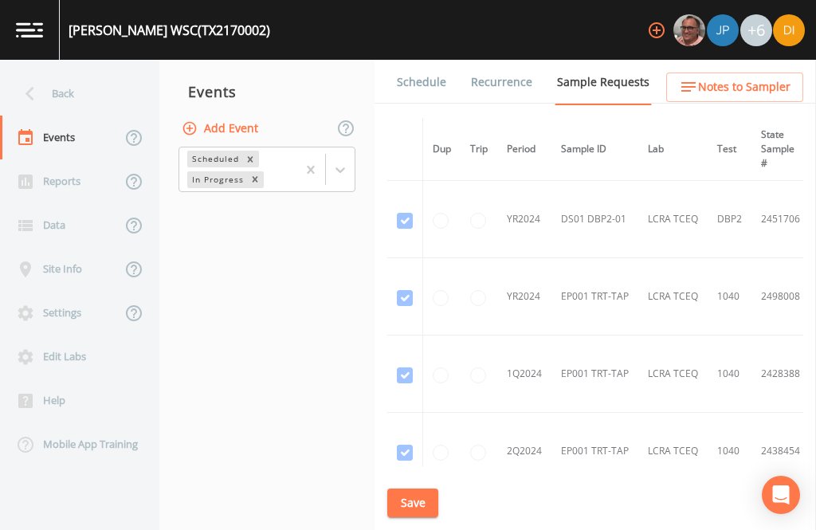
click at [241, 114] on button "Add Event" at bounding box center [221, 128] width 86 height 29
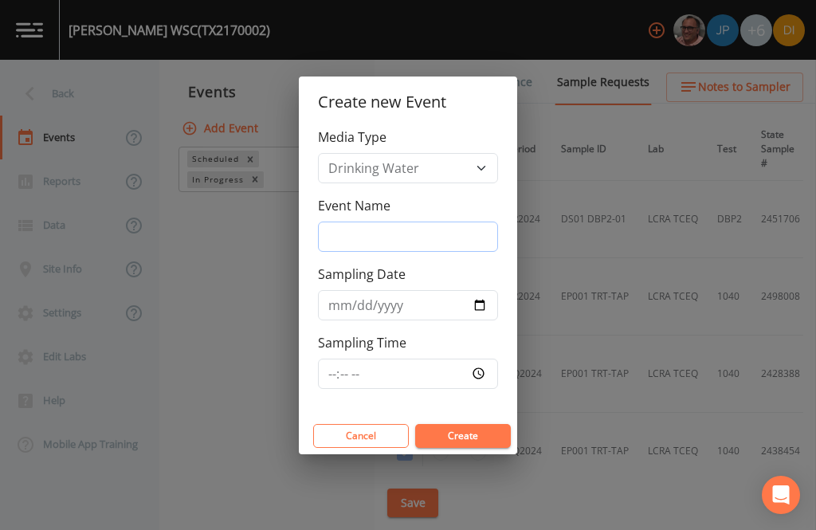
click at [405, 236] on input "Event Name" at bounding box center [408, 236] width 180 height 30
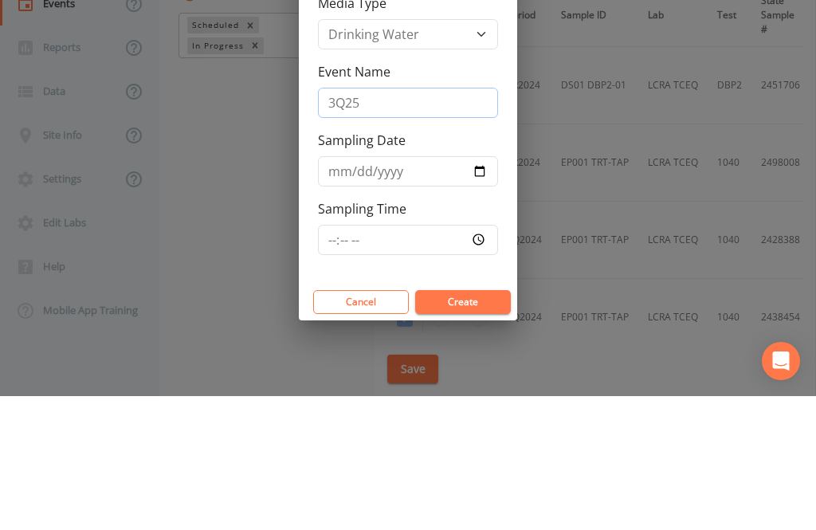
type input "3Q25"
click at [397, 290] on input "Sampling Date" at bounding box center [408, 305] width 180 height 30
type input "[DATE]"
click at [421, 373] on div "Create new Event Media Type Drinking Water Event Name 3Q25 Sampling Date [DATE]…" at bounding box center [408, 265] width 816 height 530
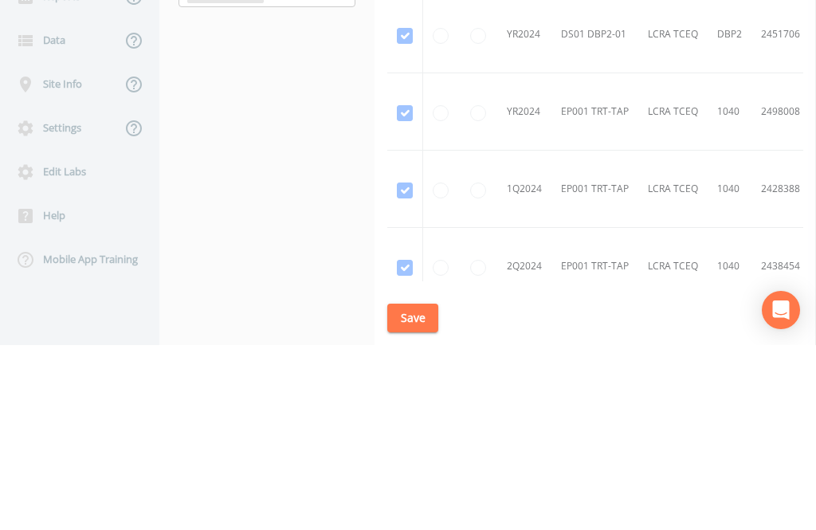
click at [254, 128] on button "Add Event" at bounding box center [221, 128] width 86 height 29
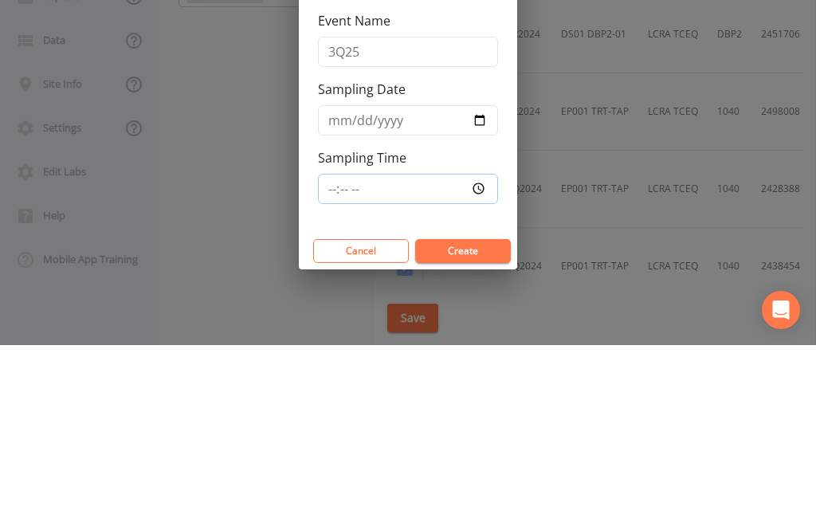
click at [383, 373] on input "Sampling Time" at bounding box center [408, 373] width 180 height 30
type input "13:30"
click at [472, 435] on button "Create" at bounding box center [463, 436] width 96 height 24
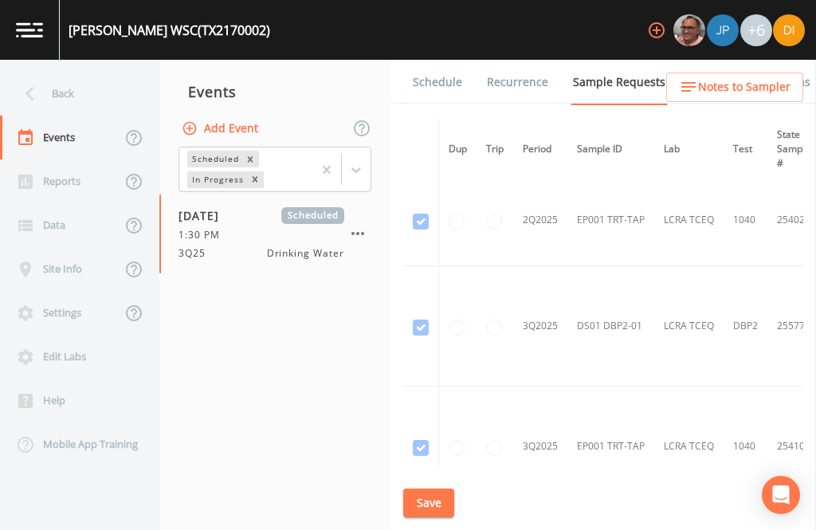
scroll to position [922, 0]
click at [359, 225] on icon "button" at bounding box center [357, 233] width 19 height 19
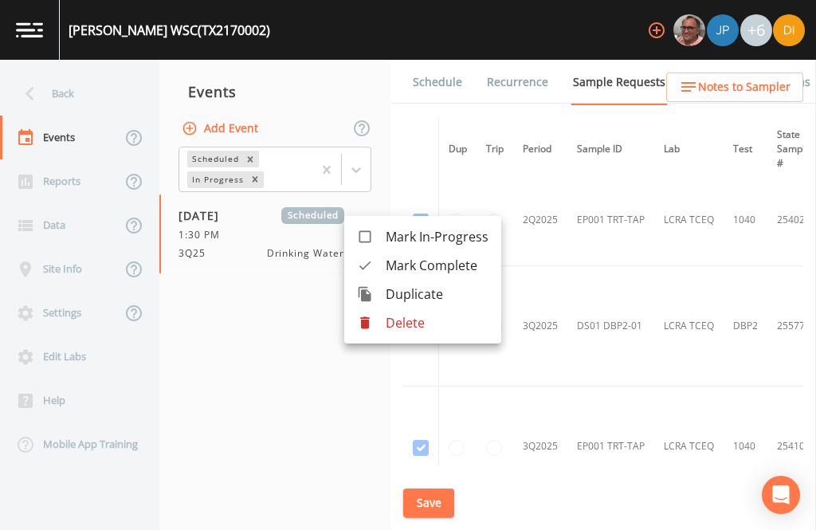
click at [413, 324] on p "Delete" at bounding box center [437, 322] width 103 height 19
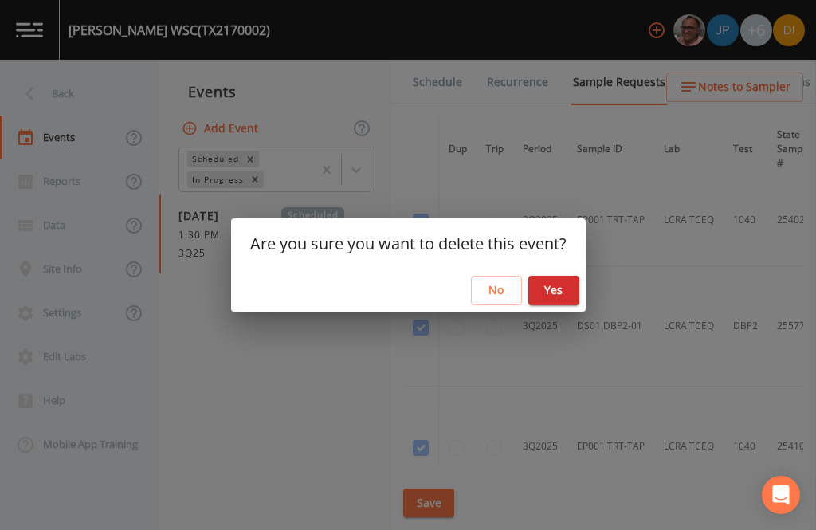
click at [559, 288] on button "Yes" at bounding box center [553, 290] width 51 height 29
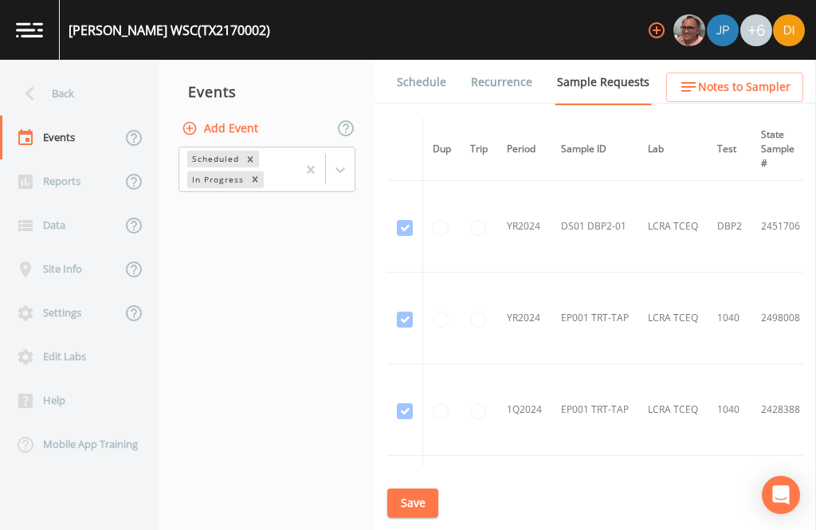
click at [63, 87] on div "Back" at bounding box center [71, 94] width 143 height 44
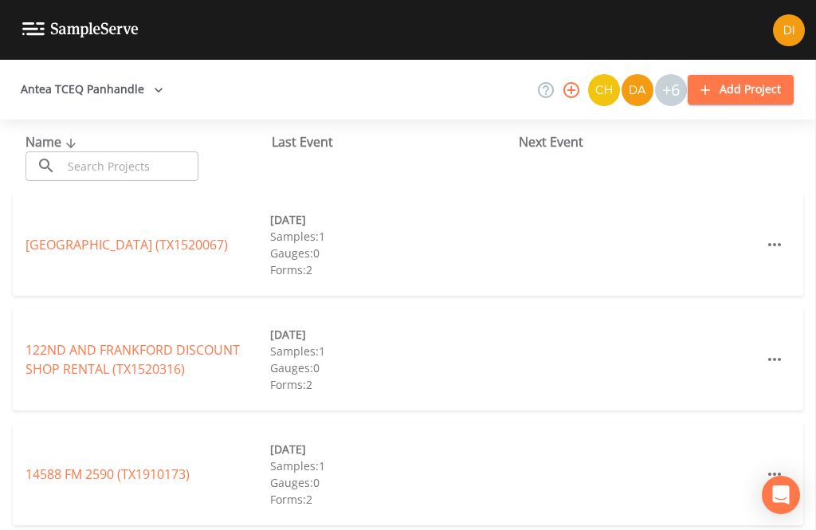
click at [163, 154] on input "text" at bounding box center [130, 165] width 136 height 29
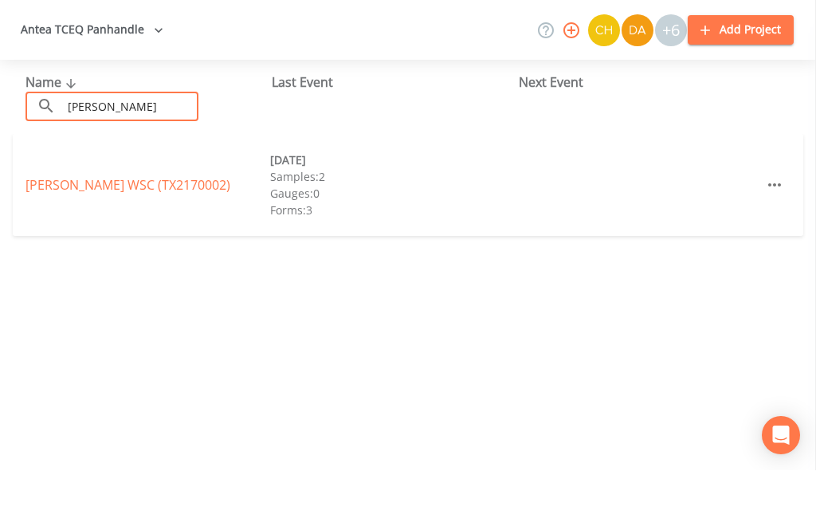
type input "[PERSON_NAME]"
click at [143, 236] on link "[PERSON_NAME] WSC (TX2170002)" at bounding box center [127, 245] width 205 height 18
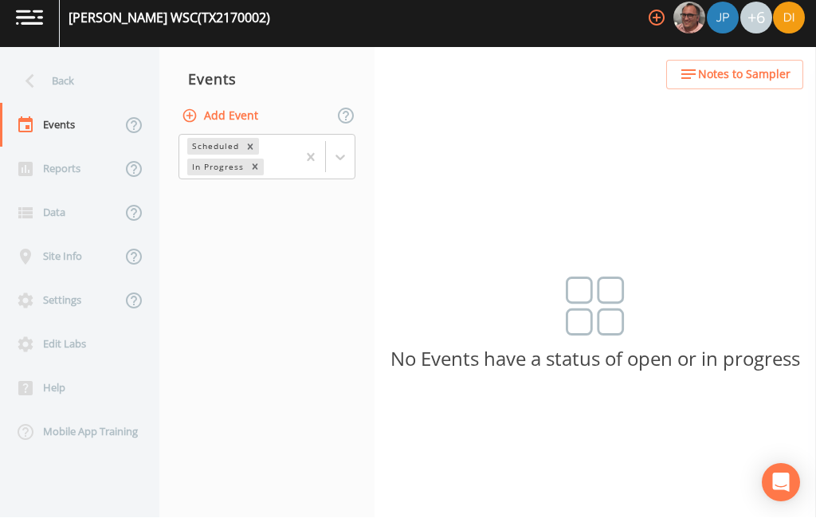
click at [245, 114] on button "Add Event" at bounding box center [221, 128] width 86 height 29
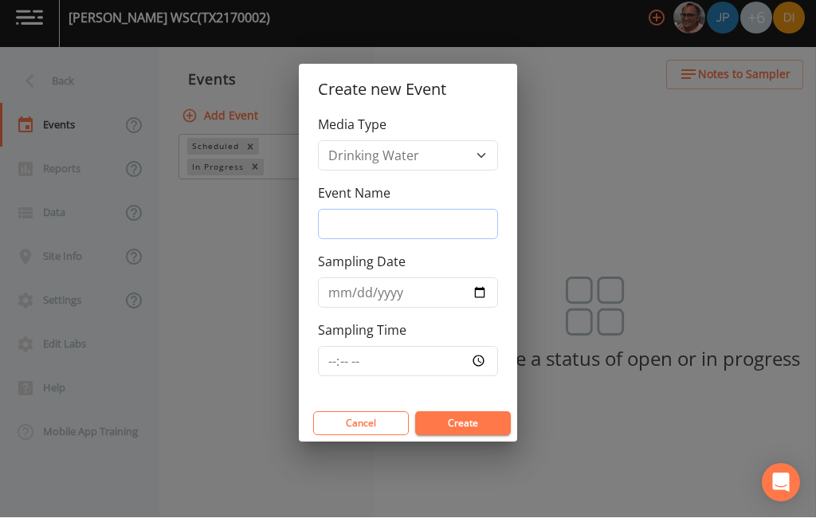
click at [405, 224] on input "Event Name" at bounding box center [408, 236] width 180 height 30
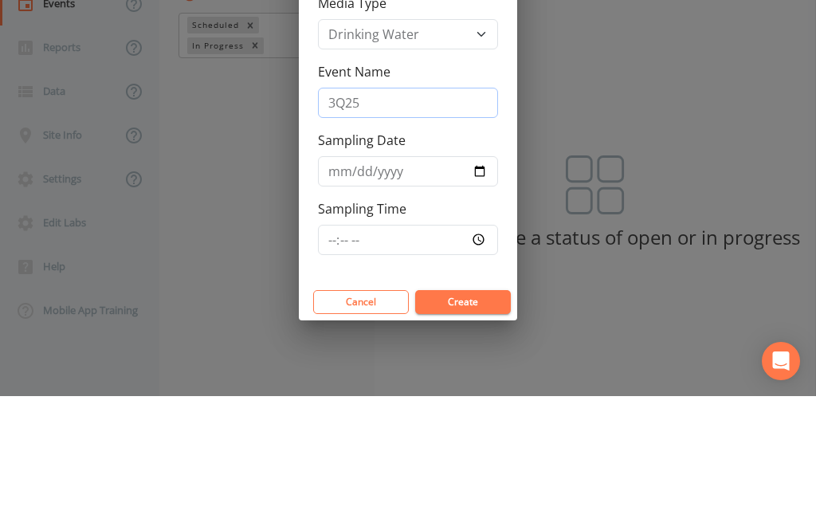
type input "3Q25"
click at [438, 290] on input "Sampling Date" at bounding box center [408, 305] width 180 height 30
type input "[DATE]"
click at [445, 424] on button "Create" at bounding box center [463, 436] width 96 height 24
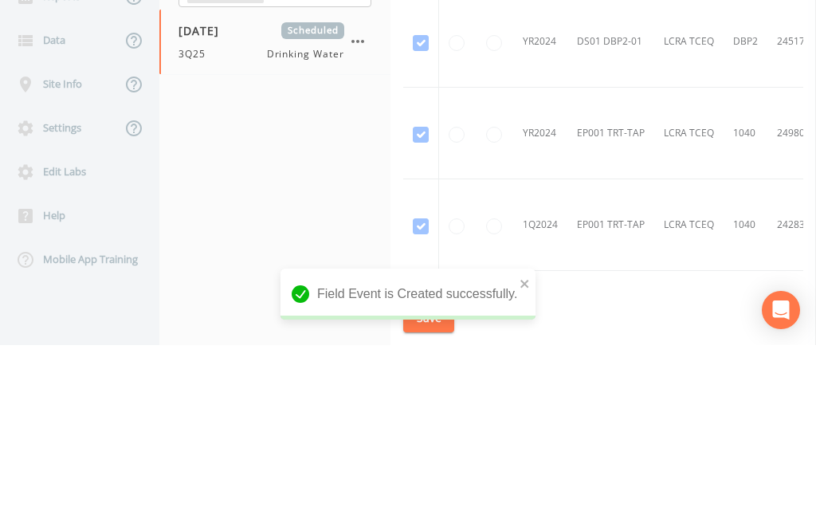
click at [364, 225] on icon "button" at bounding box center [357, 226] width 19 height 19
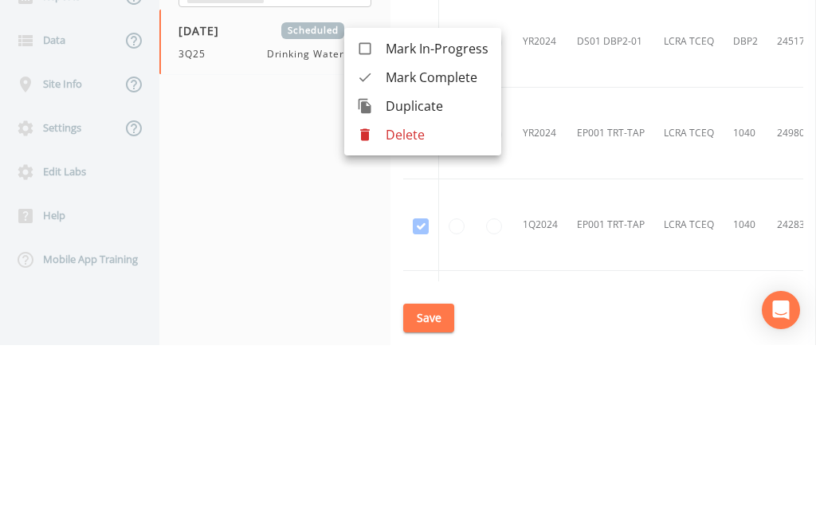
click at [284, 400] on div at bounding box center [408, 265] width 816 height 530
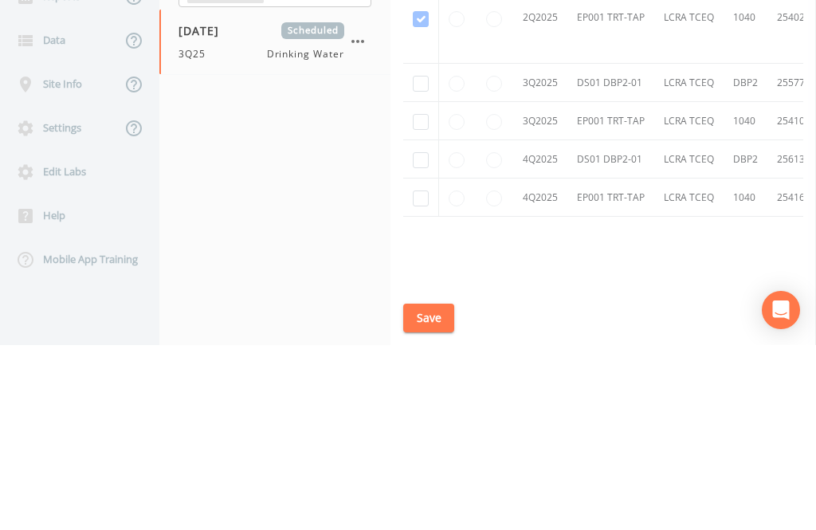
scroll to position [939, 0]
click at [429, 275] on td at bounding box center [421, 268] width 36 height 38
click at [412, 288] on td at bounding box center [421, 268] width 36 height 38
click at [416, 277] on input "checkbox" at bounding box center [421, 269] width 16 height 16
checkbox input "true"
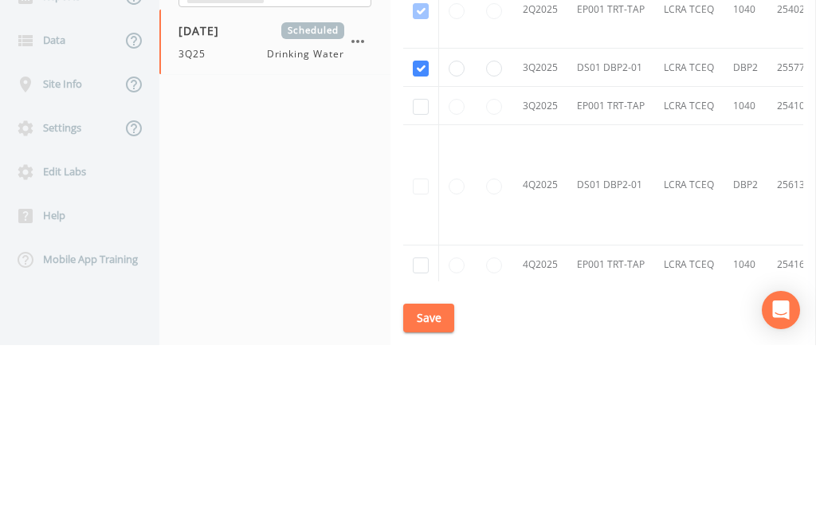
scroll to position [794, 1]
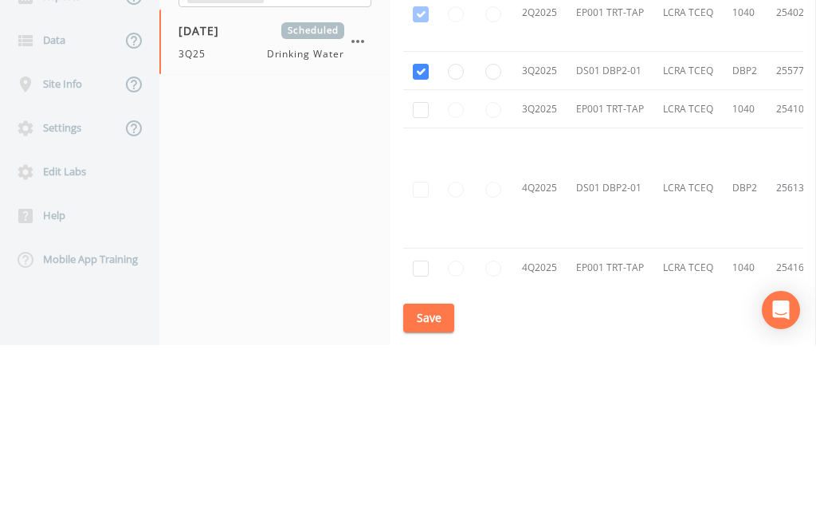
click at [415, 303] on input "checkbox" at bounding box center [421, 295] width 16 height 16
checkbox input "true"
click at [427, 518] on button "Save" at bounding box center [428, 502] width 51 height 29
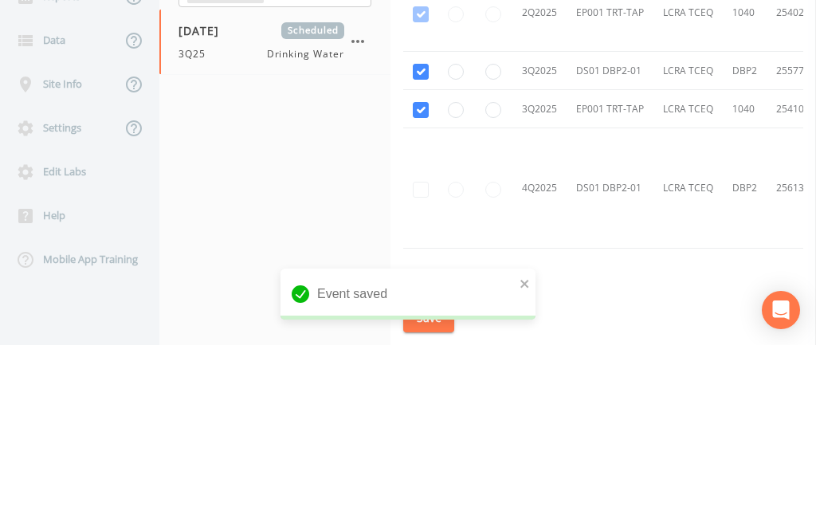
click at [434, 77] on link "Schedule" at bounding box center [437, 82] width 54 height 45
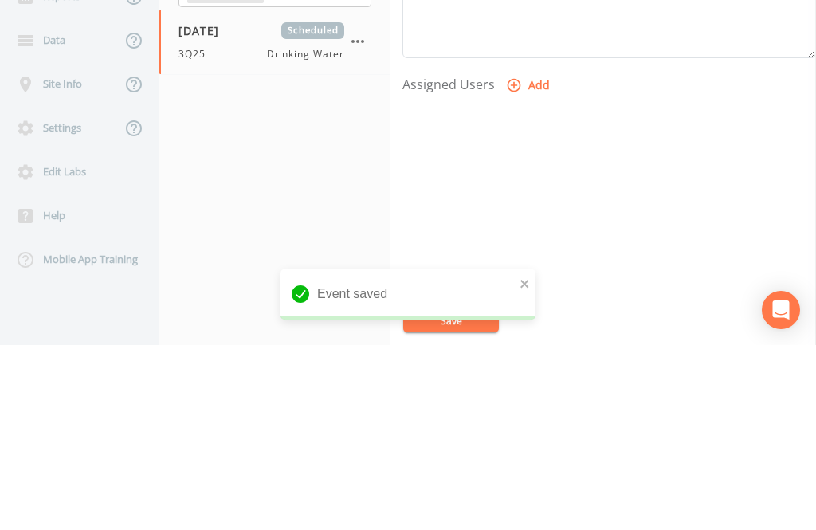
scroll to position [542, 0]
click at [525, 272] on button "Add" at bounding box center [529, 271] width 53 height 29
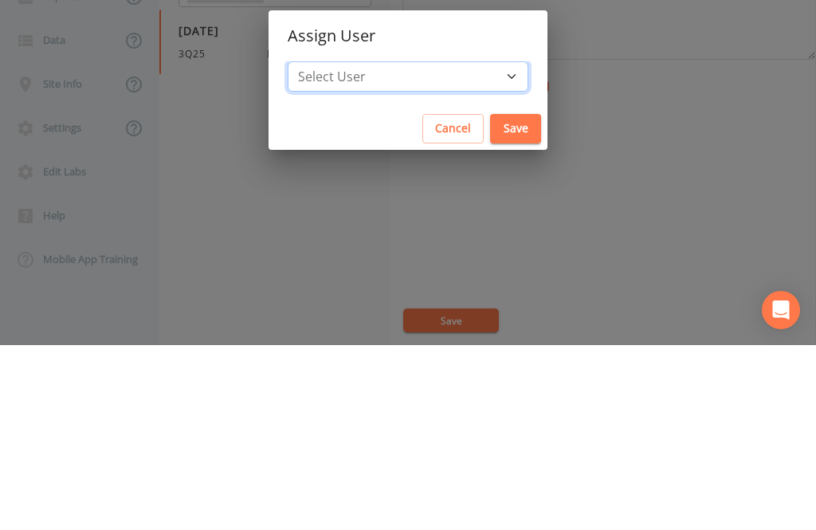
click at [439, 276] on select "Select User [PERSON_NAME] [PERSON_NAME] [PERSON_NAME] [PERSON_NAME] [PERSON_NAM…" at bounding box center [408, 261] width 241 height 30
select select "344ec927-06d4-4db1-b173-80838cd52a46"
click at [490, 328] on button "Save" at bounding box center [515, 313] width 51 height 29
select select
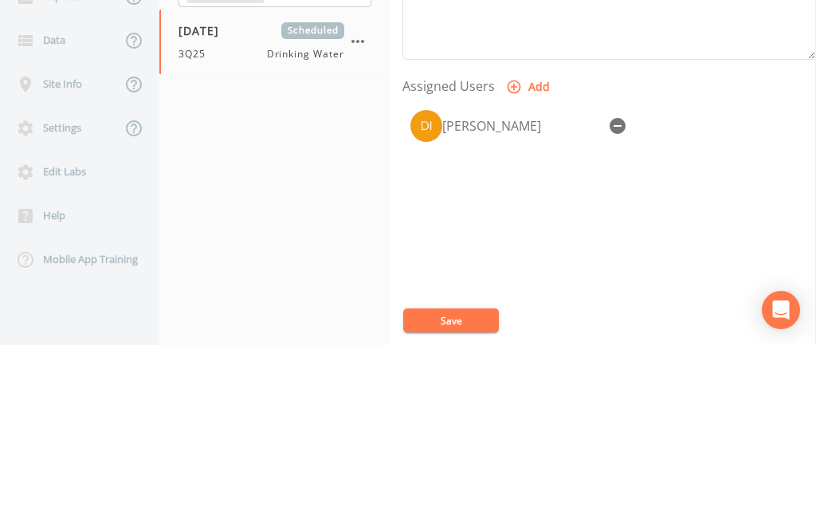
click at [462, 517] on button "Save" at bounding box center [451, 505] width 96 height 24
click at [463, 517] on button "Save" at bounding box center [451, 505] width 96 height 24
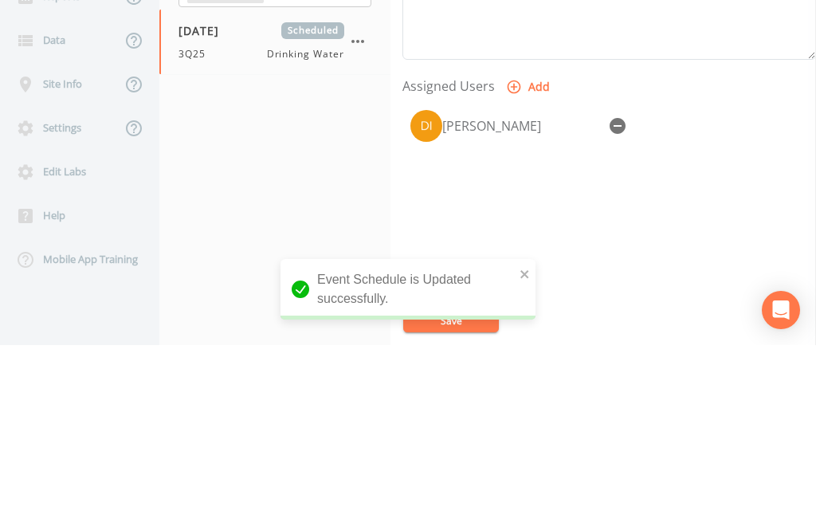
click at [70, 89] on div "Back" at bounding box center [71, 94] width 143 height 44
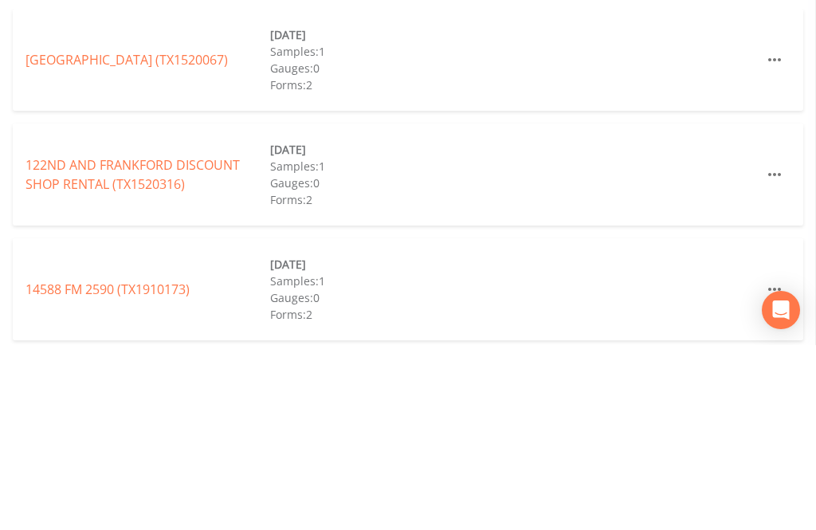
scroll to position [51, 0]
